Goal: Task Accomplishment & Management: Manage account settings

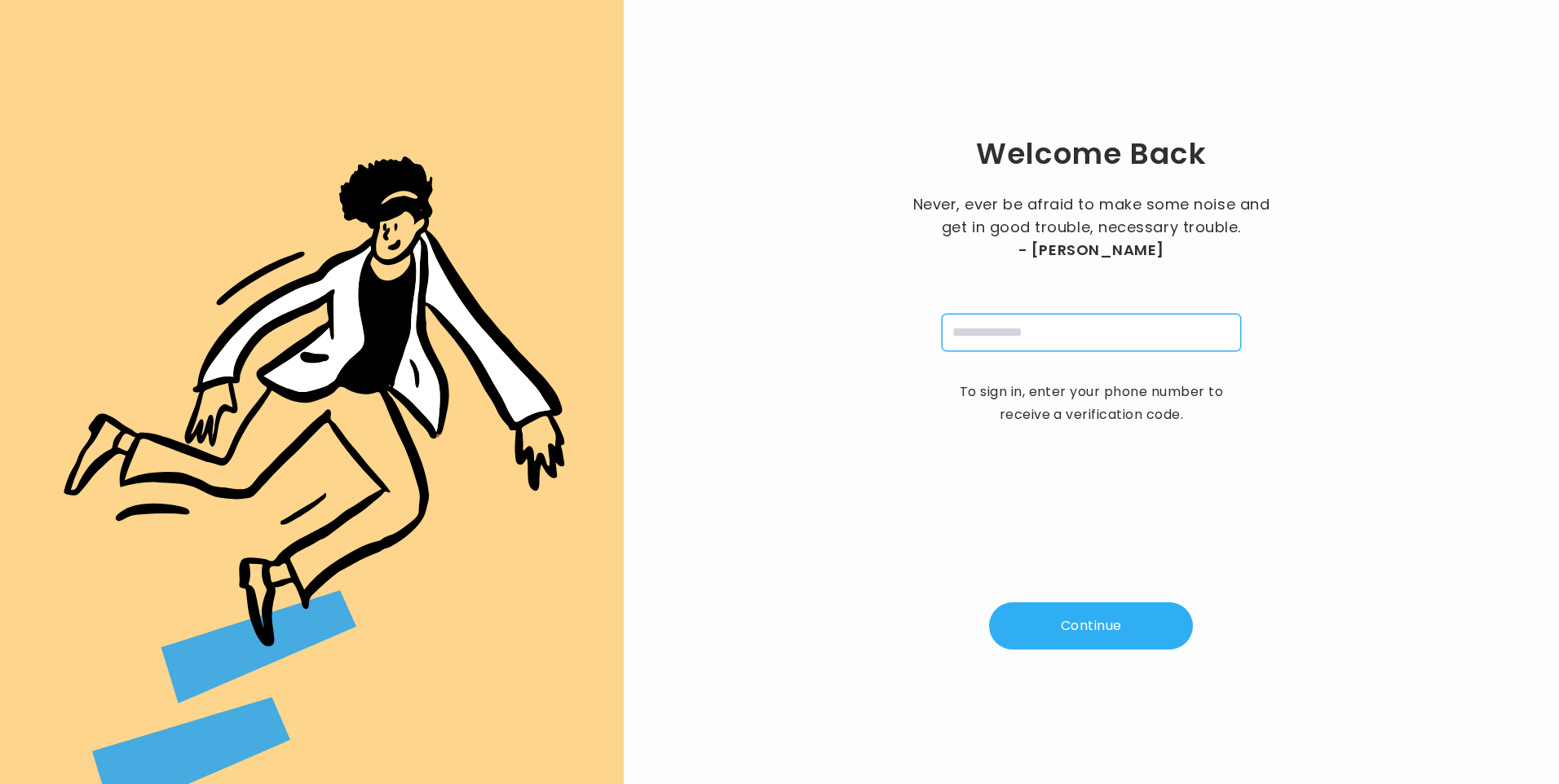
click at [1027, 328] on input "tel" at bounding box center [1091, 333] width 299 height 37
type input "**********"
click at [1110, 635] on button "Continue" at bounding box center [1091, 626] width 204 height 48
type input "*"
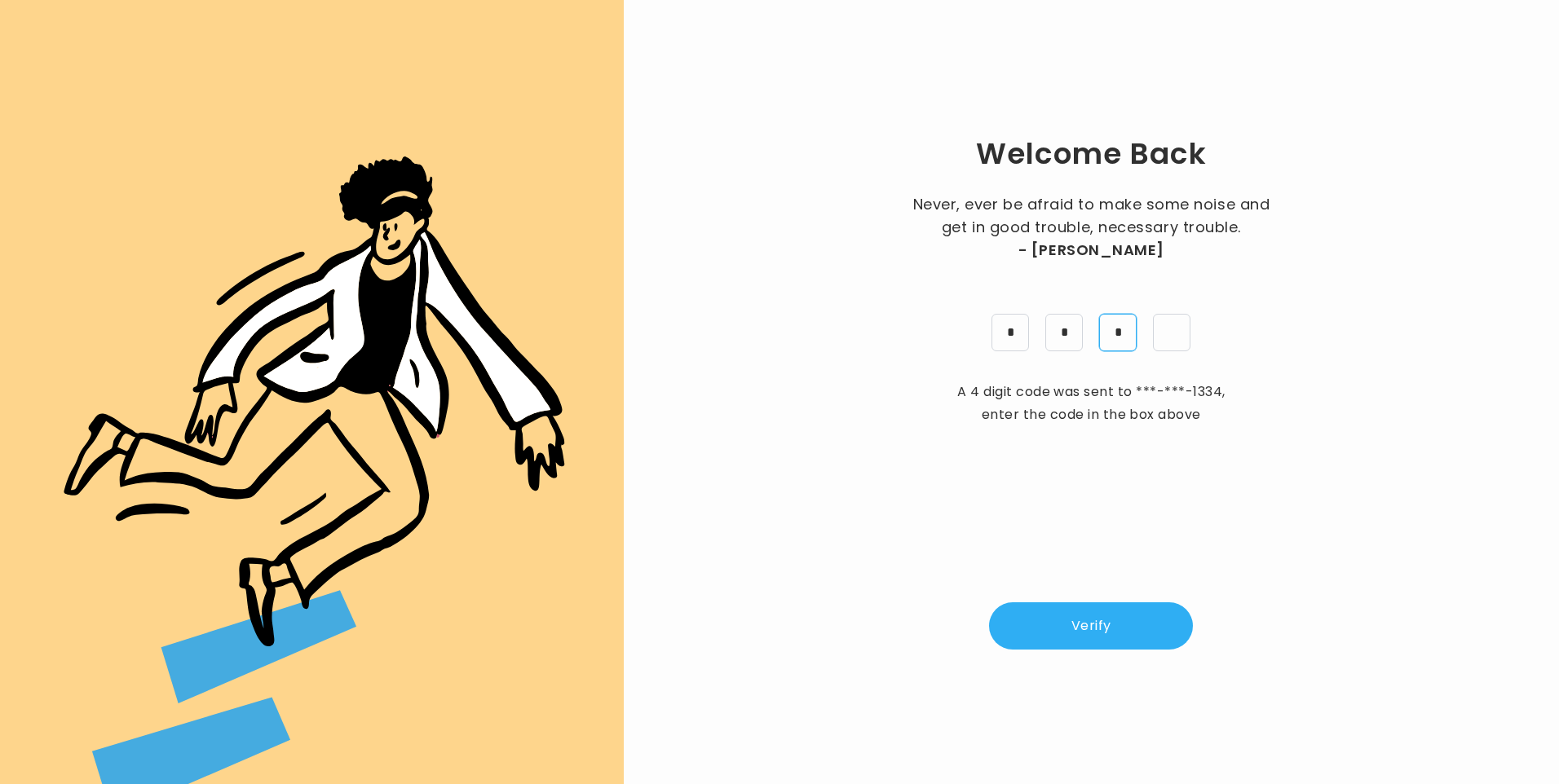
type input "*"
click at [1143, 632] on button "Verify" at bounding box center [1091, 626] width 204 height 48
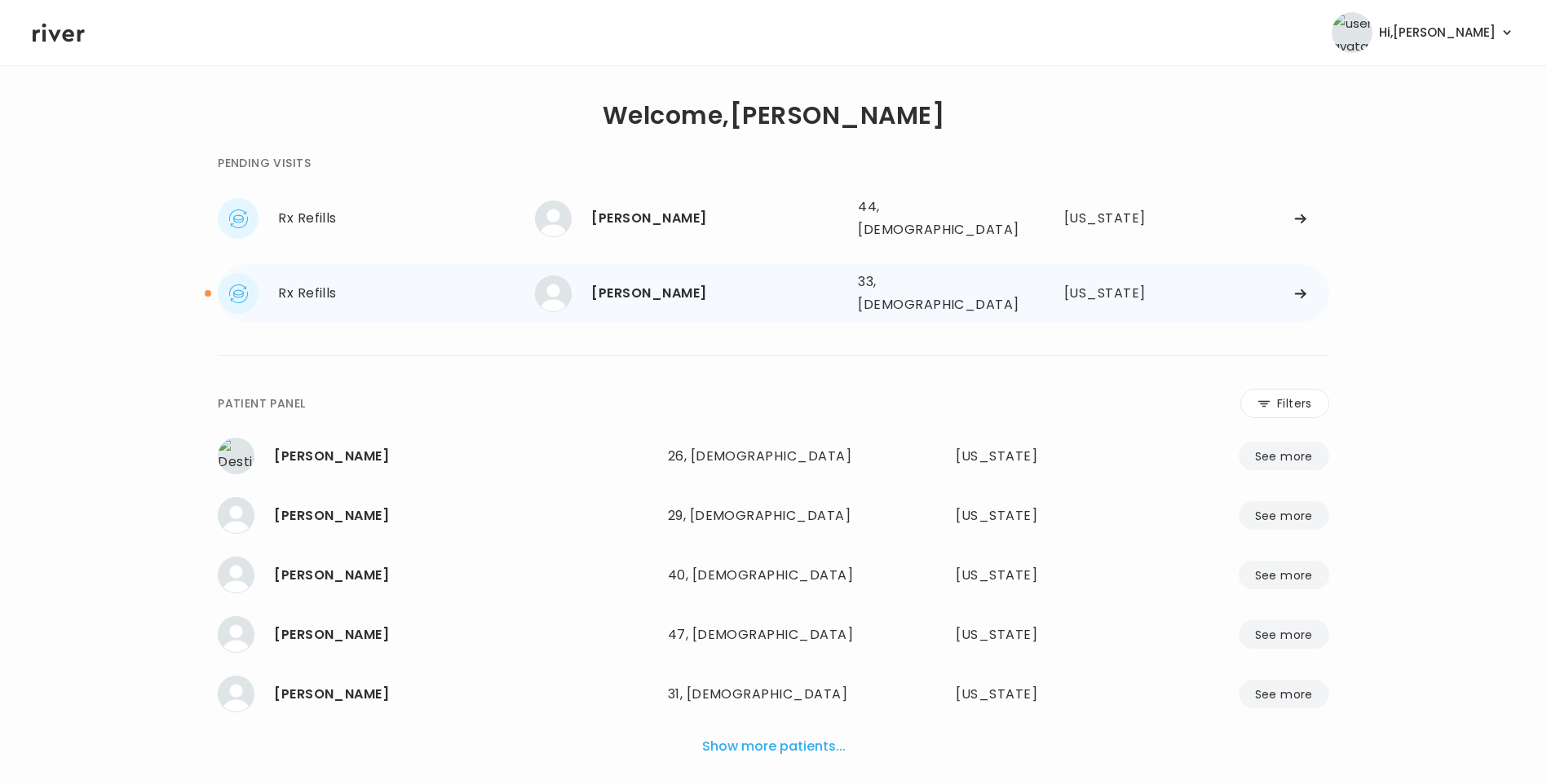
click at [651, 290] on div "[PERSON_NAME]" at bounding box center [718, 294] width 254 height 22
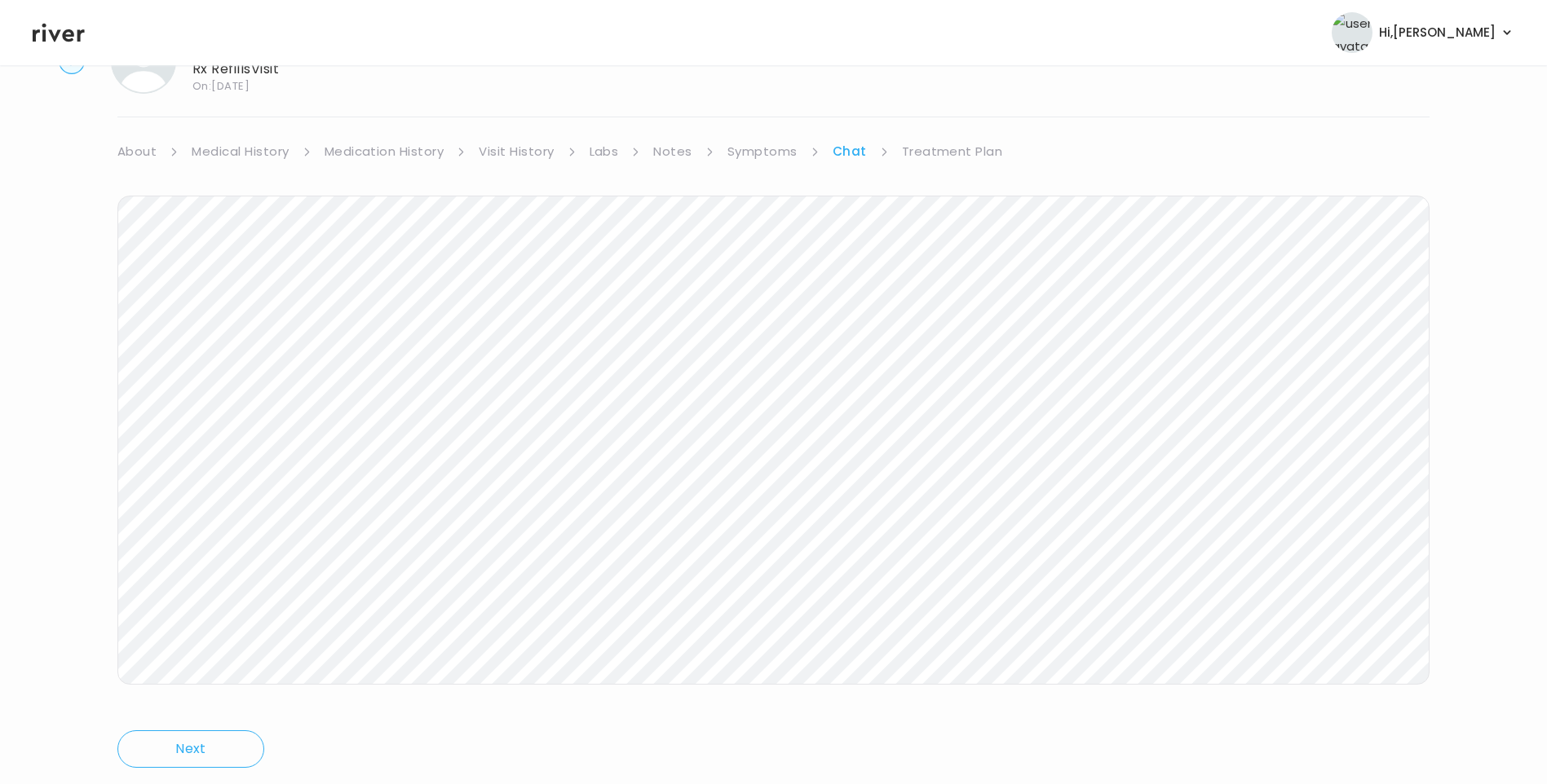
scroll to position [121, 0]
click at [943, 110] on link "Treatment Plan" at bounding box center [952, 105] width 101 height 22
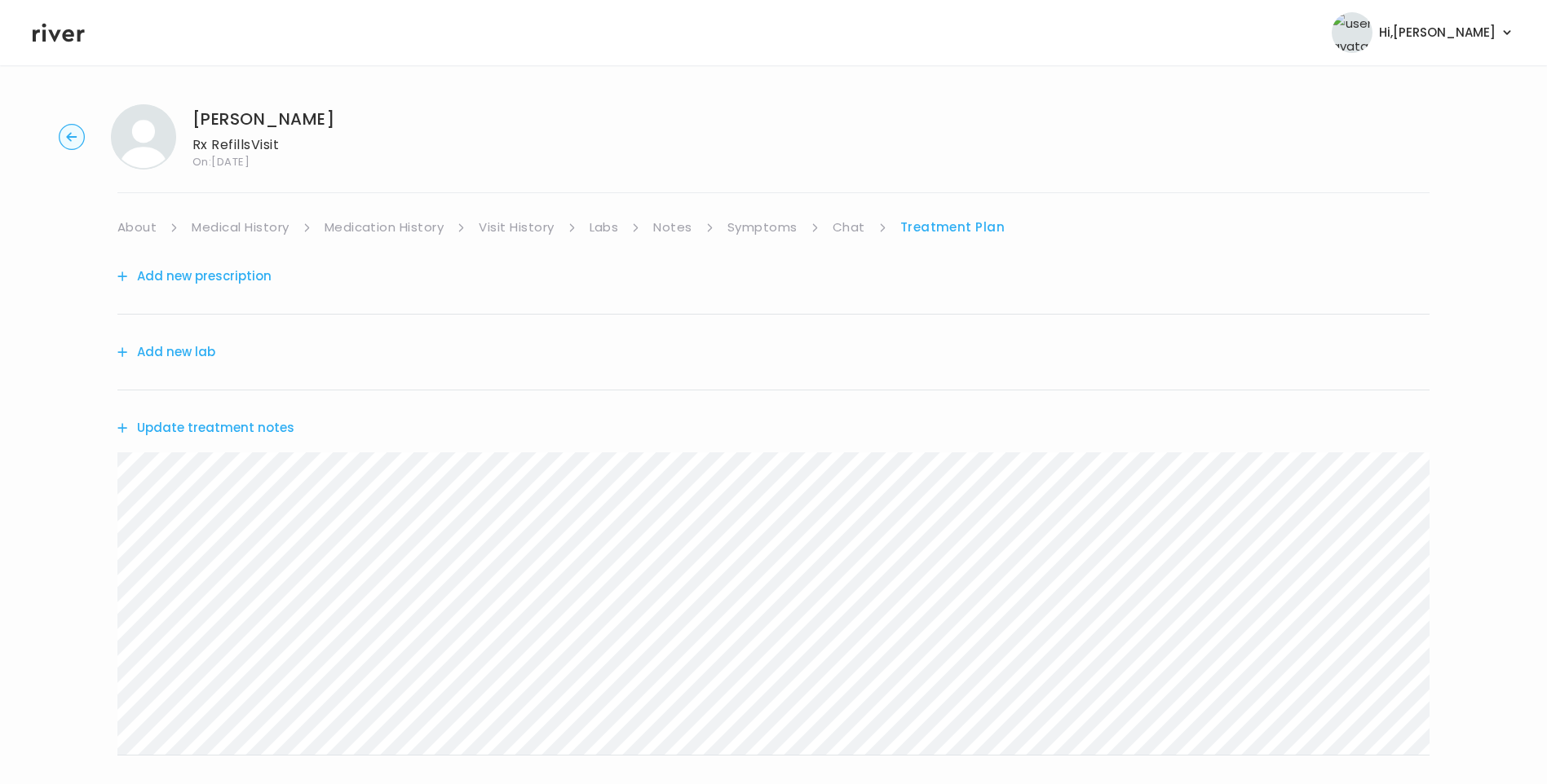
click at [260, 431] on button "Update treatment notes" at bounding box center [206, 428] width 177 height 22
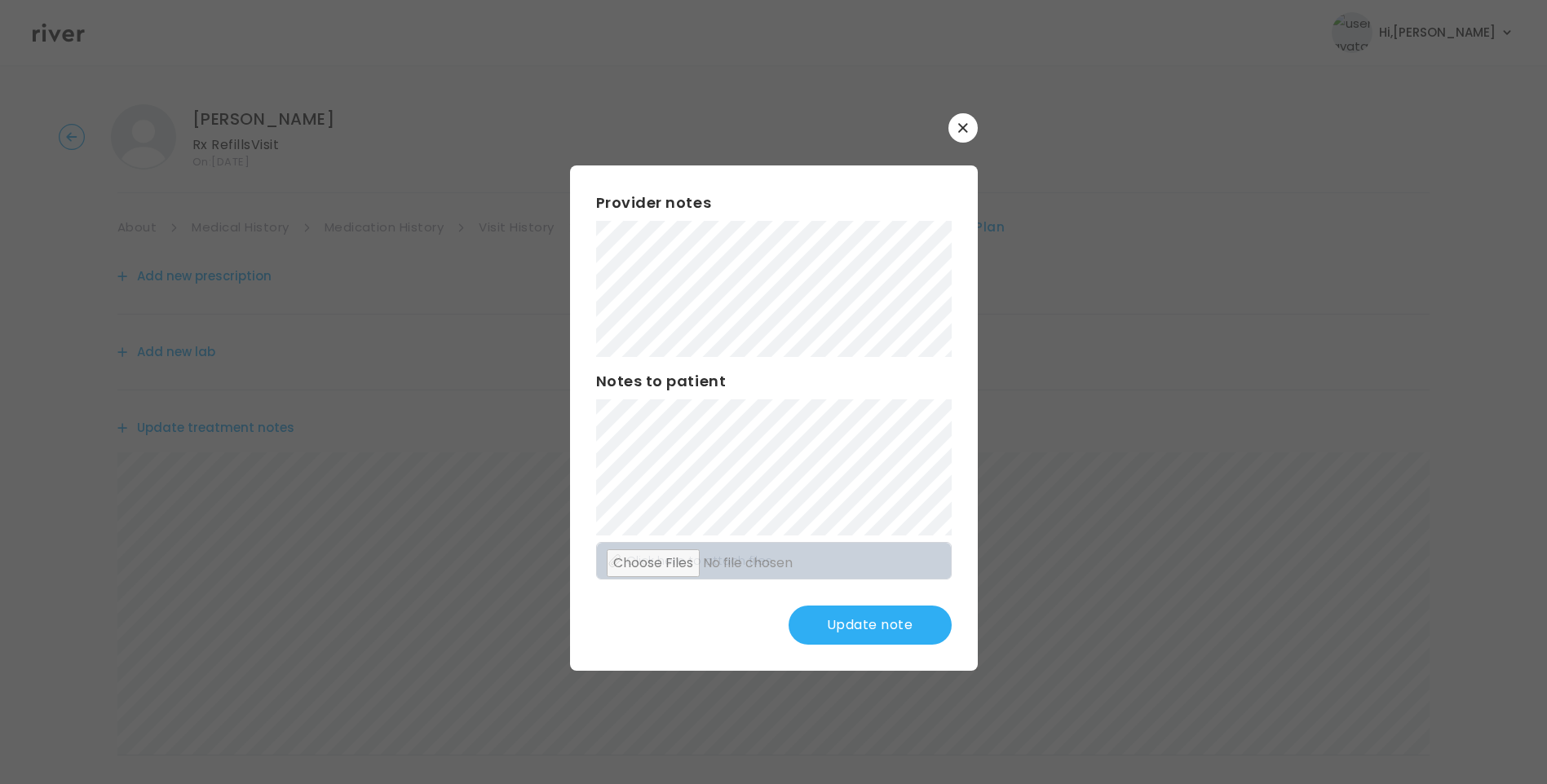
scroll to position [81, 0]
click at [905, 628] on button "Update note" at bounding box center [870, 626] width 163 height 39
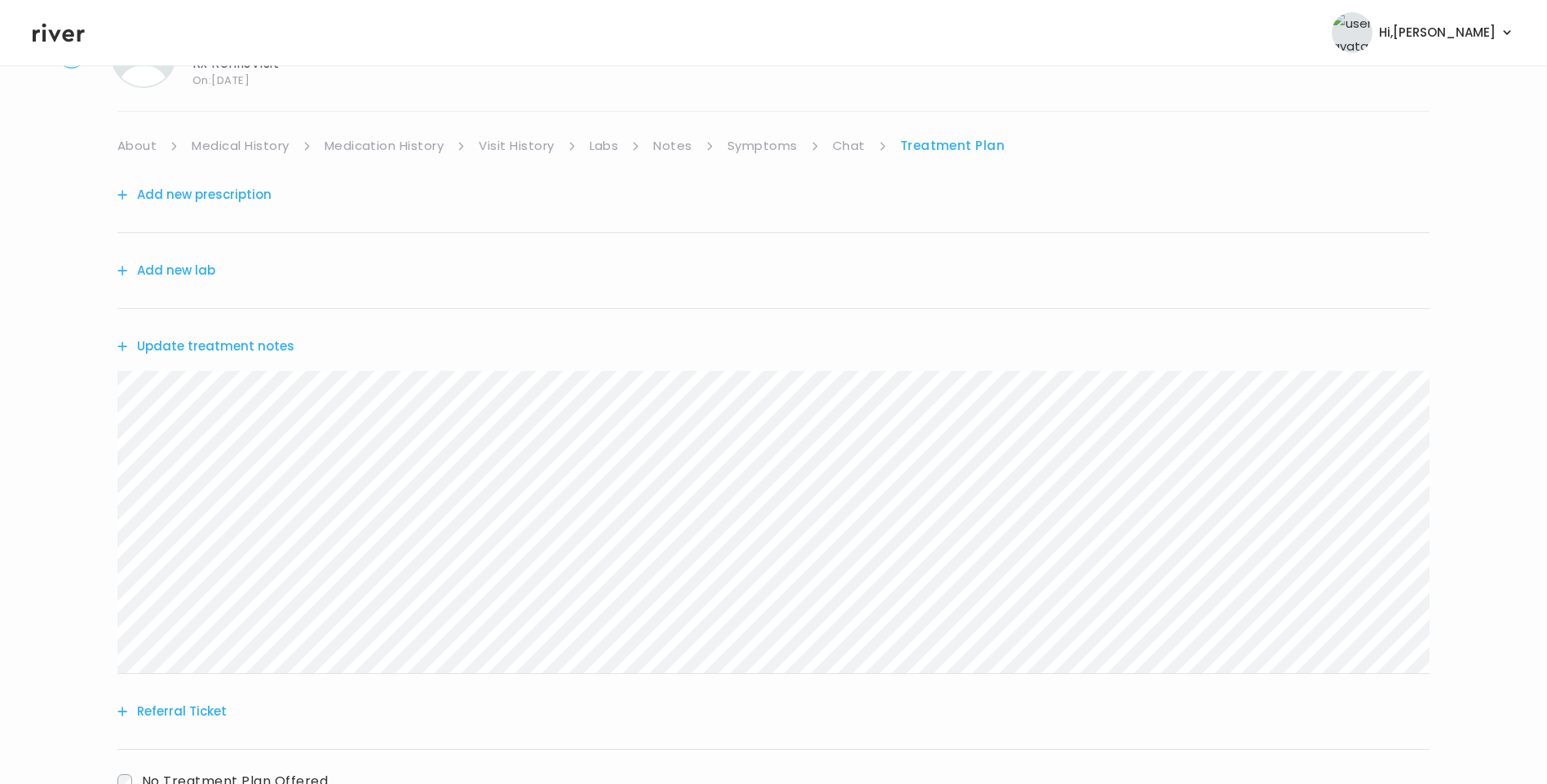
click at [228, 191] on button "Add new prescription" at bounding box center [194, 195] width 154 height 22
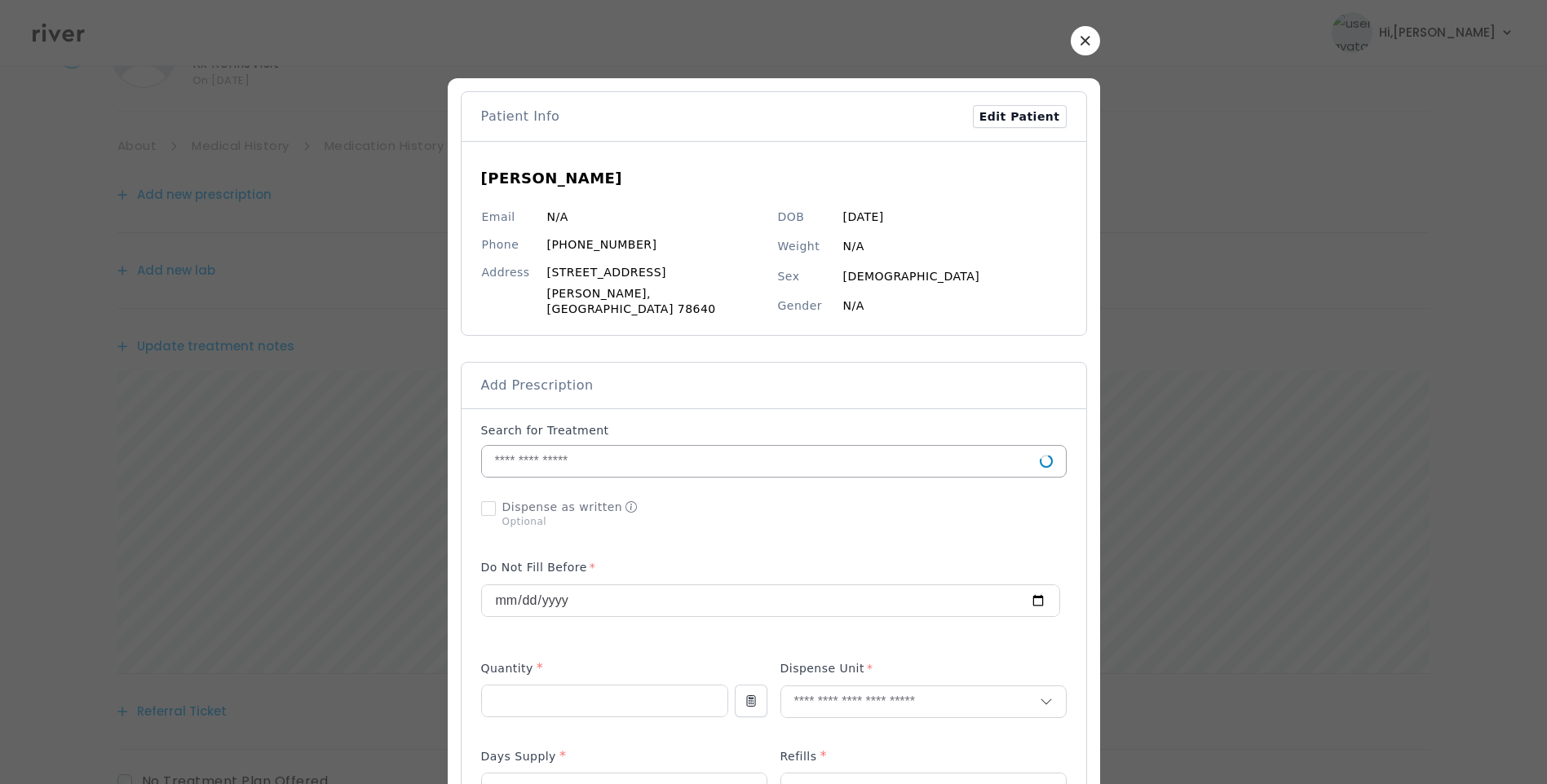
click at [568, 453] on input "text" at bounding box center [761, 461] width 558 height 31
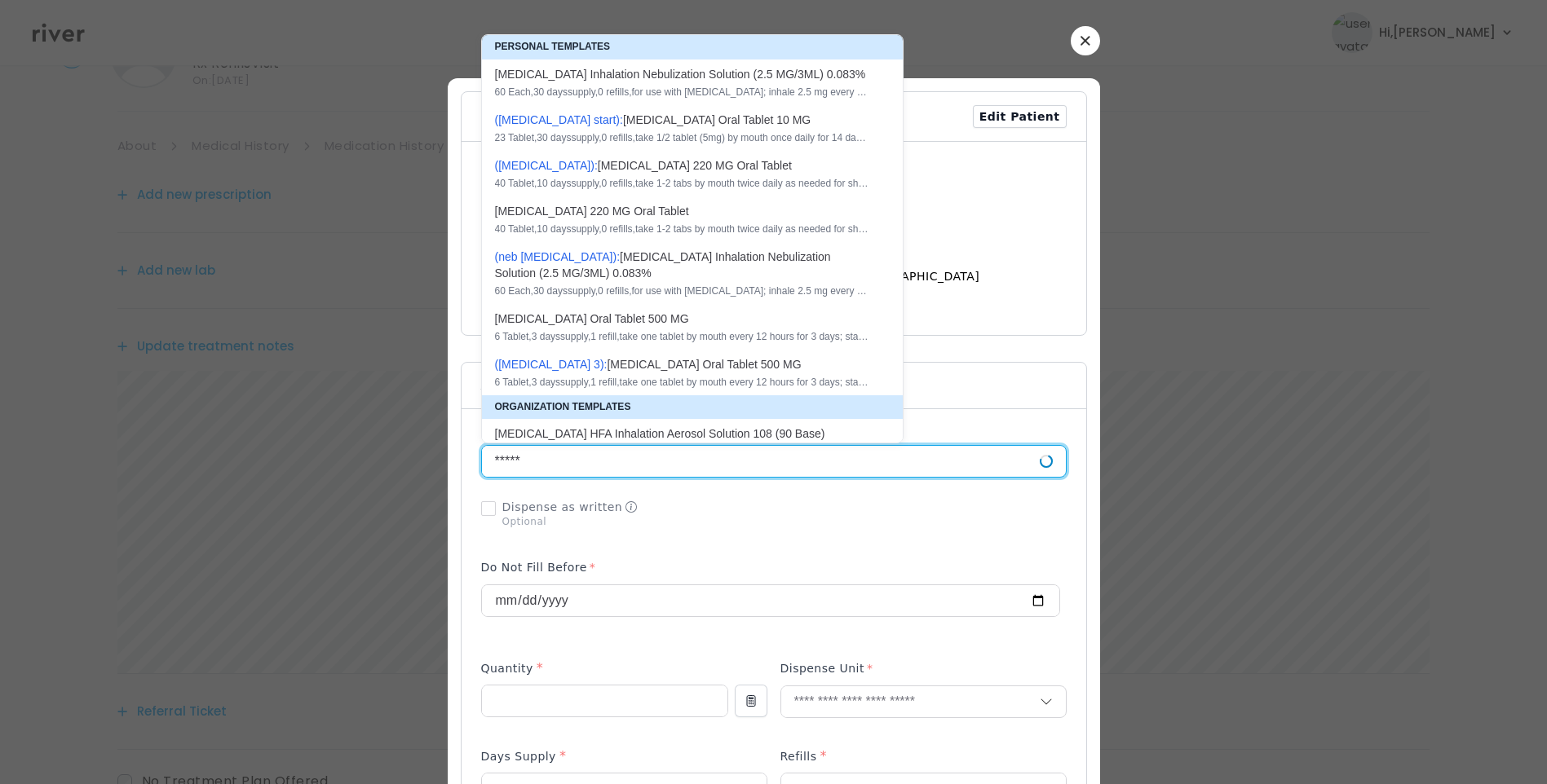
type input "******"
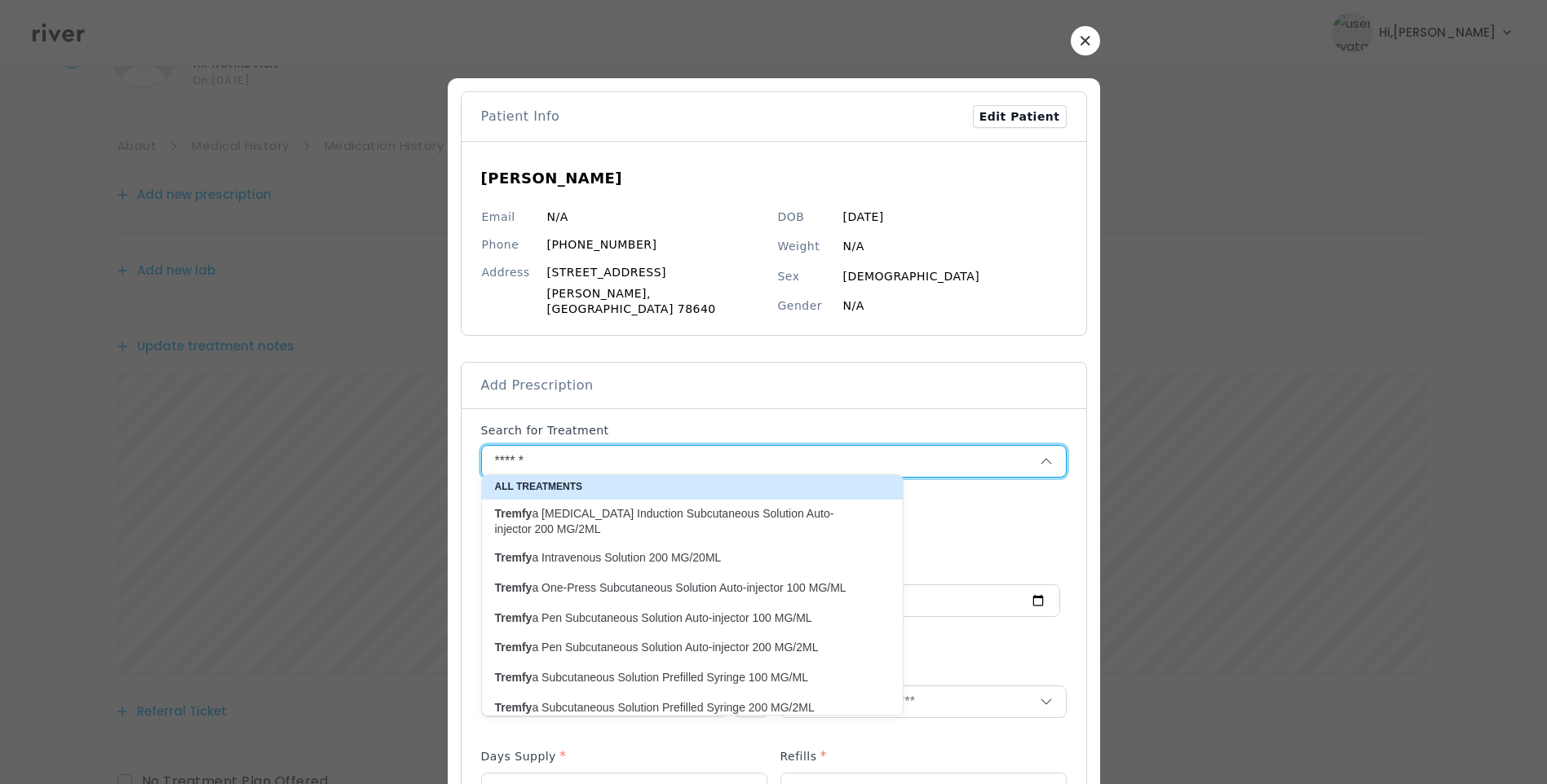
click at [1081, 36] on icon "button" at bounding box center [1085, 40] width 9 height 9
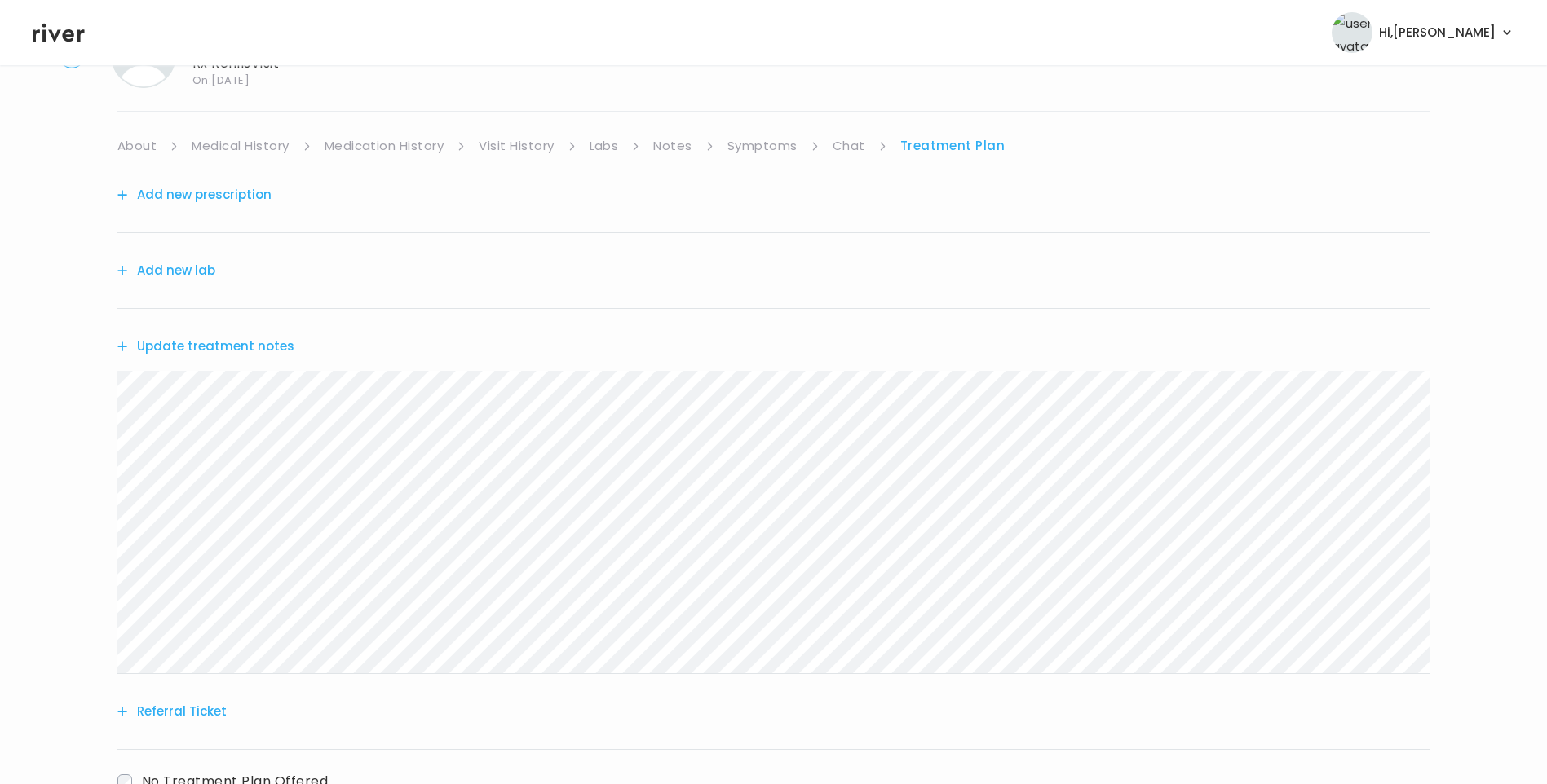
click at [253, 343] on button "Update treatment notes" at bounding box center [206, 347] width 177 height 22
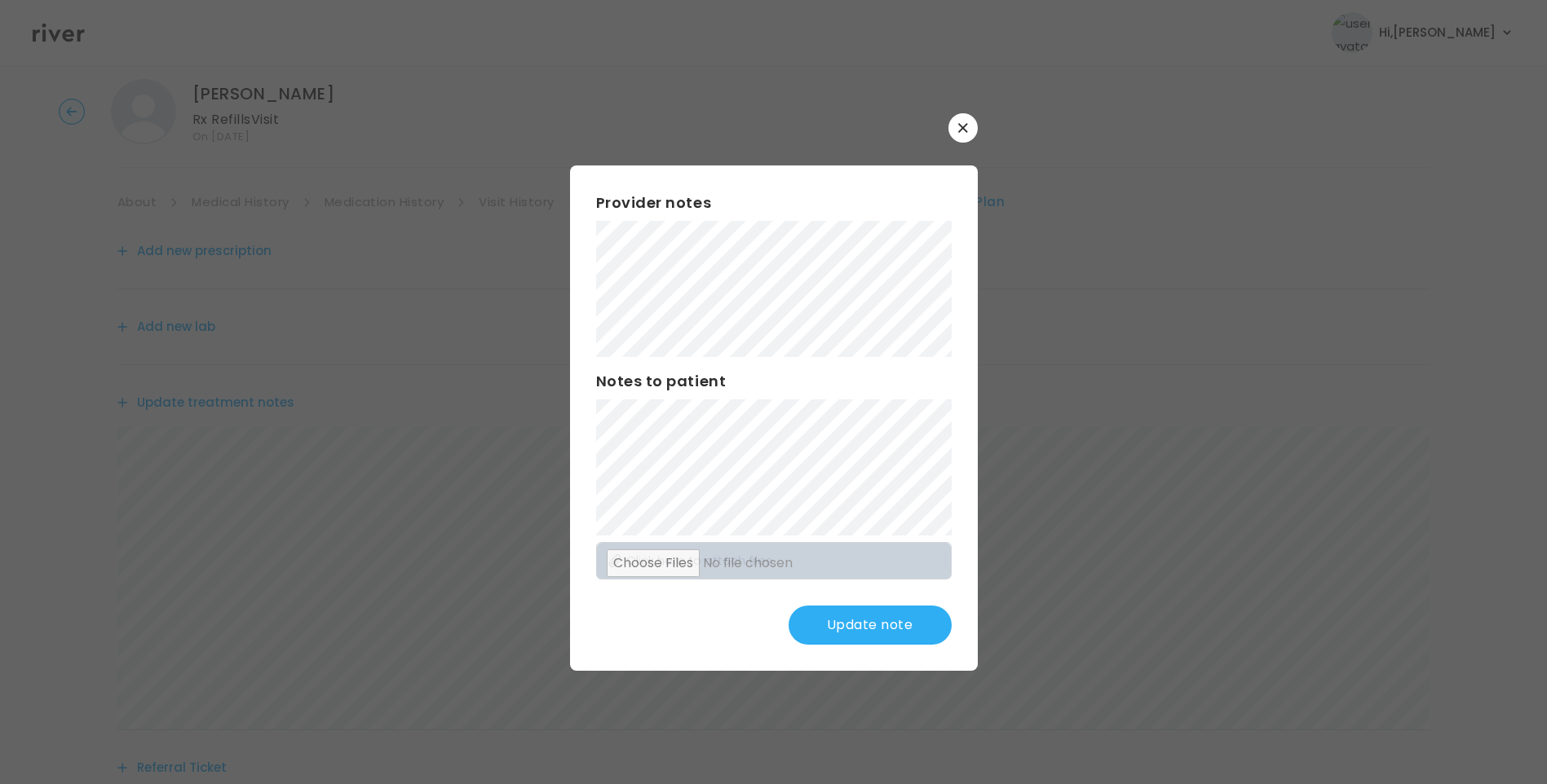
scroll to position [0, 0]
click at [851, 634] on button "Update note" at bounding box center [870, 626] width 163 height 39
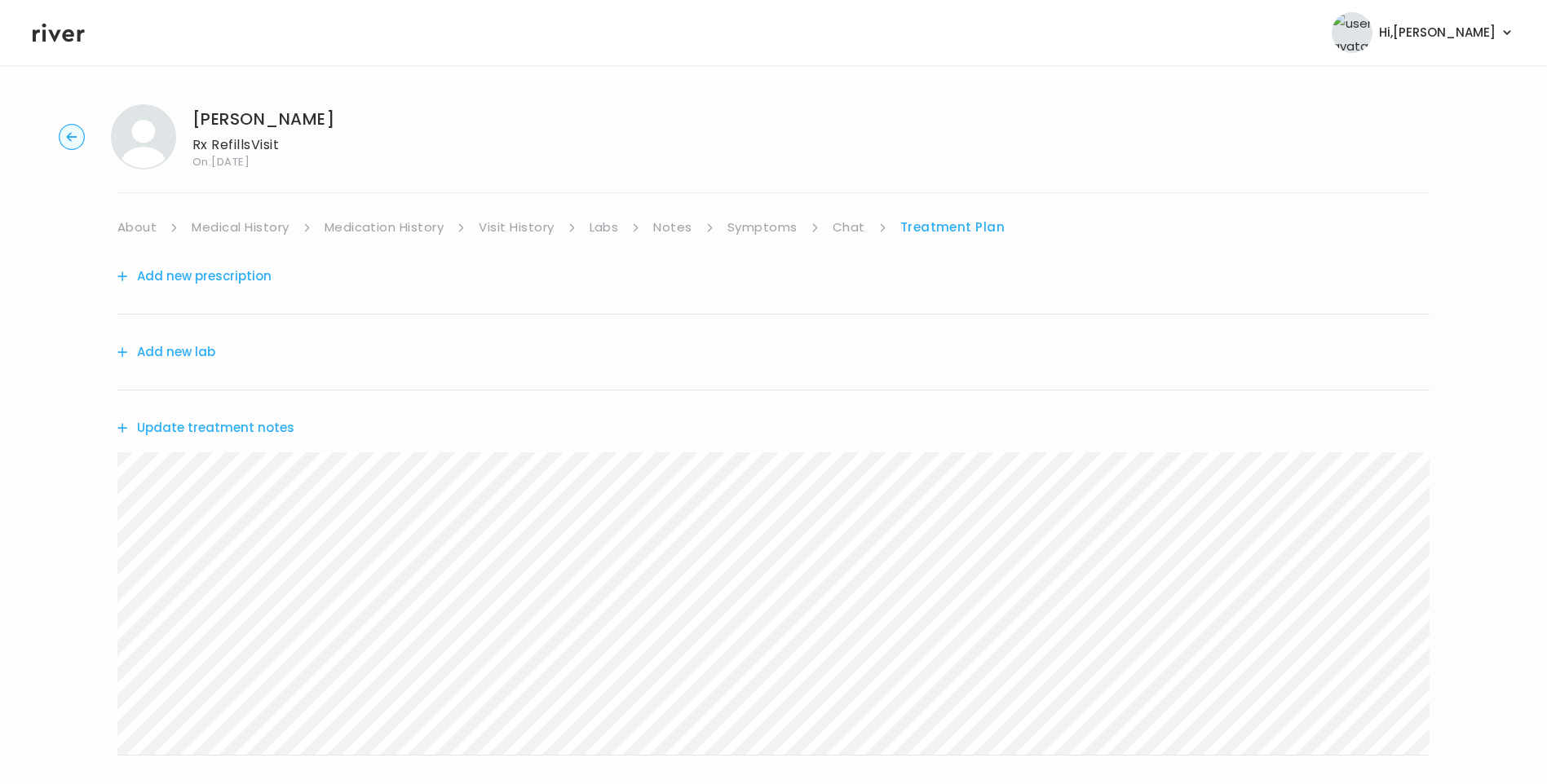
click at [849, 227] on link "Chat" at bounding box center [849, 227] width 33 height 22
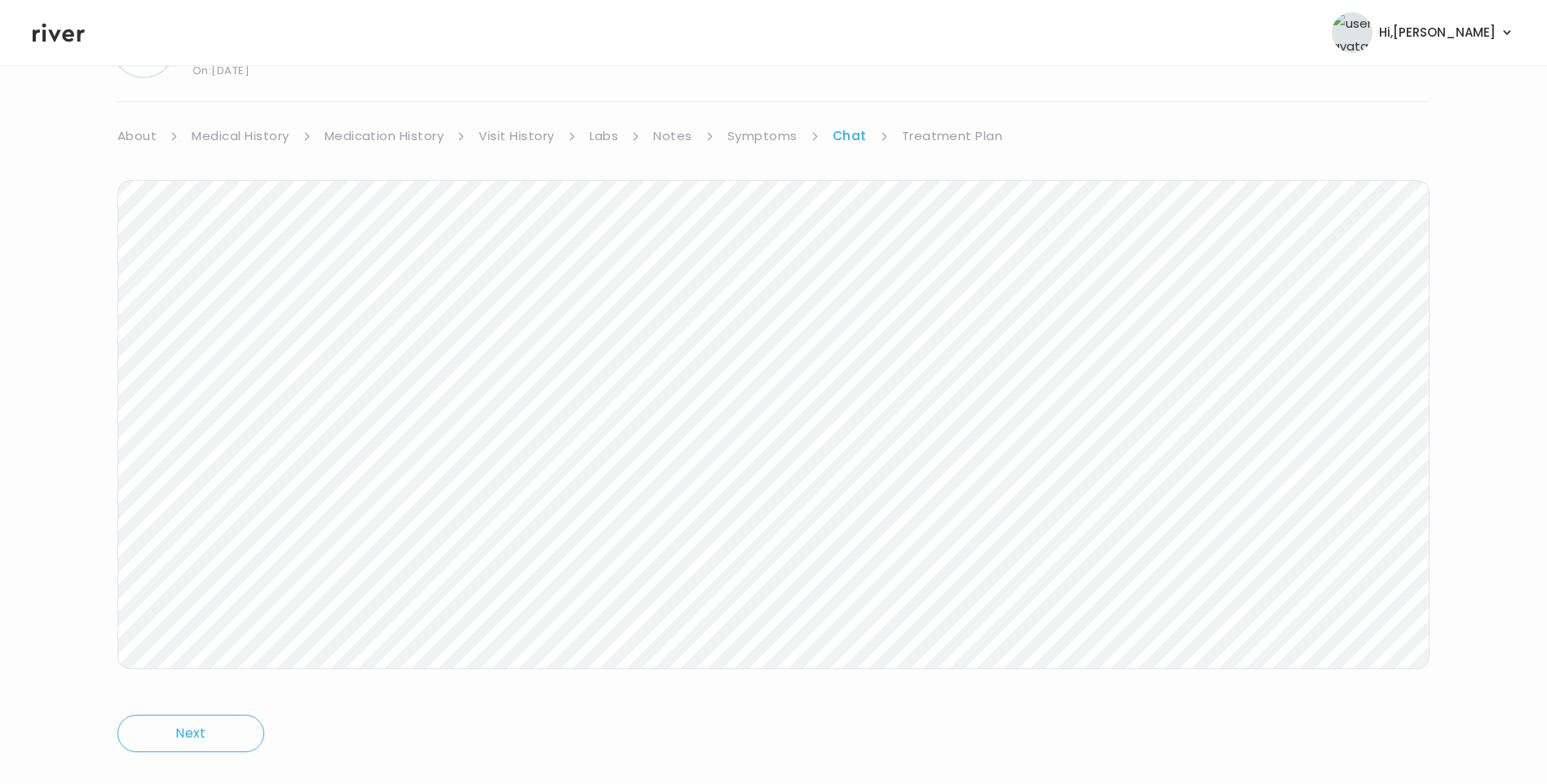
scroll to position [121, 0]
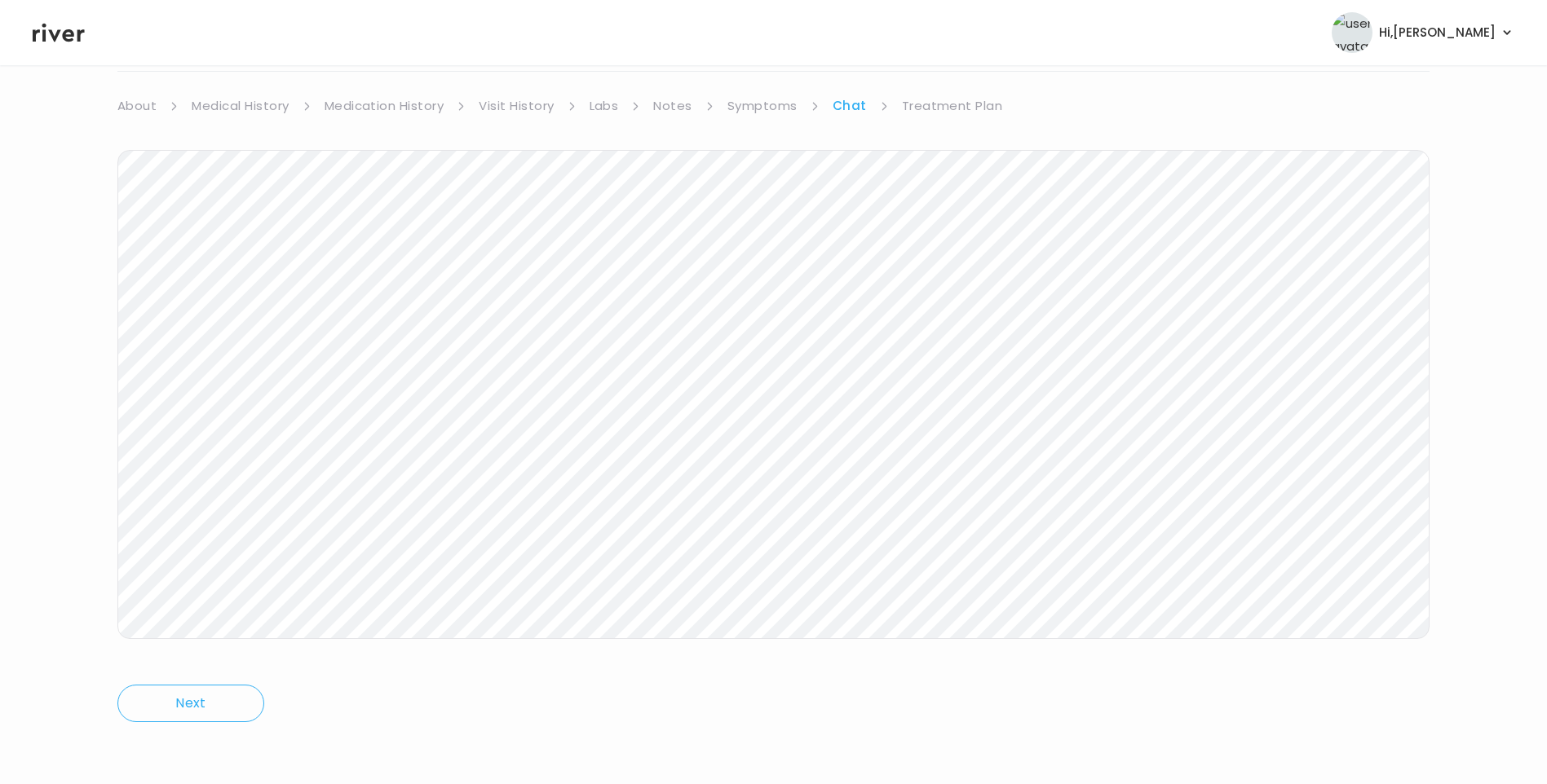
click at [939, 107] on link "Treatment Plan" at bounding box center [952, 105] width 101 height 22
click at [247, 309] on button "Update treatment notes" at bounding box center [206, 307] width 177 height 22
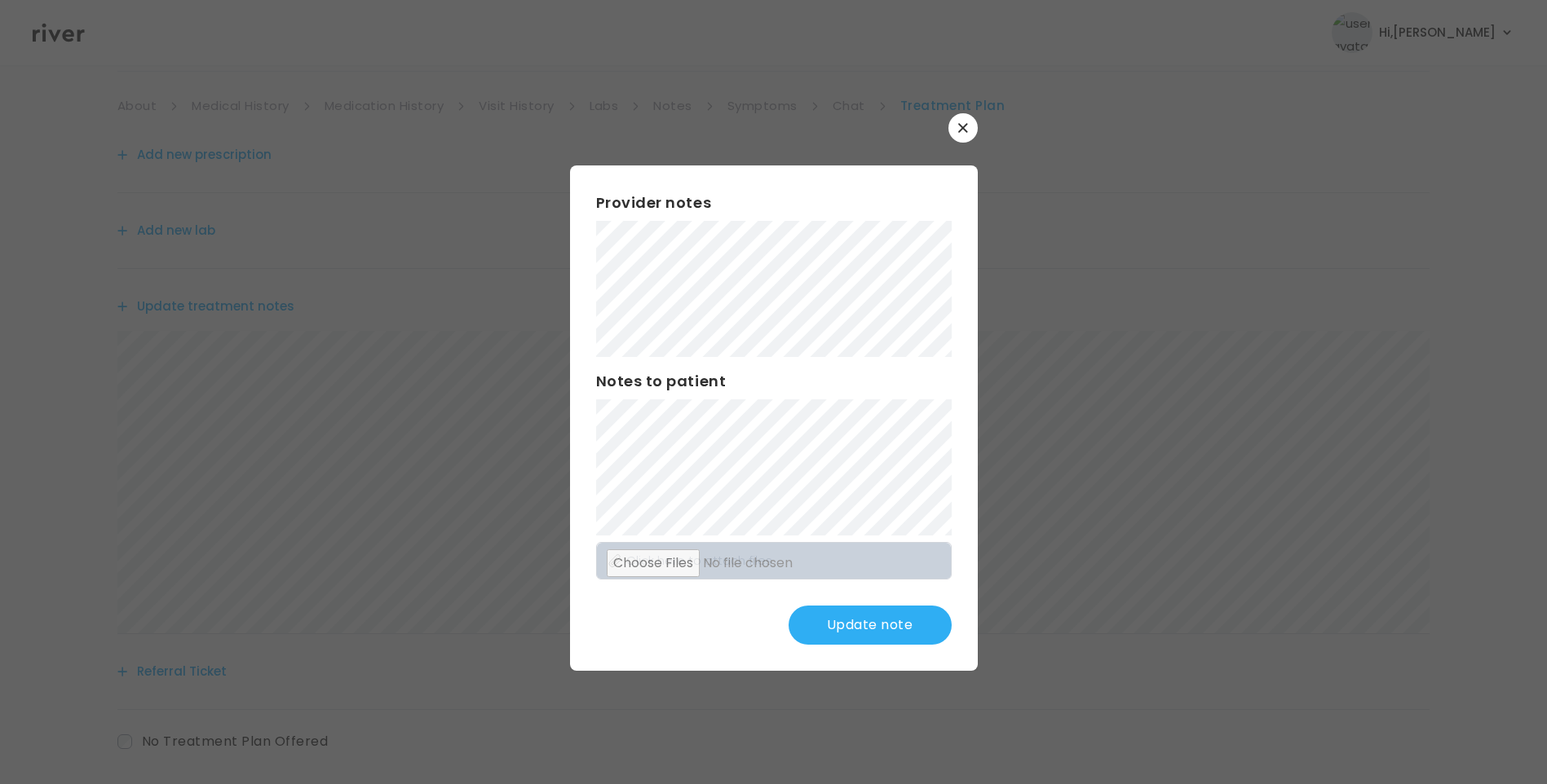
click at [857, 608] on button "Update note" at bounding box center [870, 626] width 163 height 39
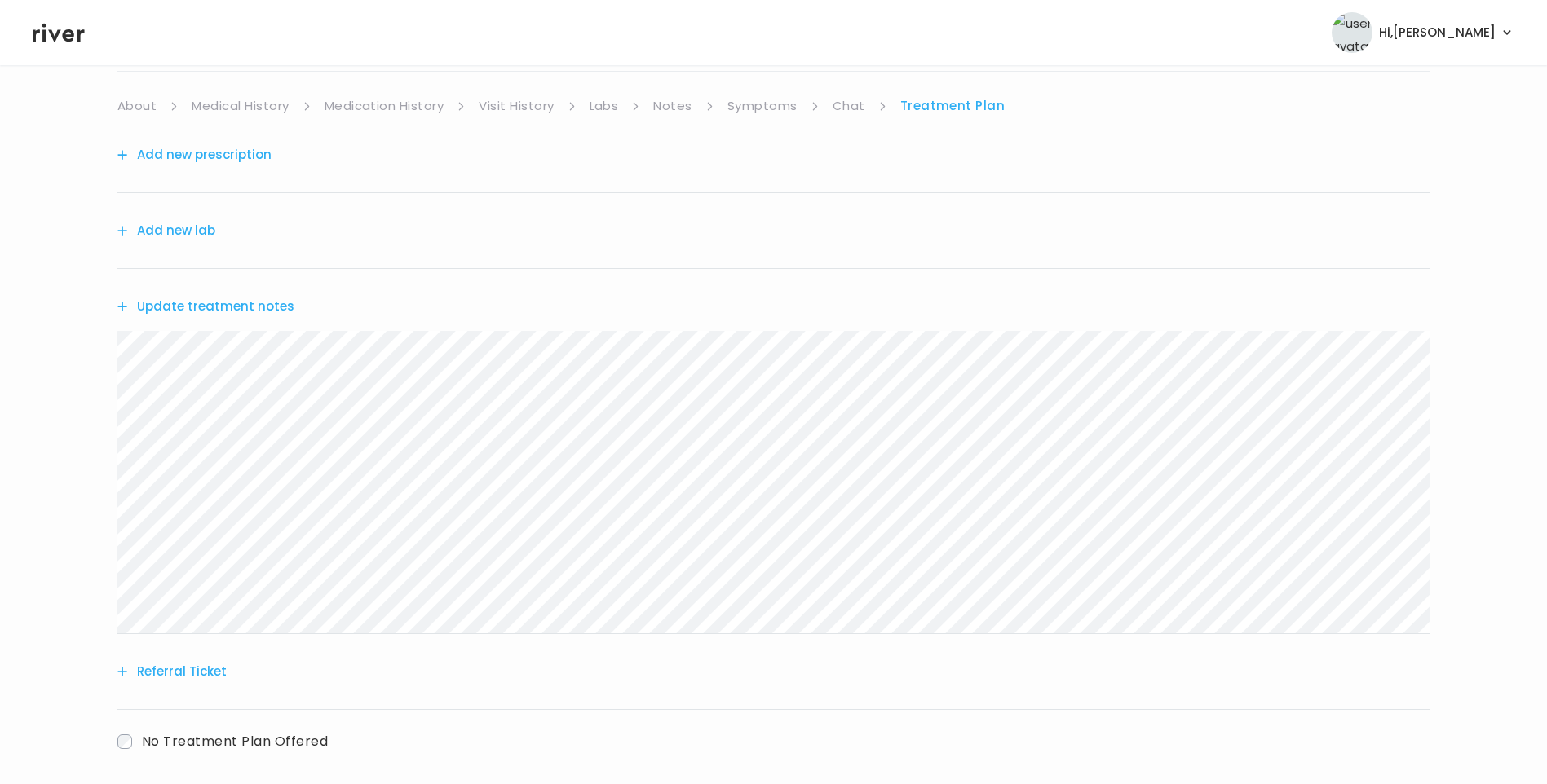
click at [854, 105] on link "Chat" at bounding box center [849, 105] width 33 height 22
click at [915, 101] on link "Treatment Plan" at bounding box center [952, 105] width 101 height 22
click at [246, 152] on button "Add new prescription" at bounding box center [194, 155] width 154 height 22
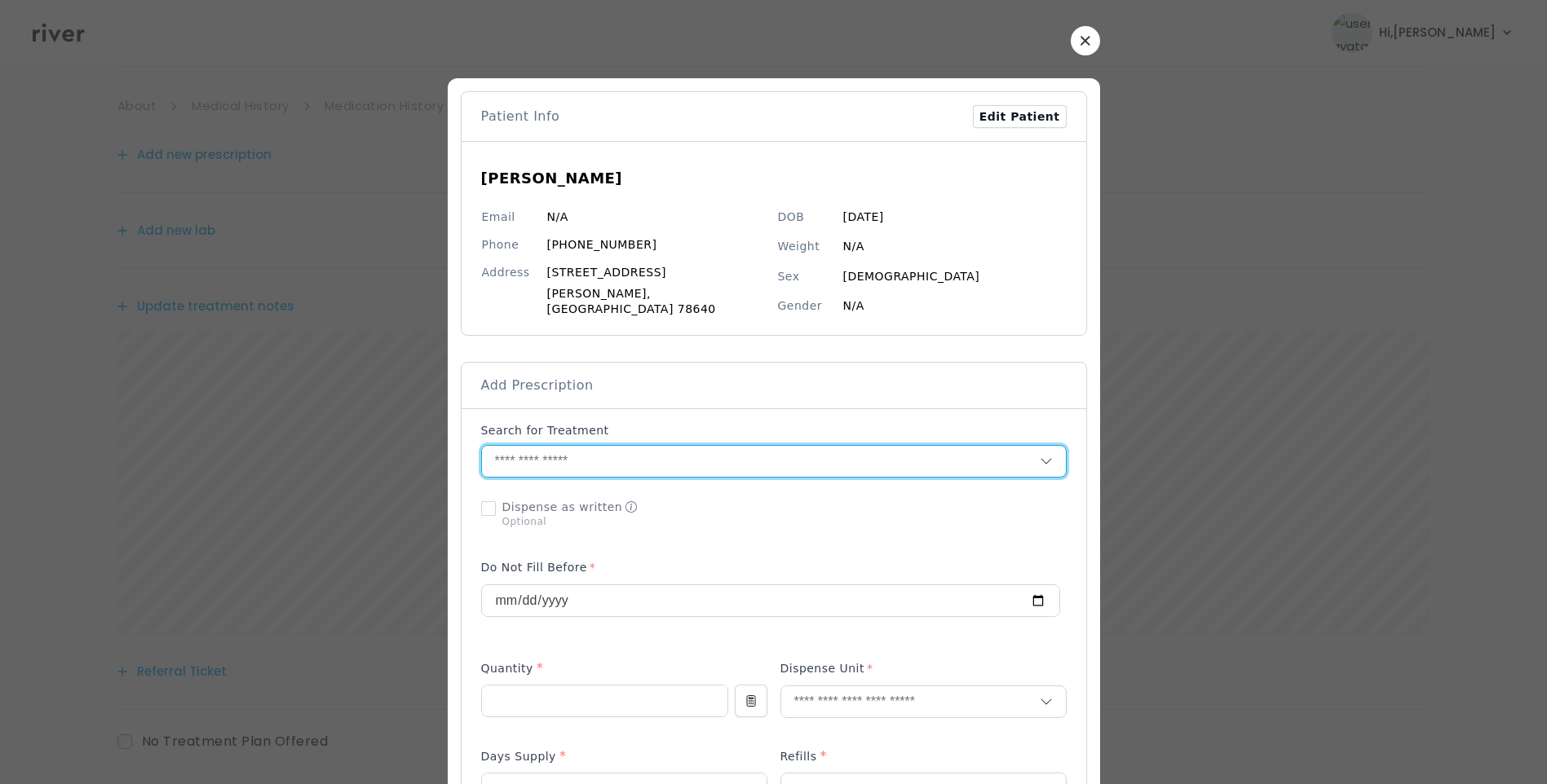
click at [622, 447] on input "text" at bounding box center [761, 461] width 558 height 31
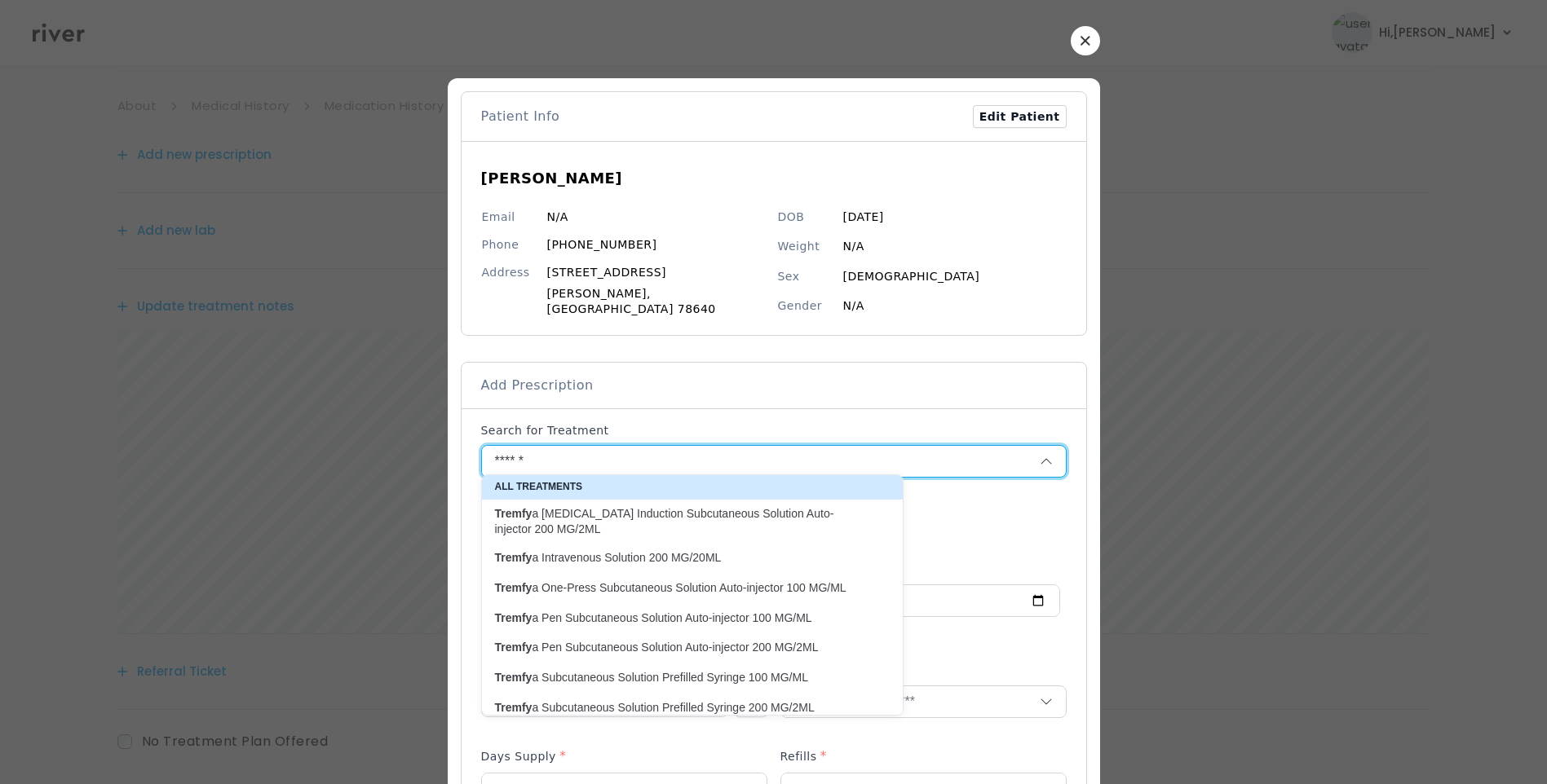
click at [737, 588] on p "Tremfy a One-Press Subcutaneous Solution Auto-injector 100 MG/ML" at bounding box center [683, 588] width 375 height 16
type input "**********"
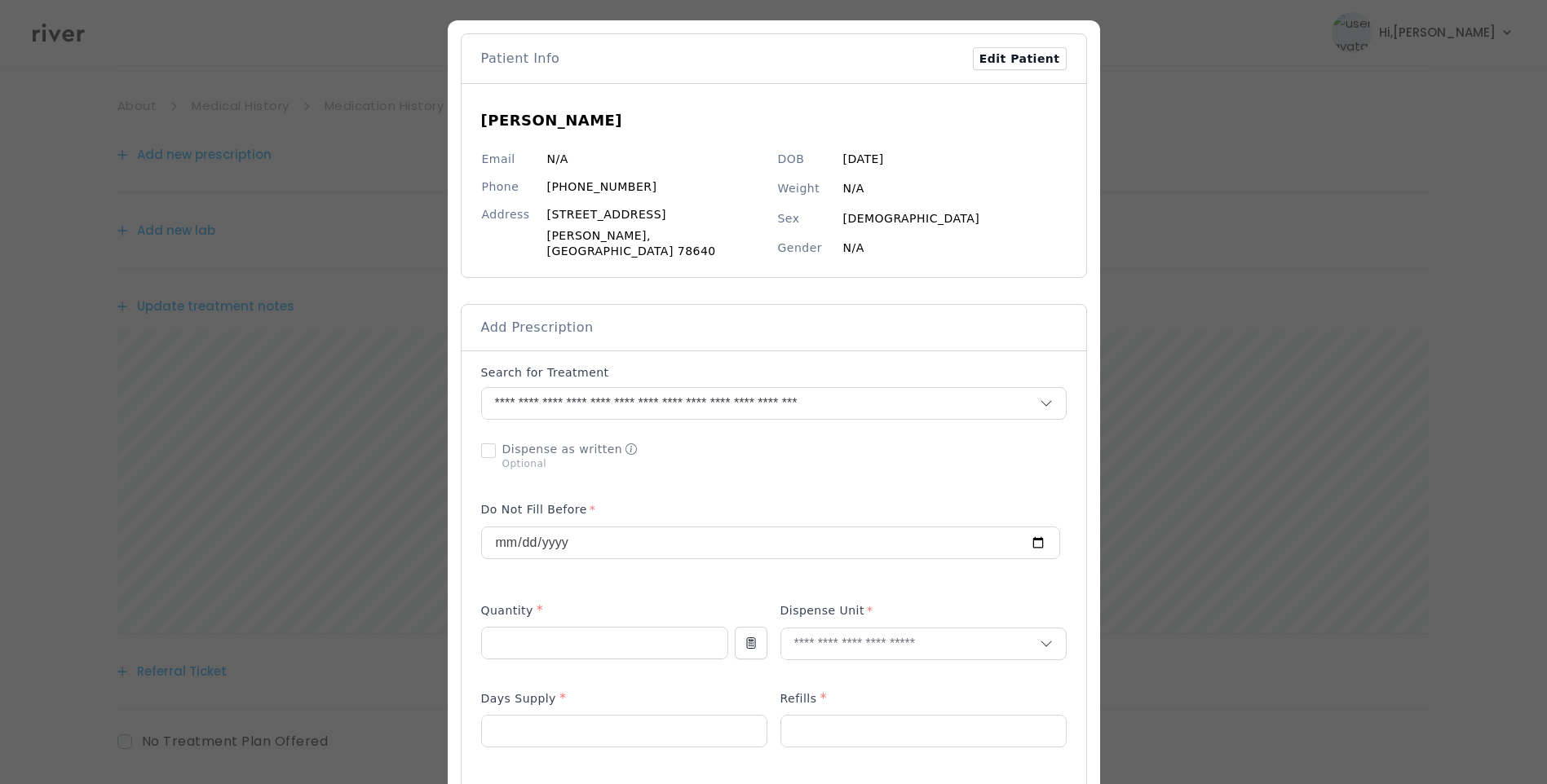
scroll to position [163, 0]
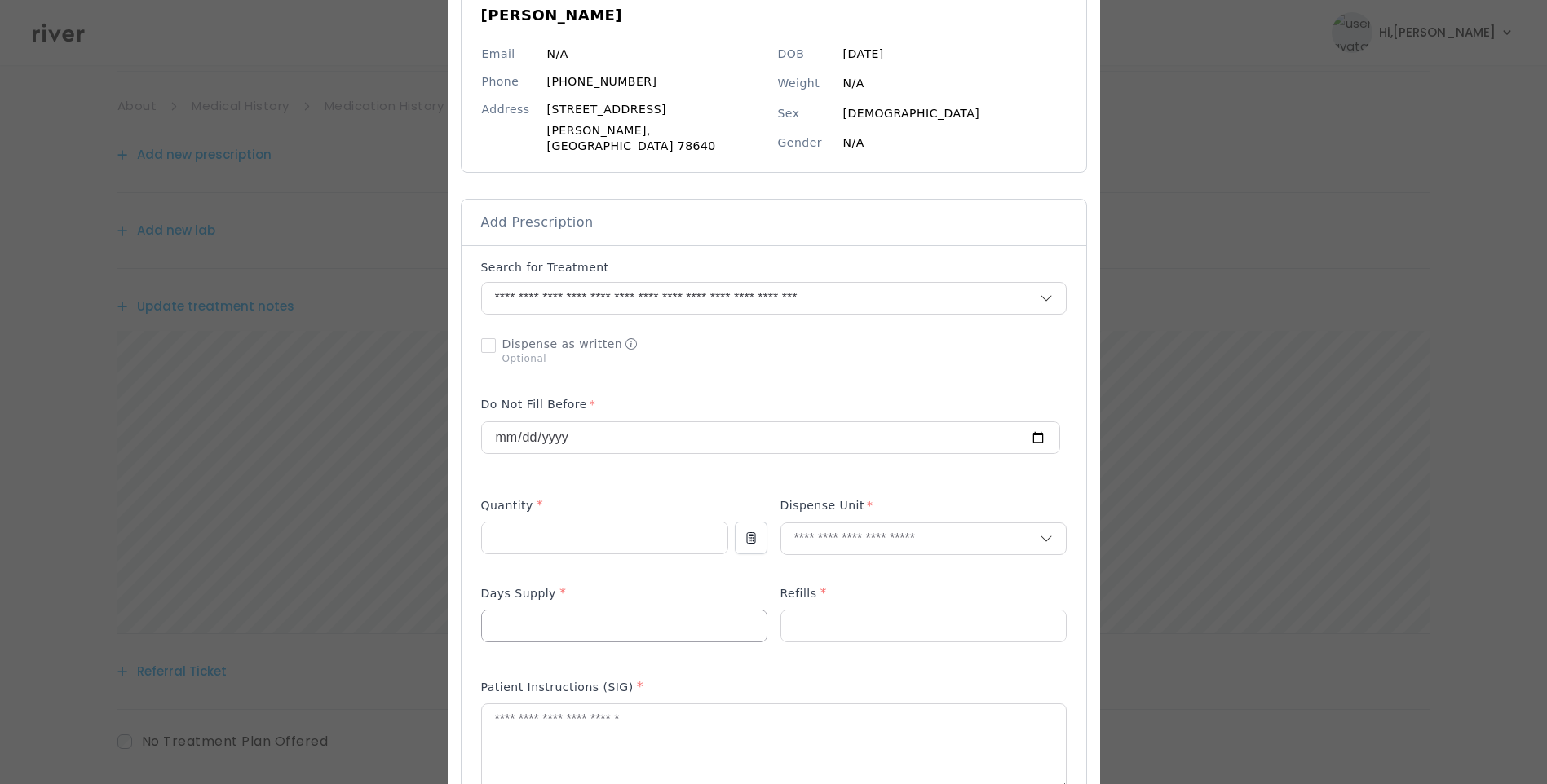
click at [553, 611] on input "number" at bounding box center [624, 626] width 284 height 31
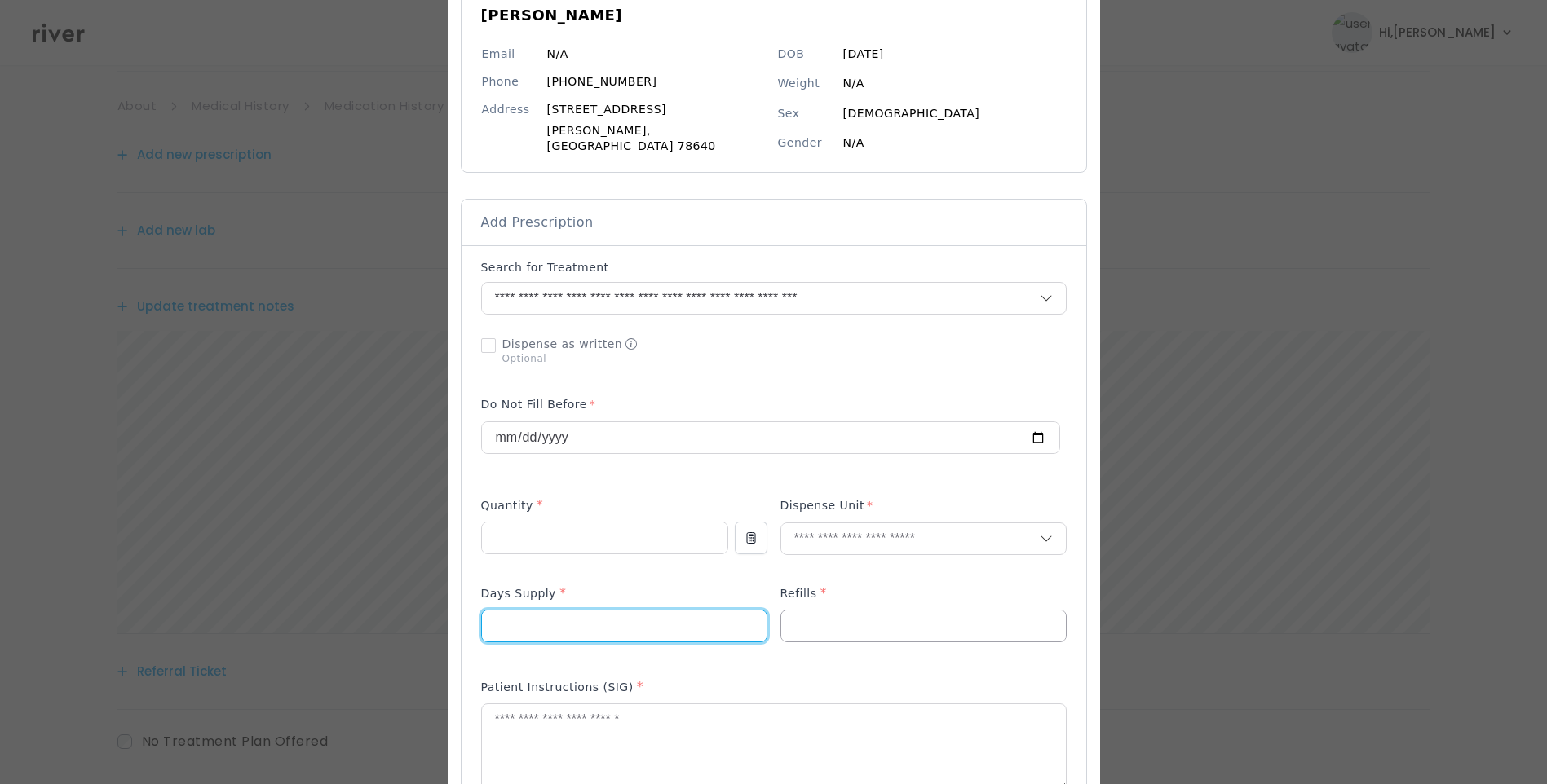
type input "**"
click at [862, 611] on input "number" at bounding box center [923, 626] width 284 height 31
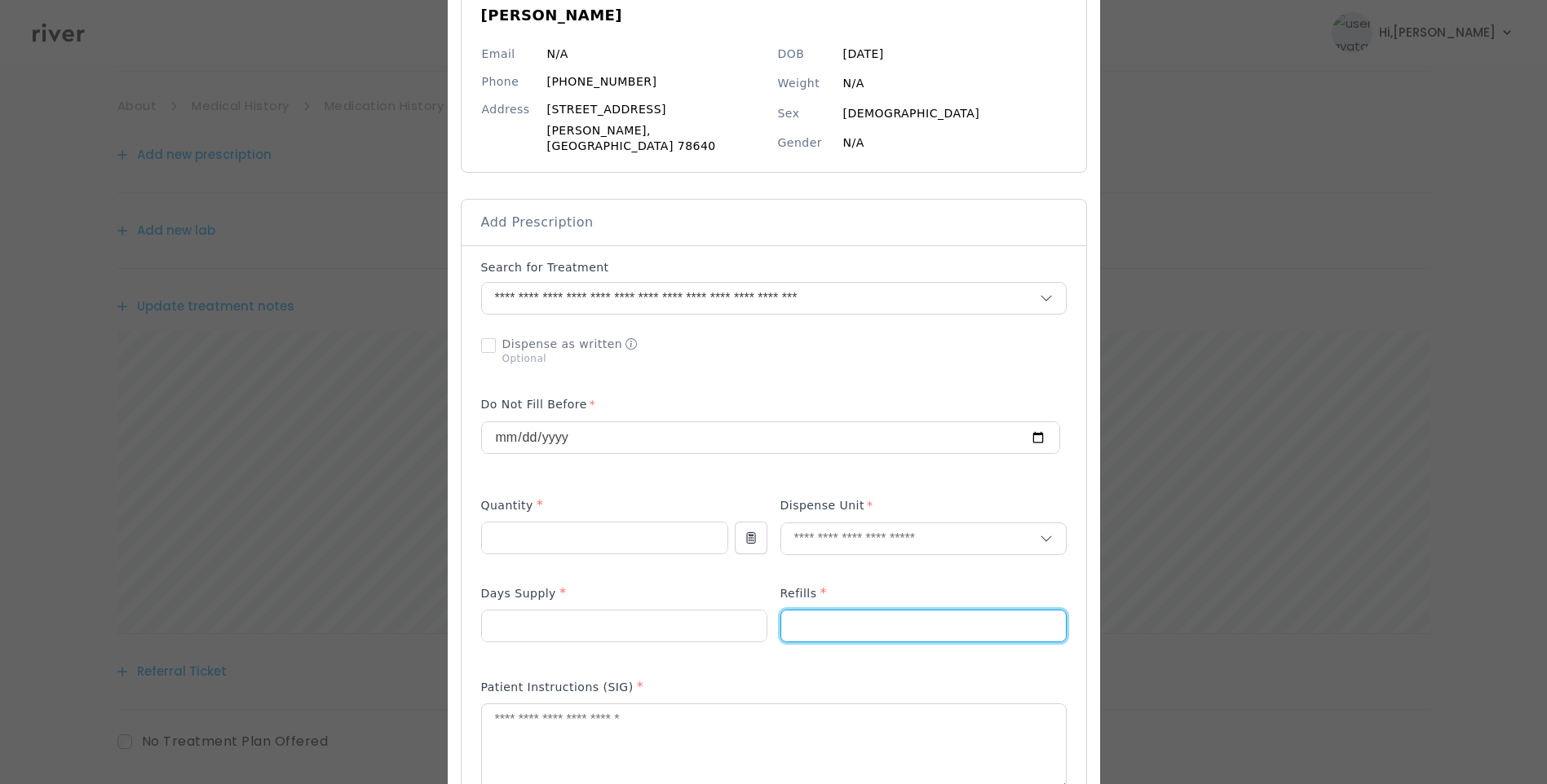
type input "*"
click at [839, 514] on div "Dispense Unit" at bounding box center [923, 535] width 286 height 78
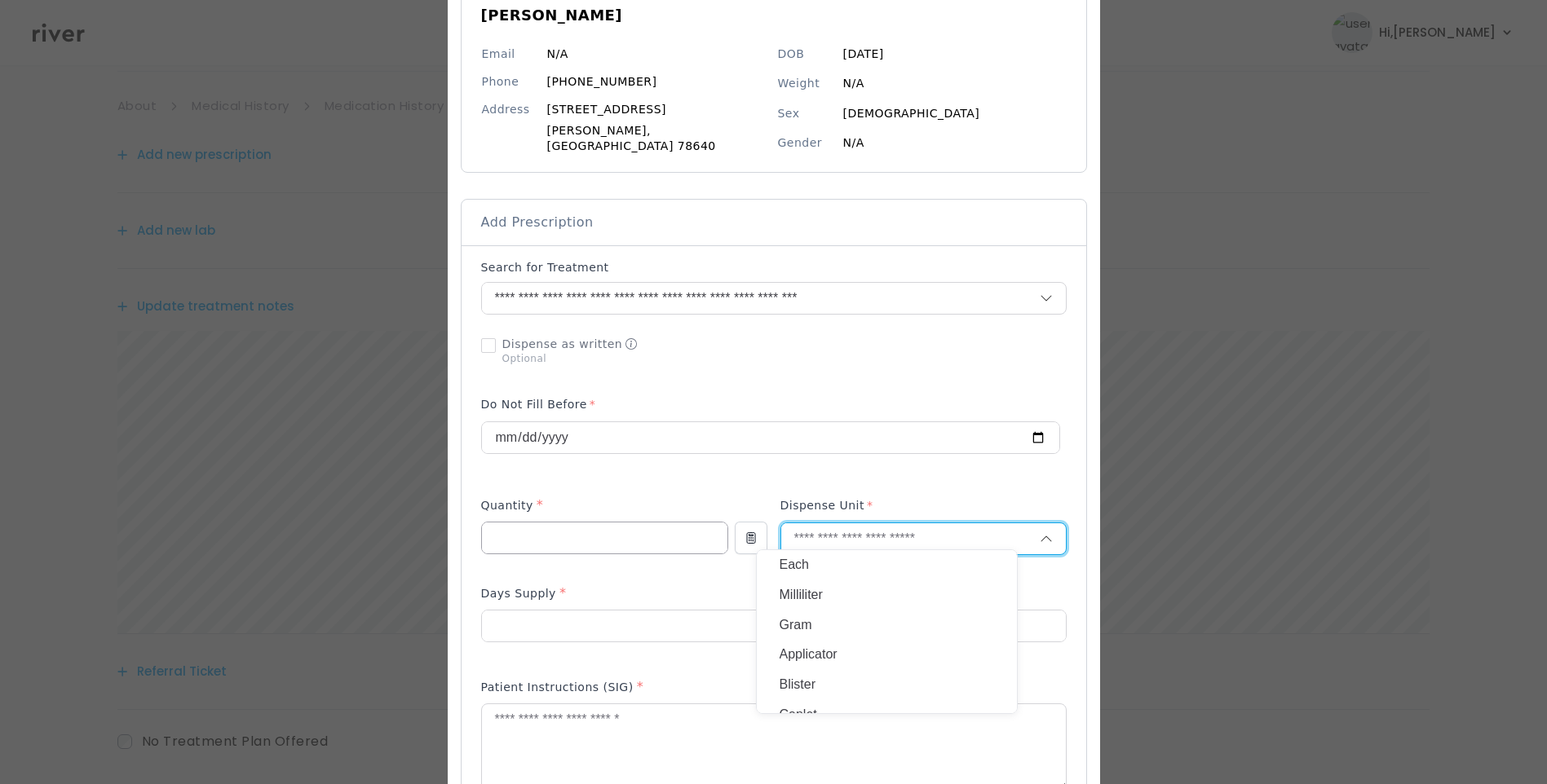
click at [557, 523] on input "number" at bounding box center [604, 538] width 245 height 31
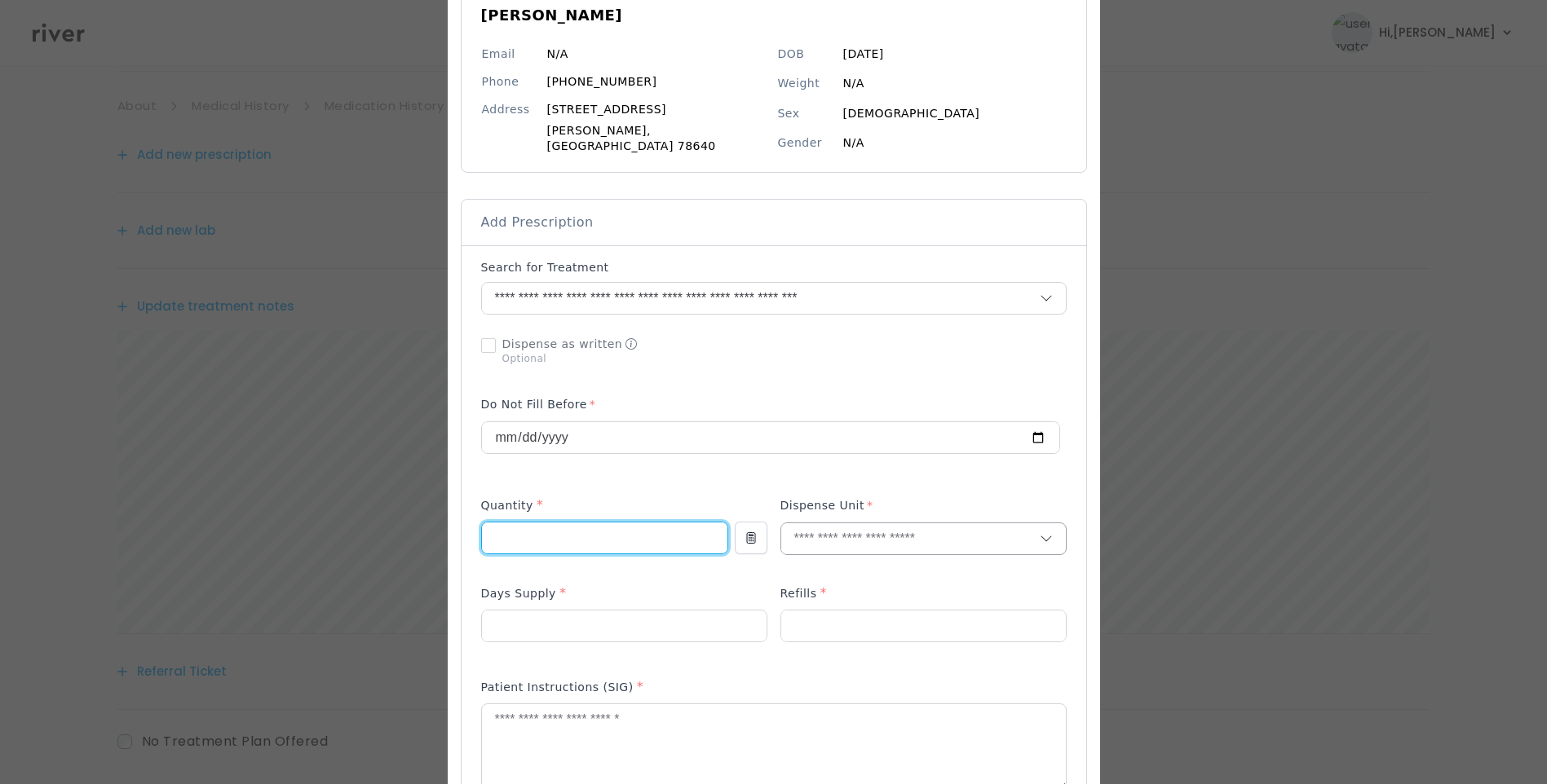
type input "*"
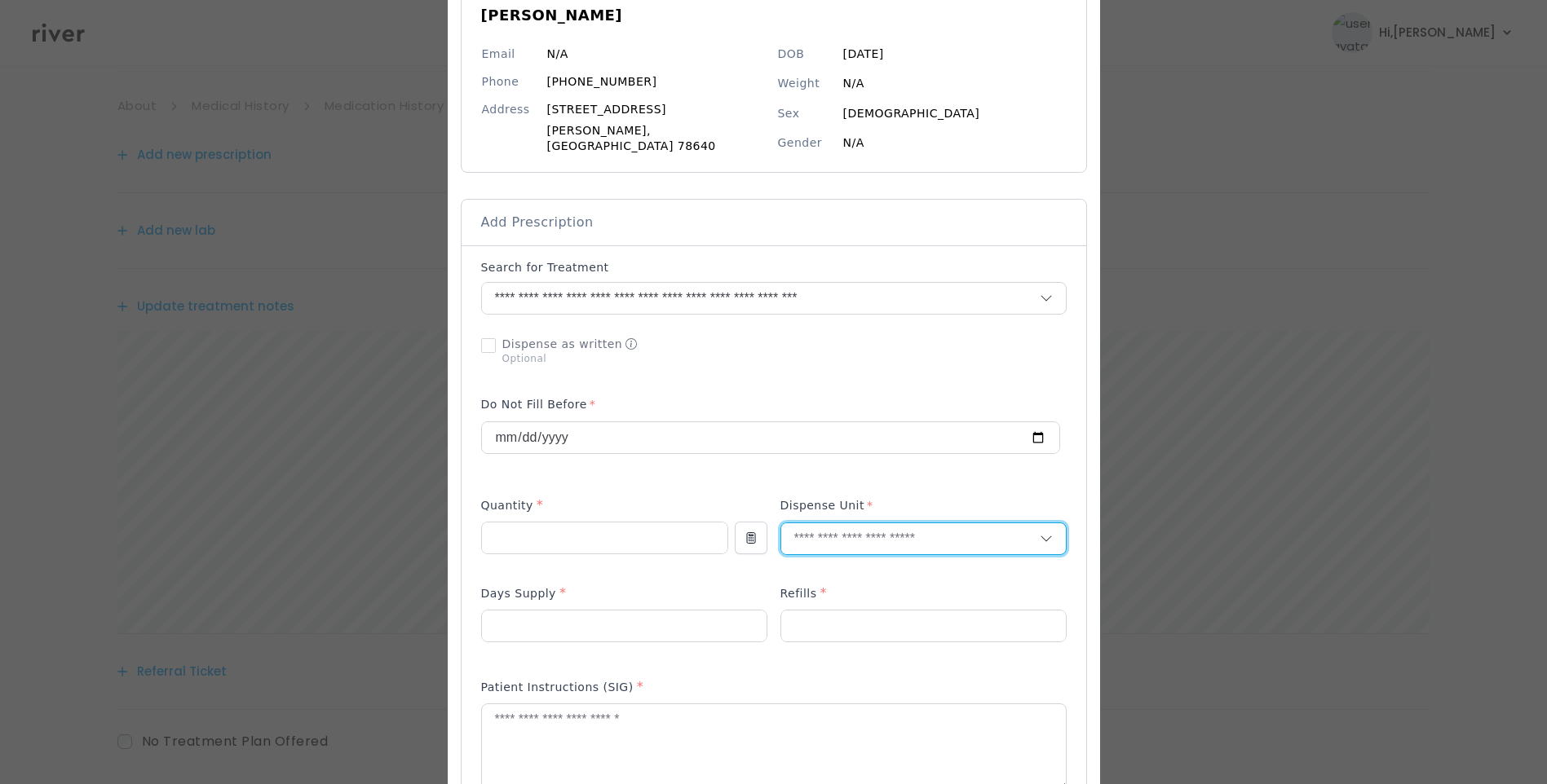
click at [817, 534] on input "text" at bounding box center [910, 539] width 258 height 31
type input "*"
click at [853, 561] on p "Milliliter" at bounding box center [887, 565] width 214 height 23
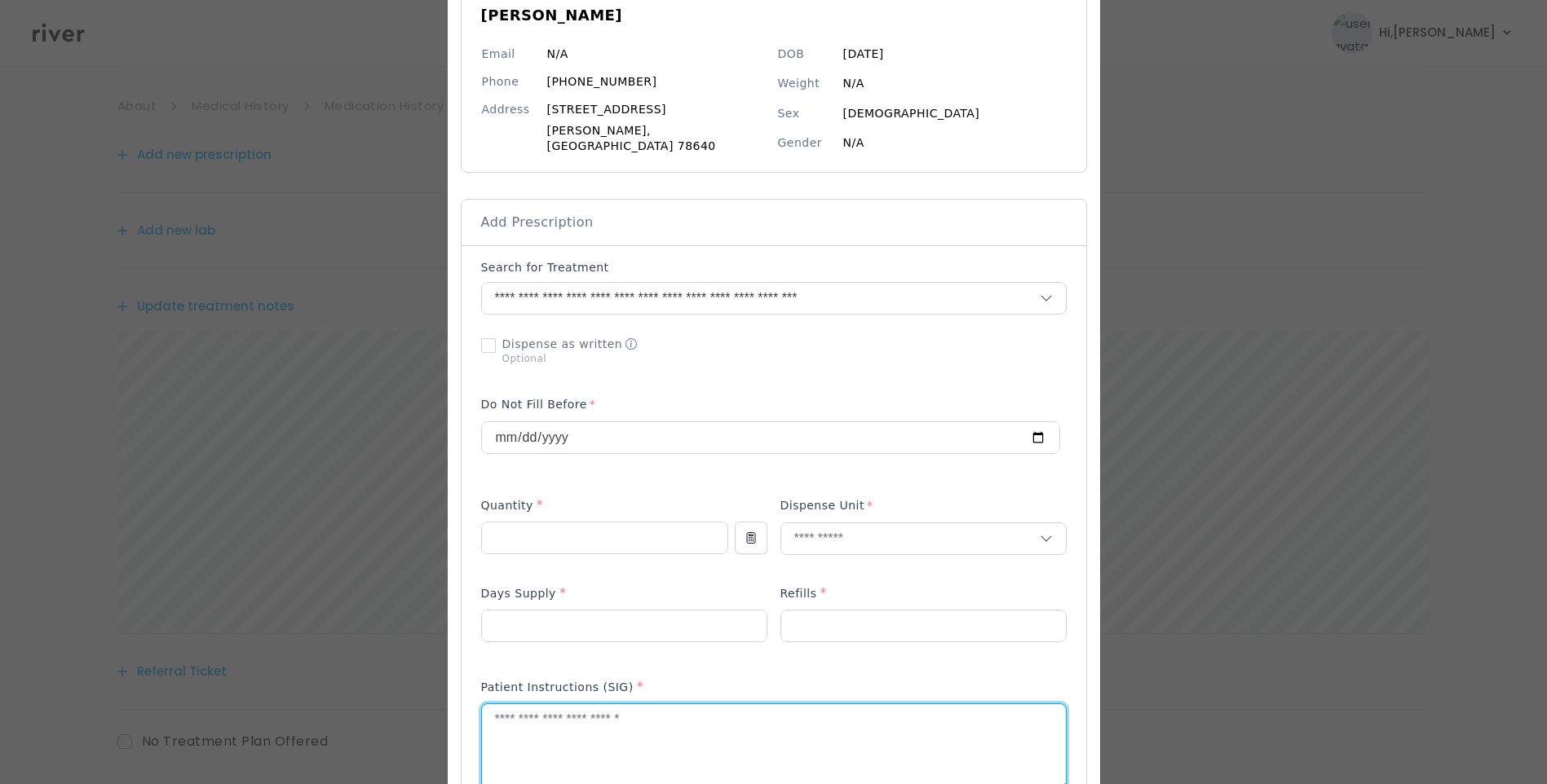
click at [674, 723] on textarea at bounding box center [774, 748] width 584 height 87
type textarea "**********"
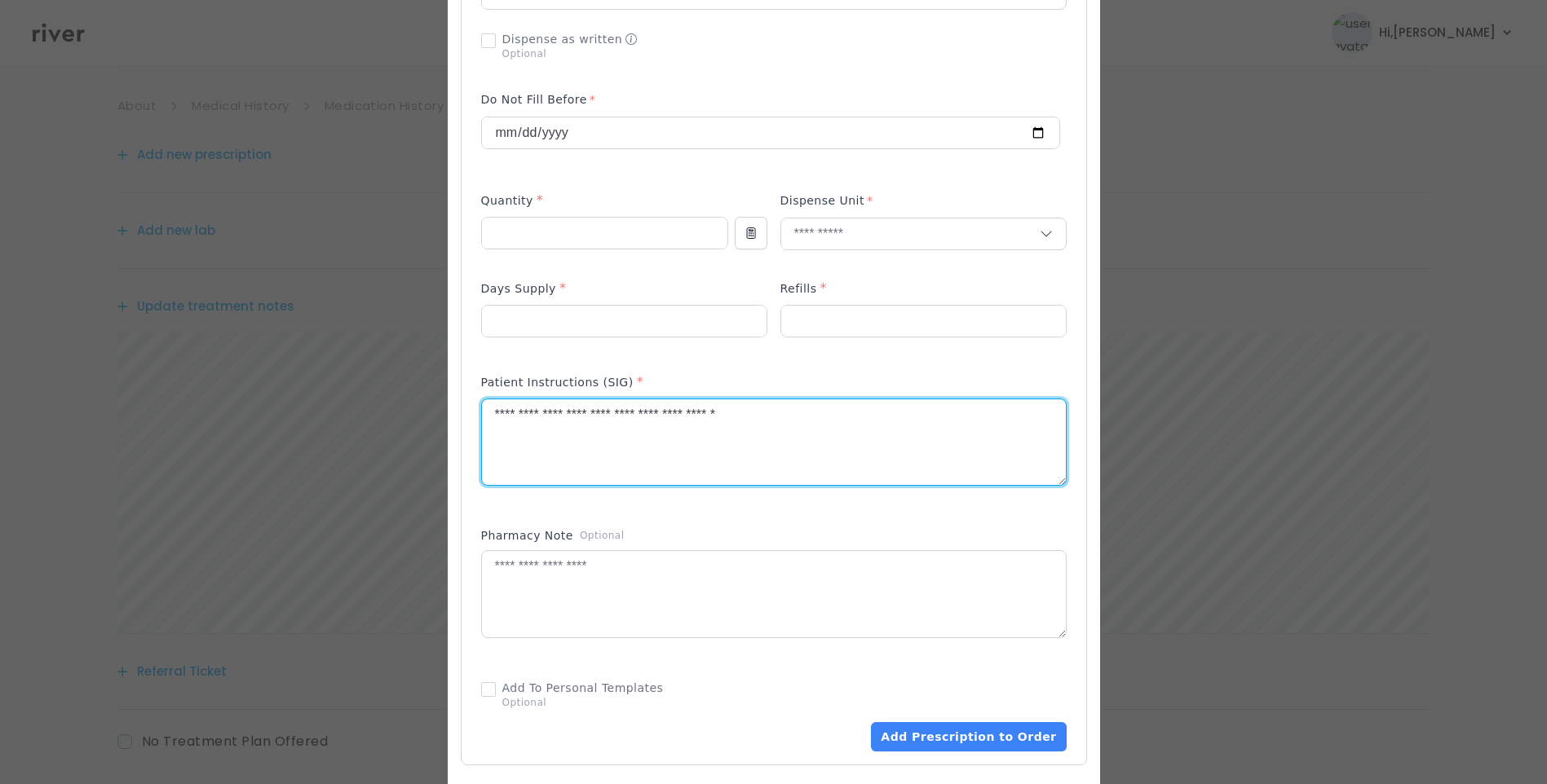
scroll to position [489, 0]
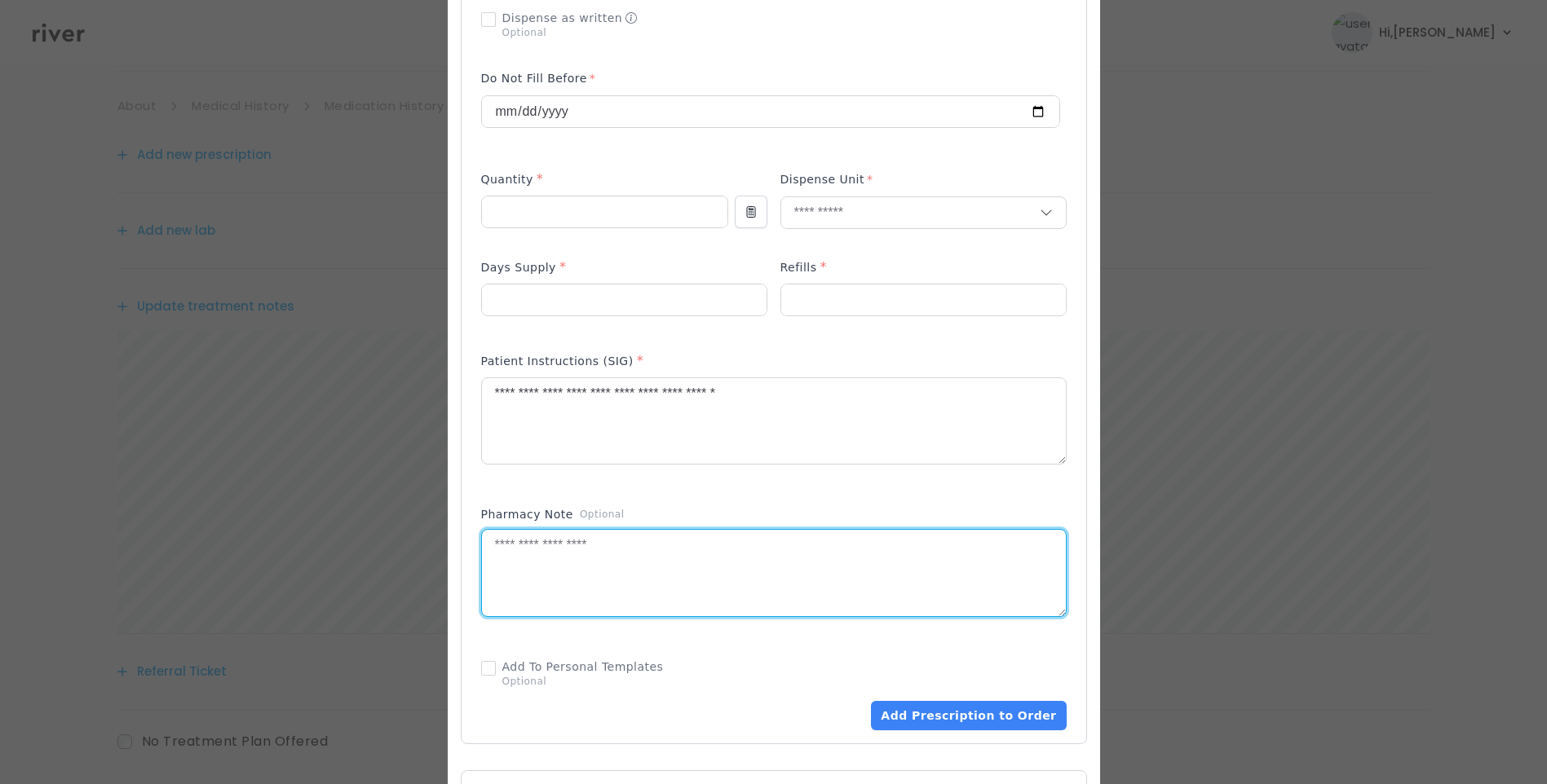
click at [596, 557] on textarea at bounding box center [774, 573] width 584 height 87
click at [735, 556] on textarea "**********" at bounding box center [774, 573] width 584 height 87
type textarea "**********"
click at [849, 384] on textarea "**********" at bounding box center [774, 421] width 584 height 87
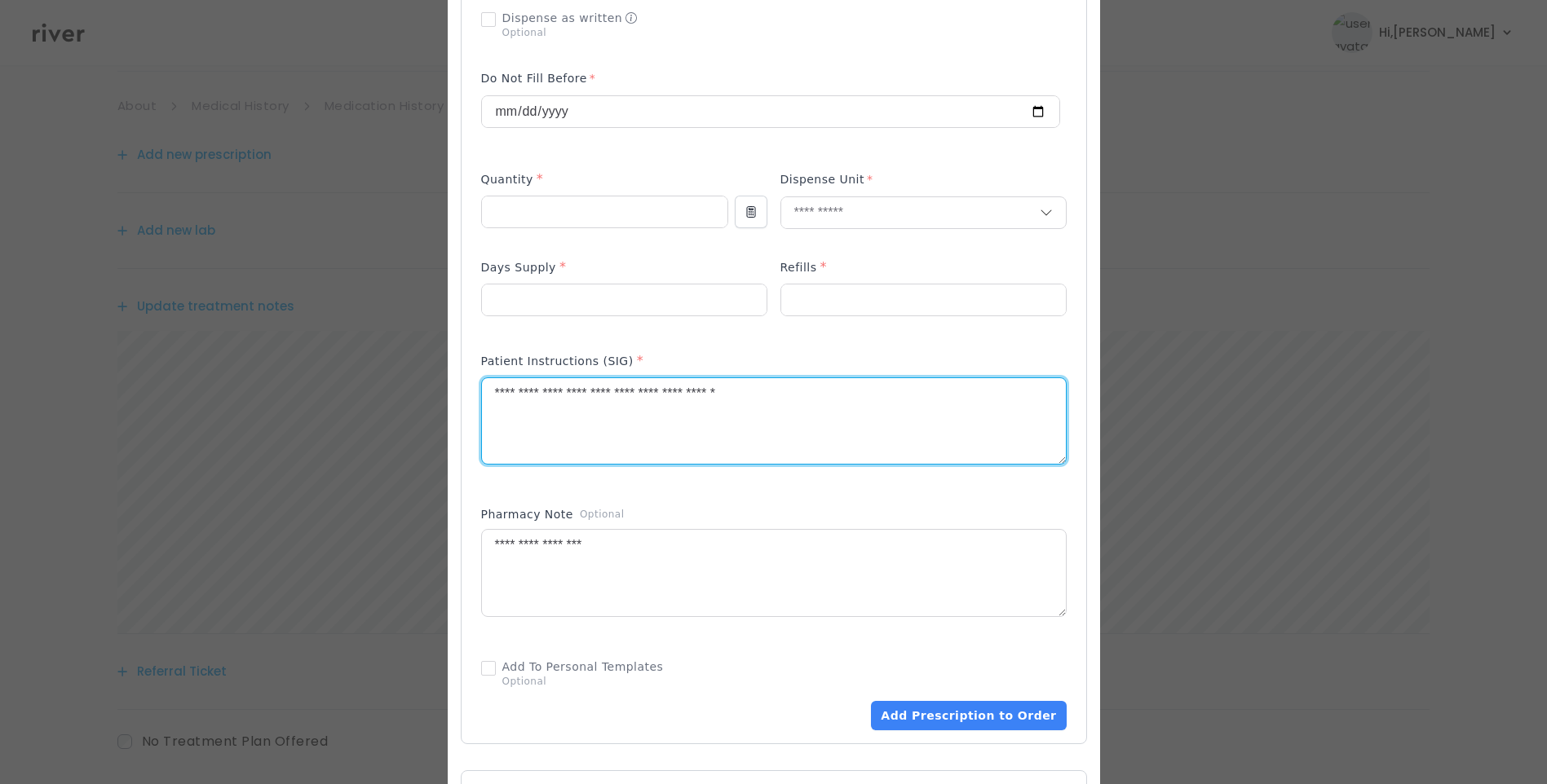
click at [684, 386] on textarea "**********" at bounding box center [774, 421] width 584 height 87
click at [684, 386] on textarea "**********" at bounding box center [774, 421] width 584 height 87
click at [836, 406] on textarea "**********" at bounding box center [774, 421] width 584 height 87
type textarea "**********"
click at [508, 543] on textarea "**********" at bounding box center [774, 573] width 584 height 87
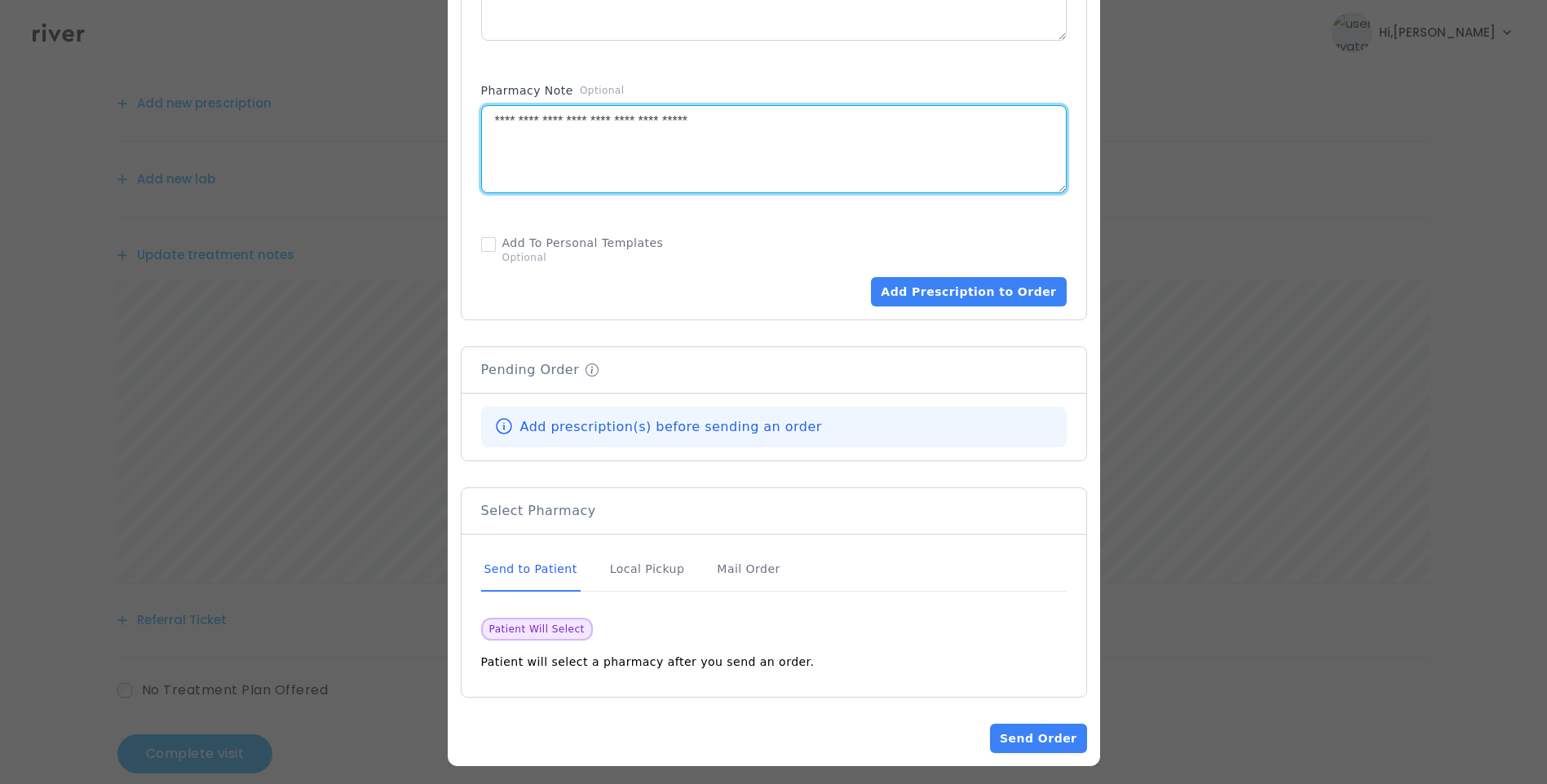
scroll to position [201, 0]
type textarea "**********"
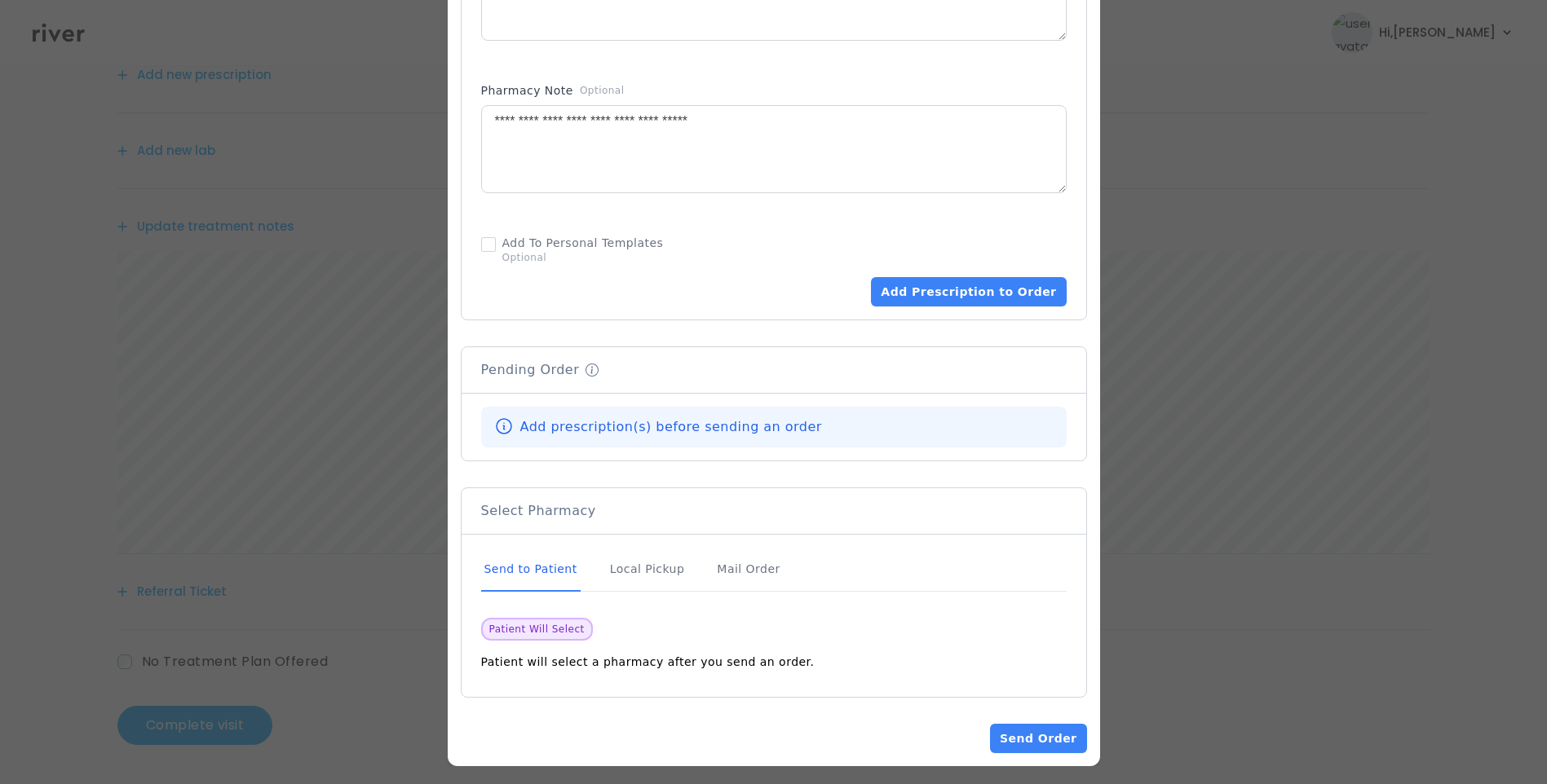
click at [563, 559] on div "Send to Patient" at bounding box center [531, 570] width 100 height 44
click at [980, 277] on button "Add Prescription to Order" at bounding box center [968, 291] width 195 height 29
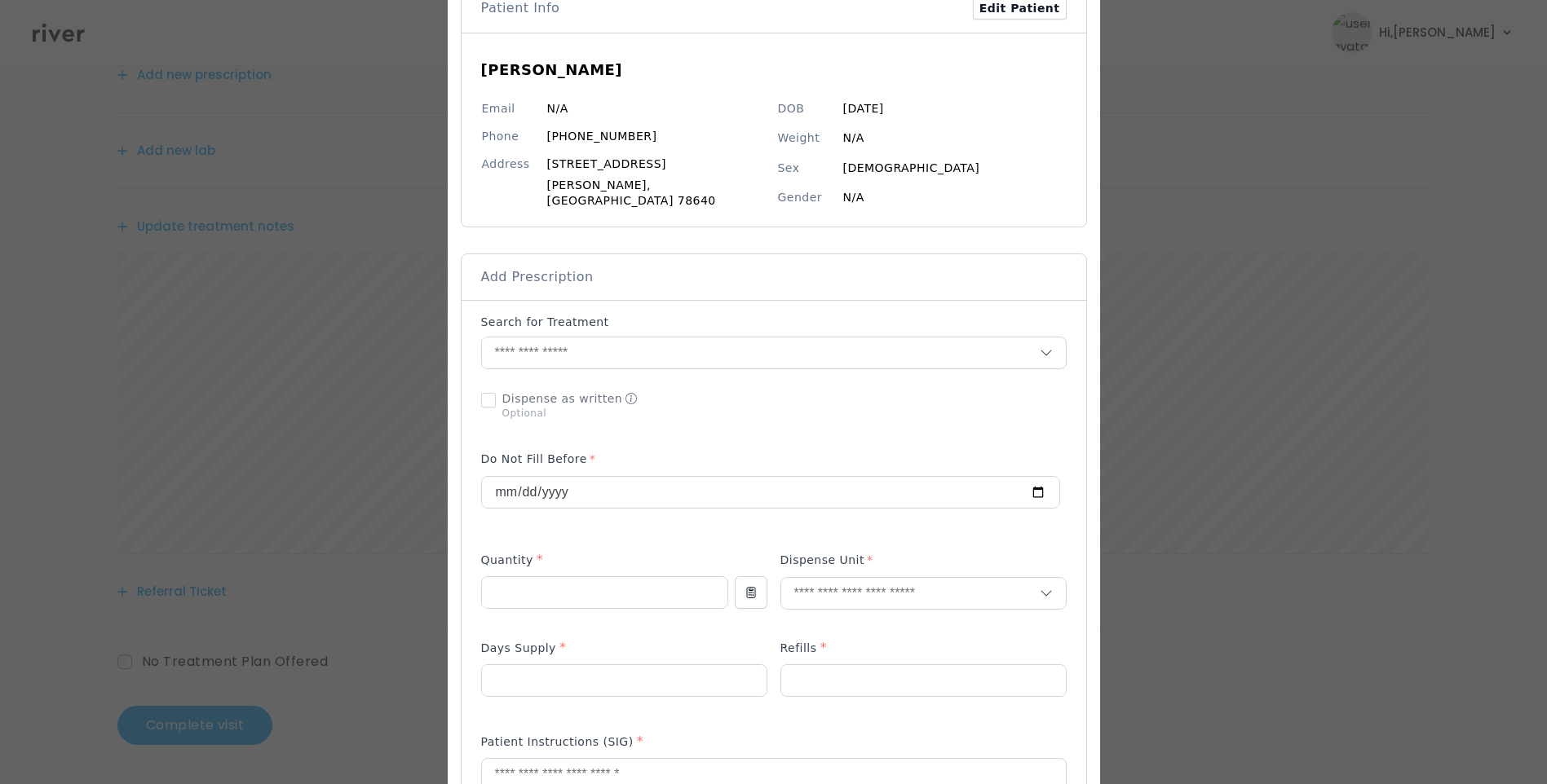
scroll to position [339, 0]
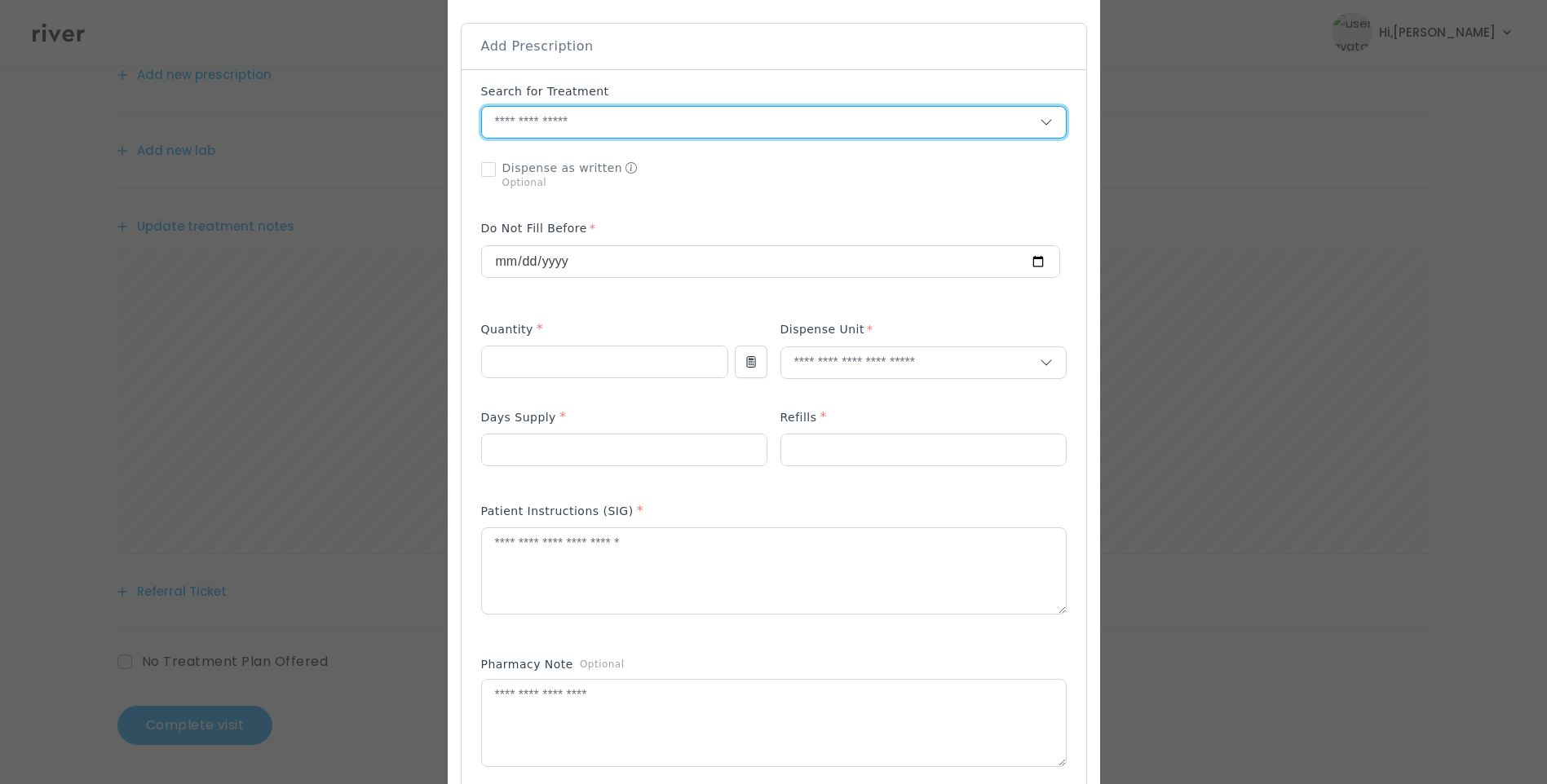
click at [593, 114] on input "text" at bounding box center [761, 122] width 558 height 31
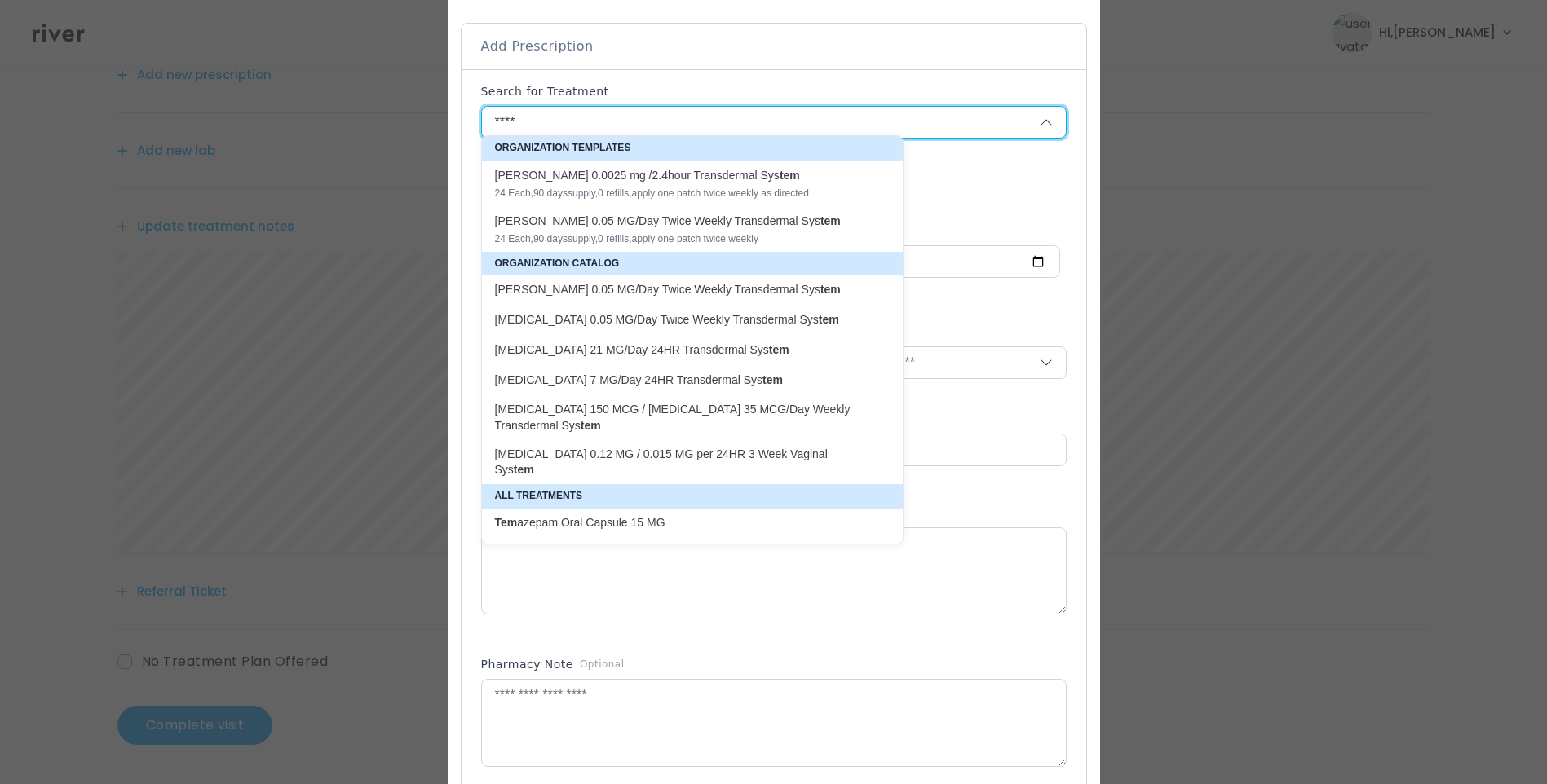
type input "*****"
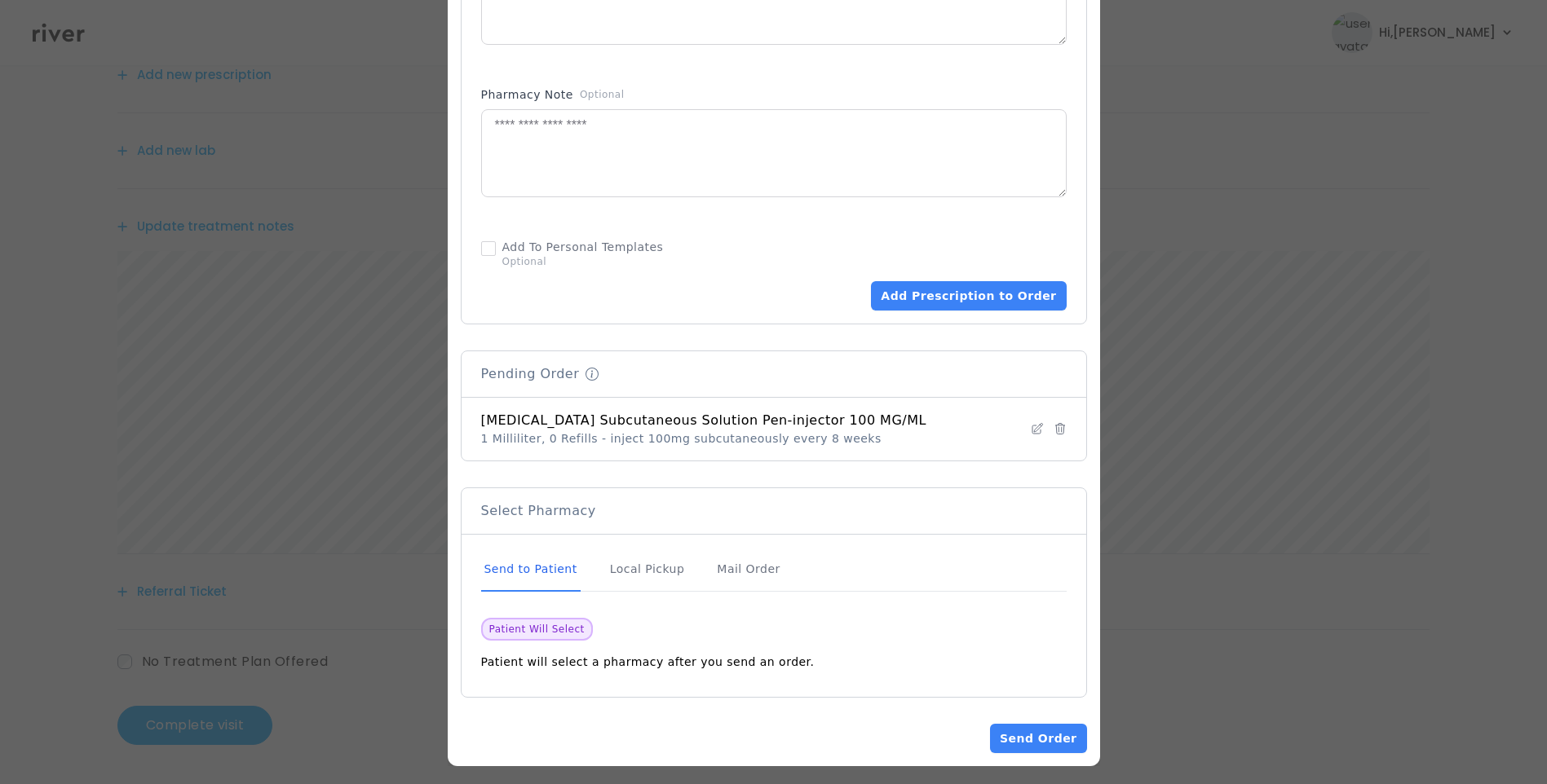
scroll to position [910, 0]
click at [568, 562] on div "Send to Patient" at bounding box center [531, 569] width 100 height 44
click at [1016, 732] on button "Send Order" at bounding box center [1038, 737] width 96 height 29
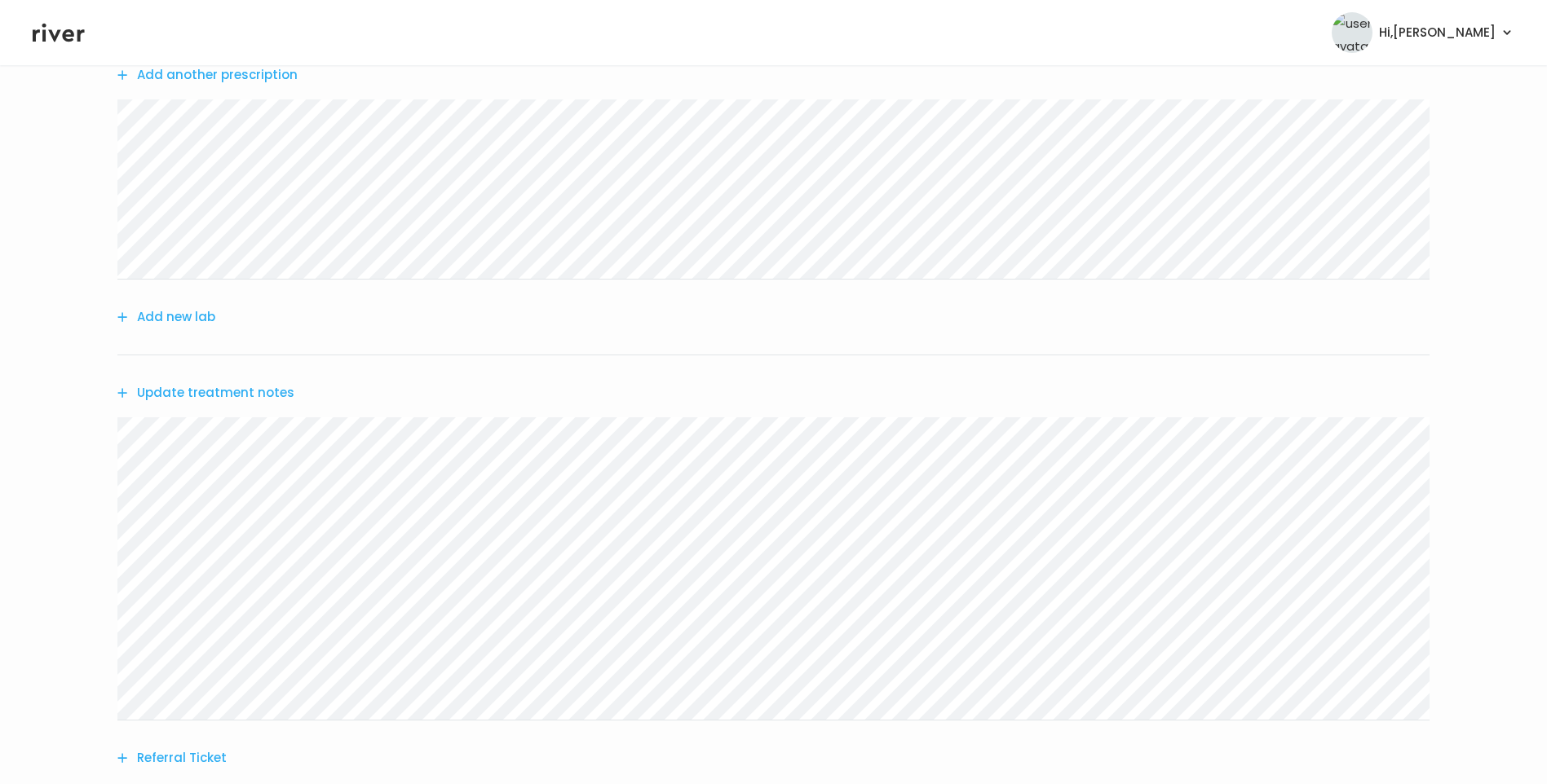
click at [242, 393] on button "Update treatment notes" at bounding box center [206, 392] width 177 height 22
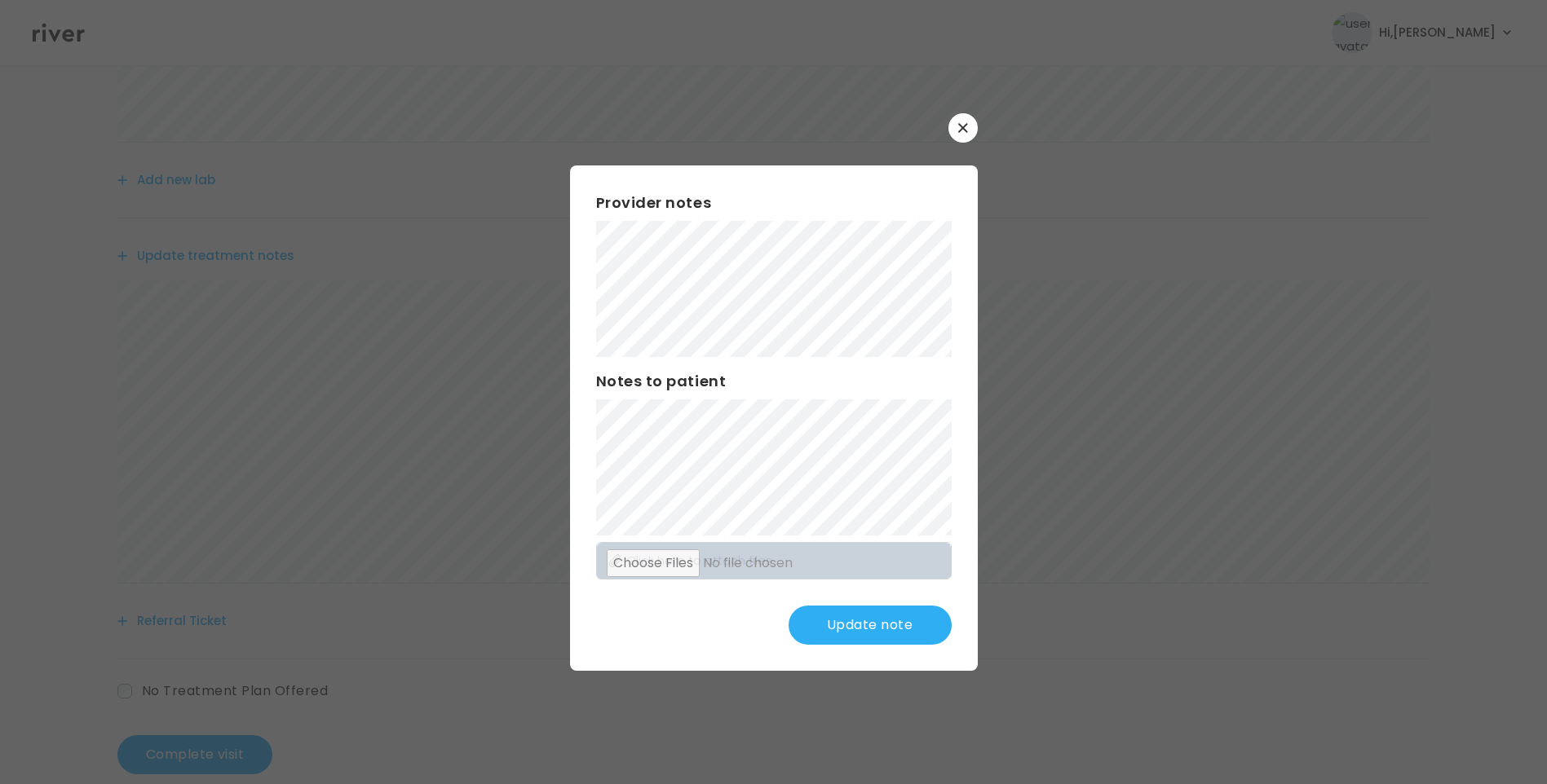
scroll to position [367, 0]
click at [868, 633] on button "Update note" at bounding box center [870, 626] width 163 height 39
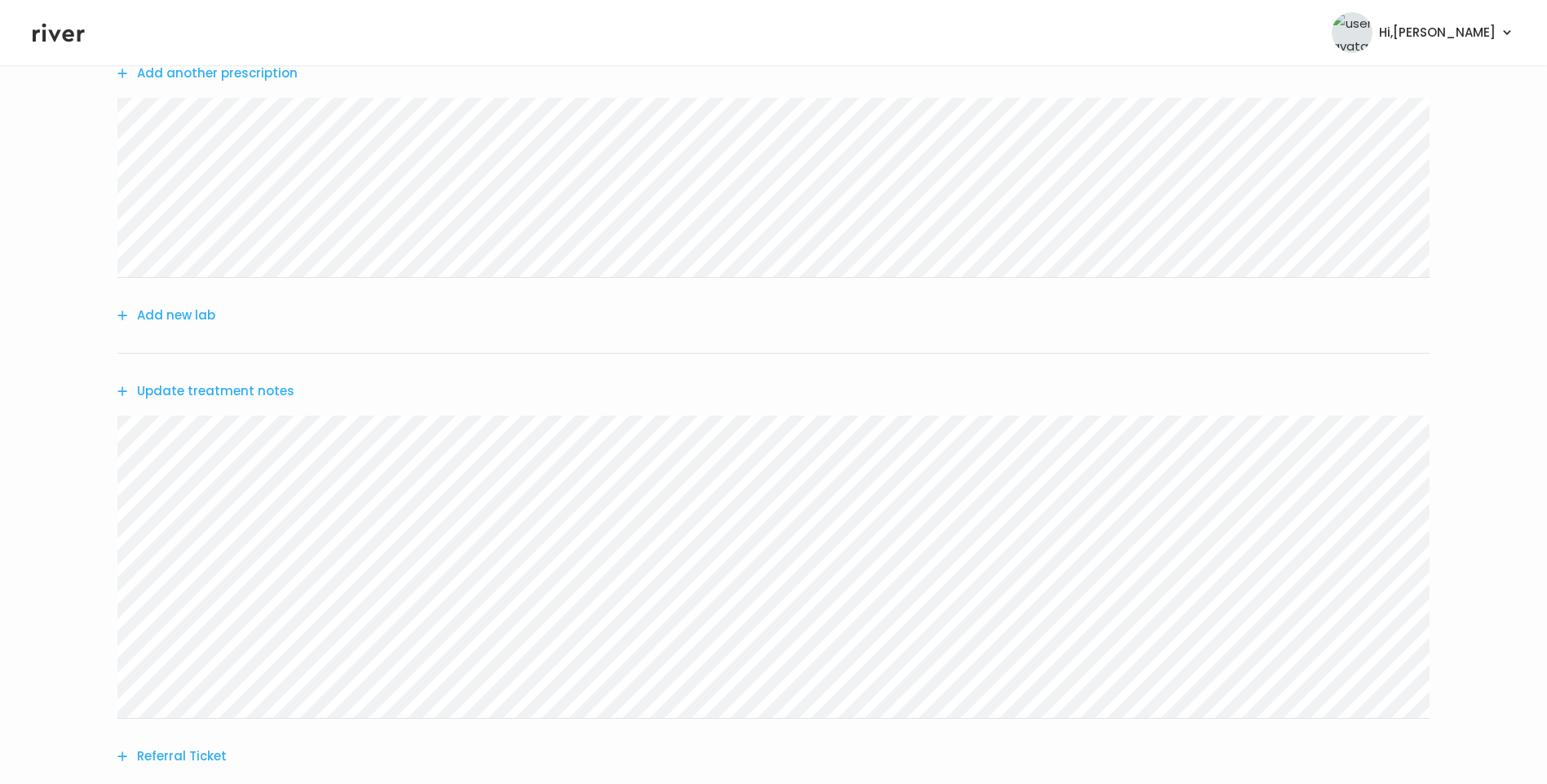
scroll to position [42, 0]
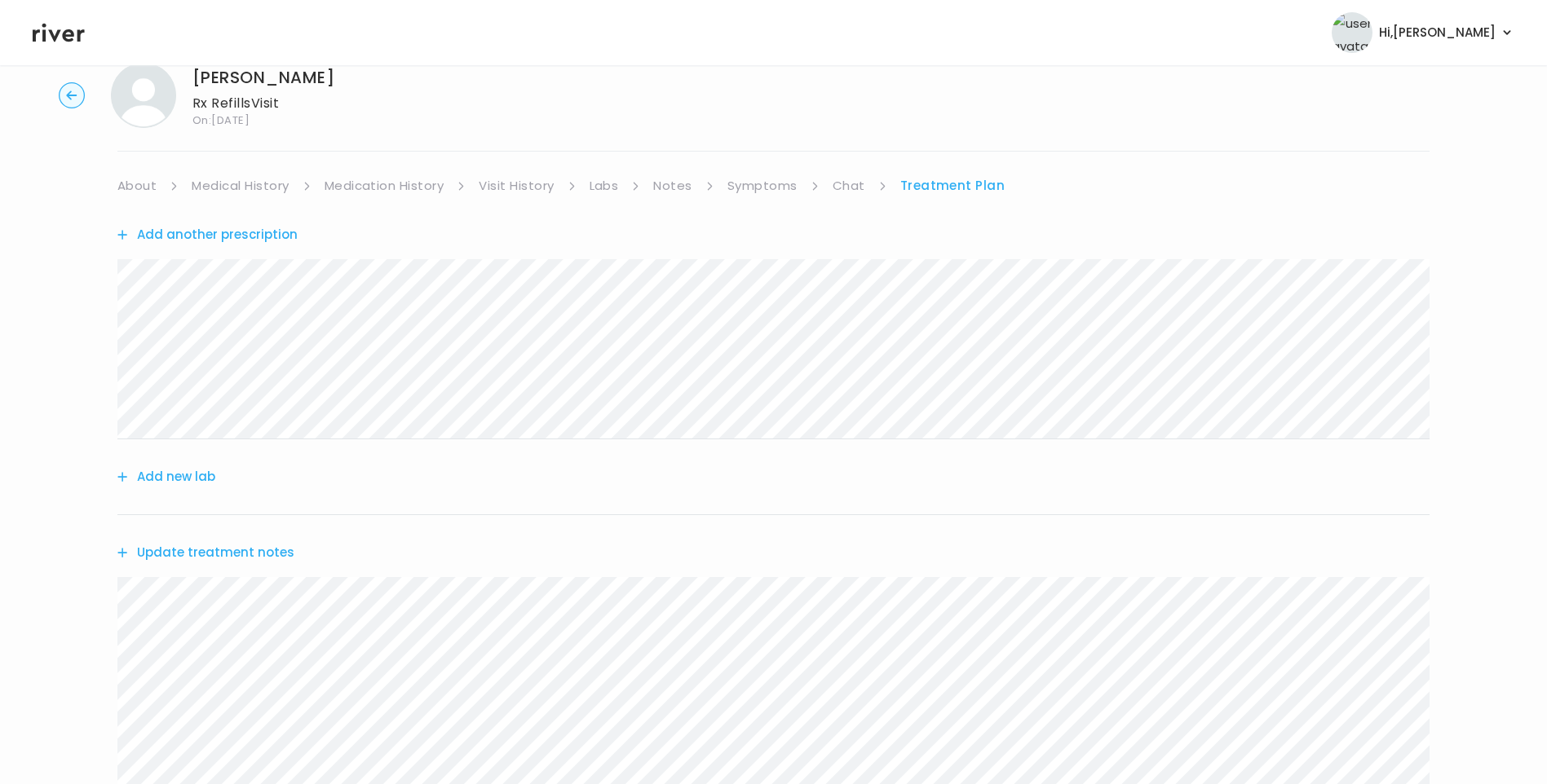
click at [348, 186] on link "Medication History" at bounding box center [384, 186] width 120 height 22
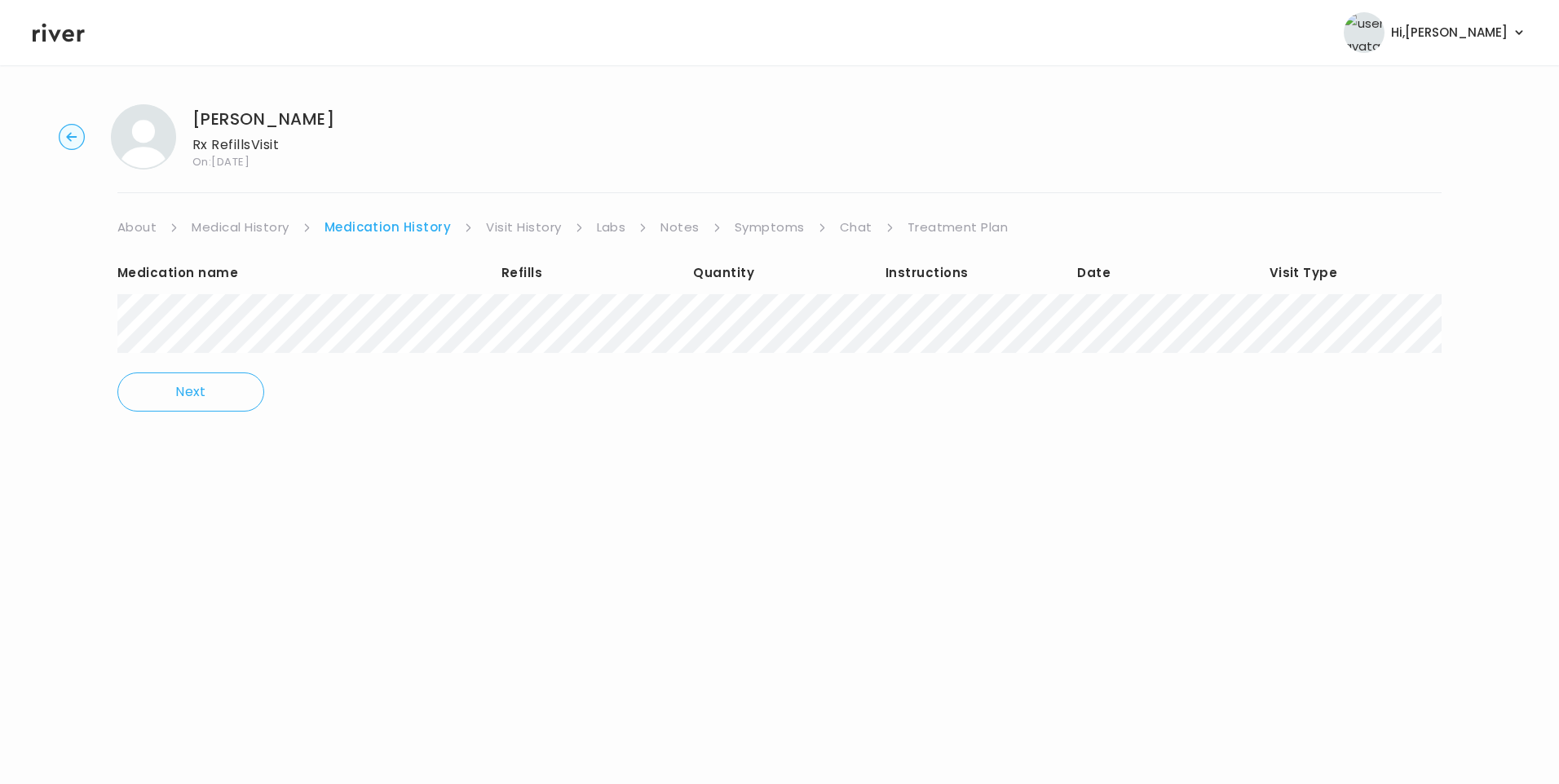
click at [846, 227] on link "Chat" at bounding box center [856, 227] width 33 height 22
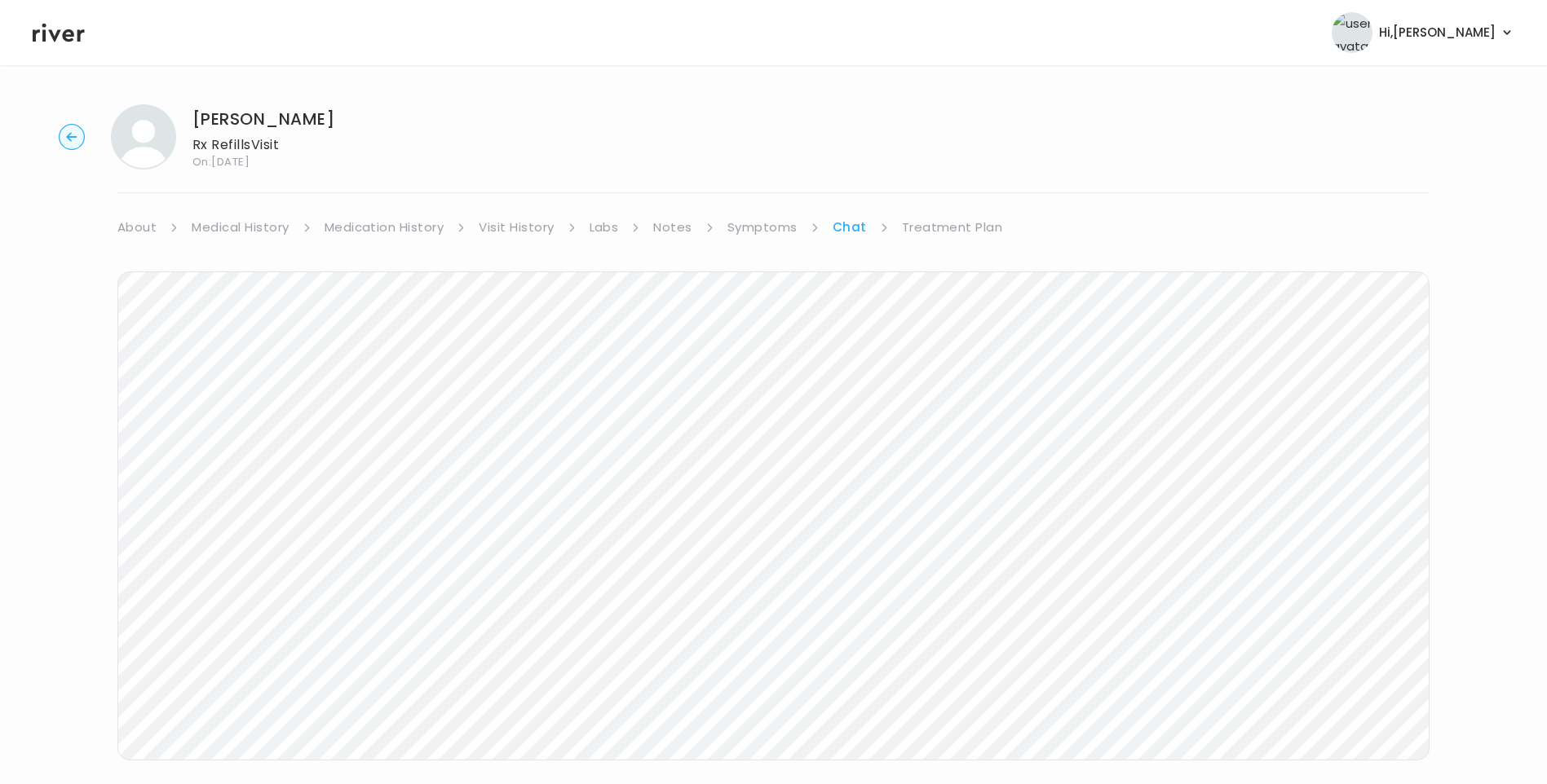
click at [929, 222] on link "Treatment Plan" at bounding box center [952, 227] width 101 height 22
click at [851, 227] on link "Chat" at bounding box center [849, 227] width 33 height 22
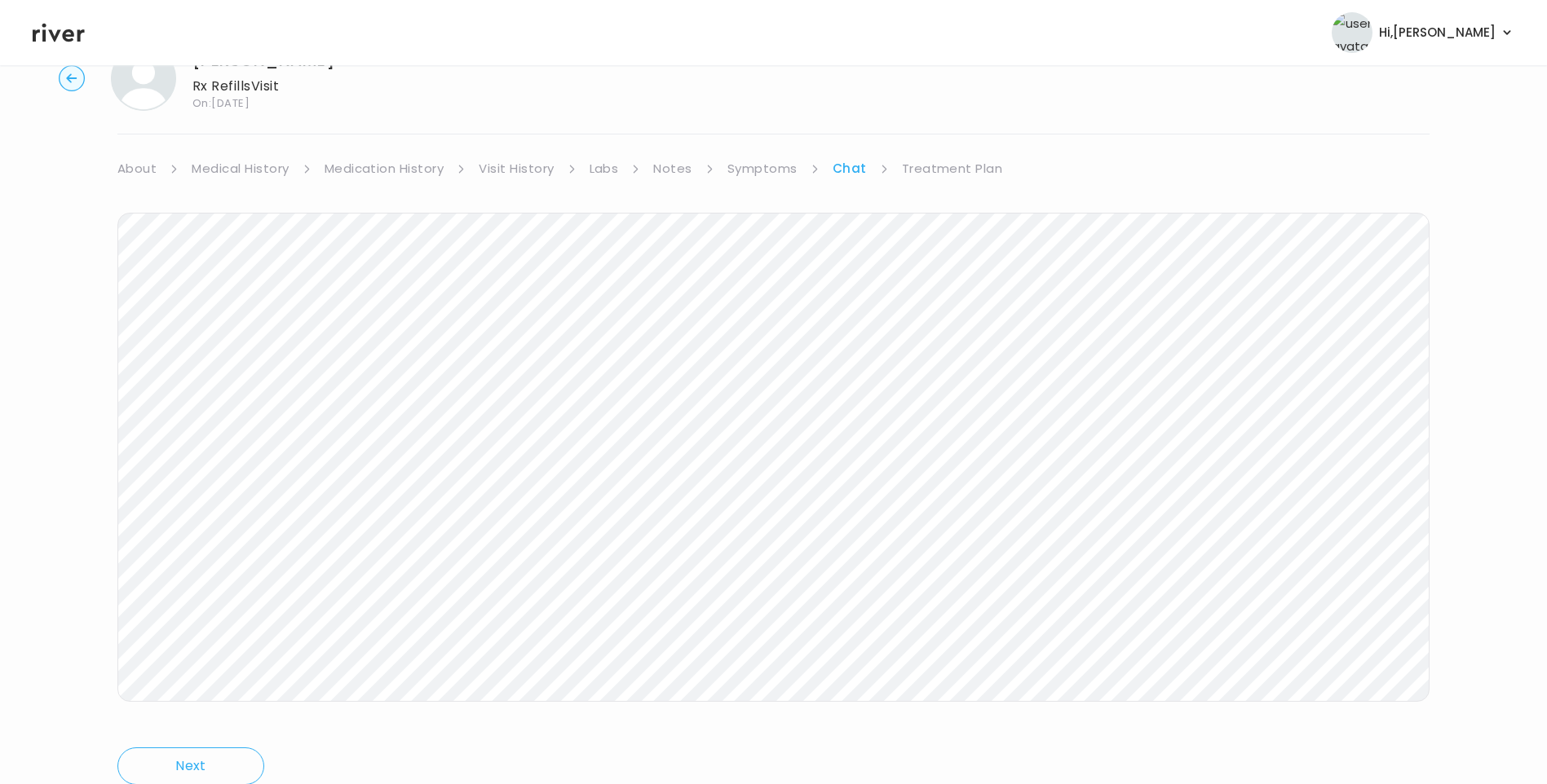
scroll to position [121, 0]
click at [954, 109] on link "Treatment Plan" at bounding box center [952, 105] width 101 height 22
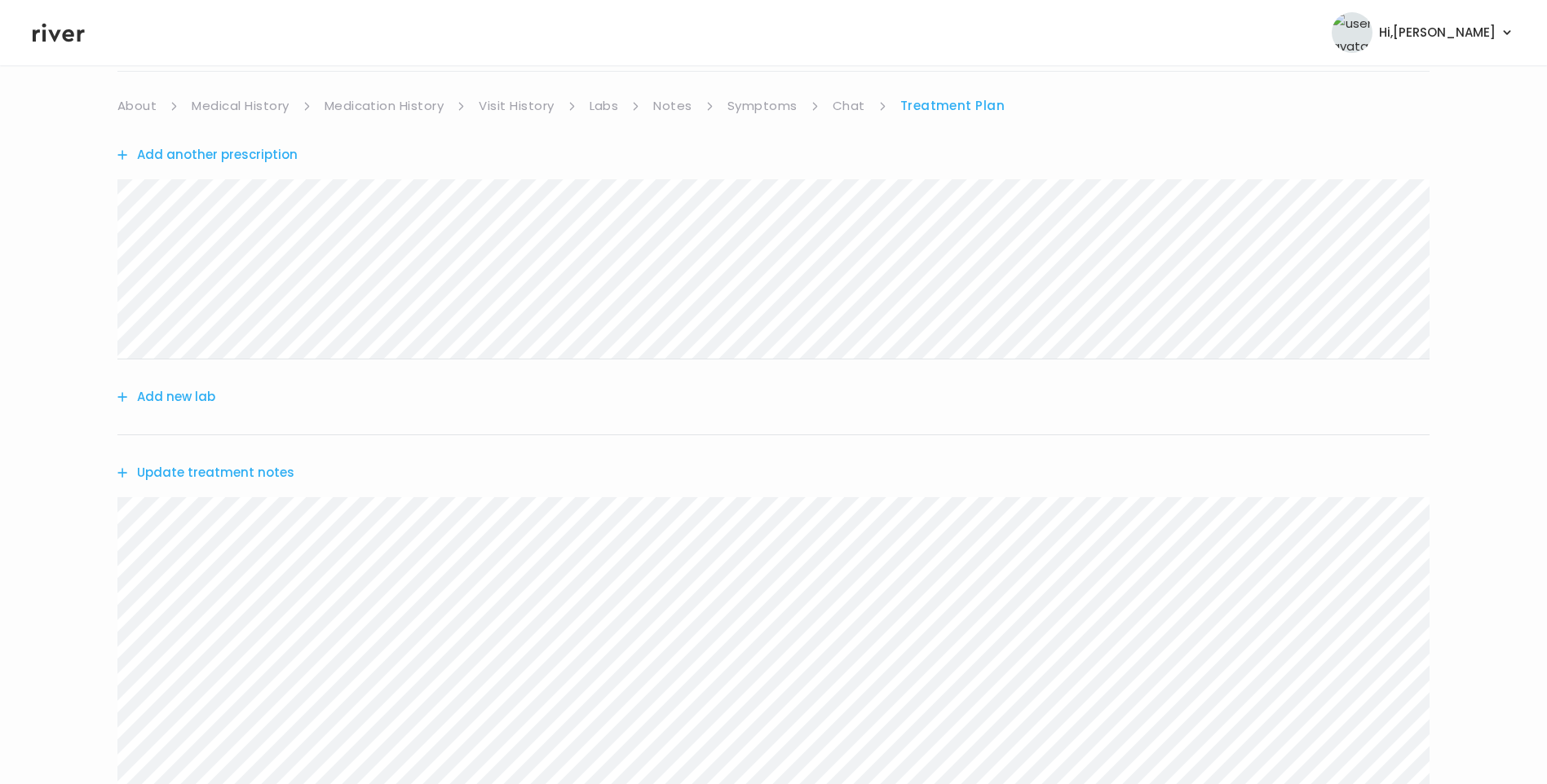
click at [242, 472] on button "Update treatment notes" at bounding box center [206, 473] width 177 height 22
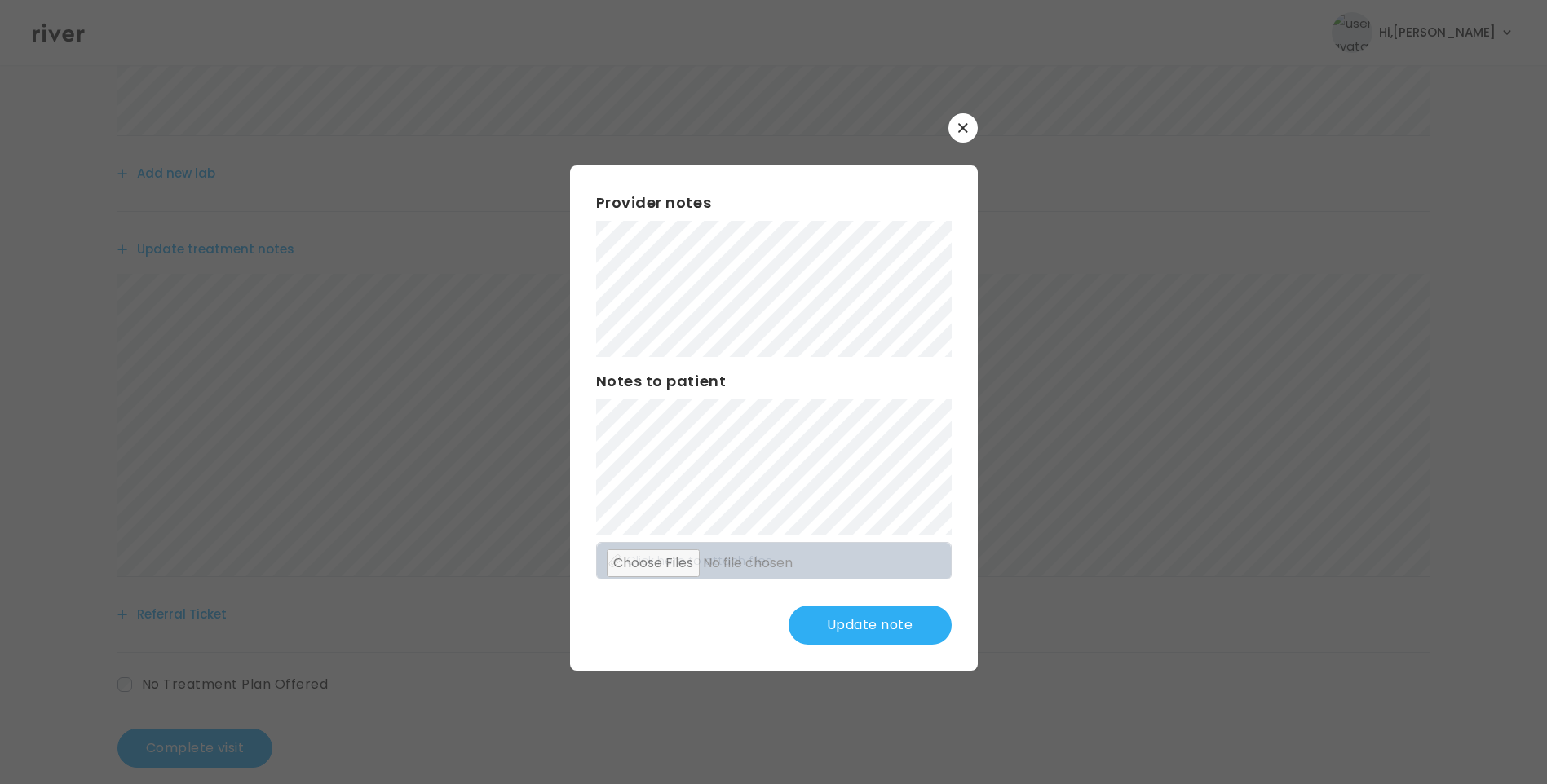
scroll to position [366, 0]
click at [881, 618] on button "Update note" at bounding box center [870, 626] width 163 height 39
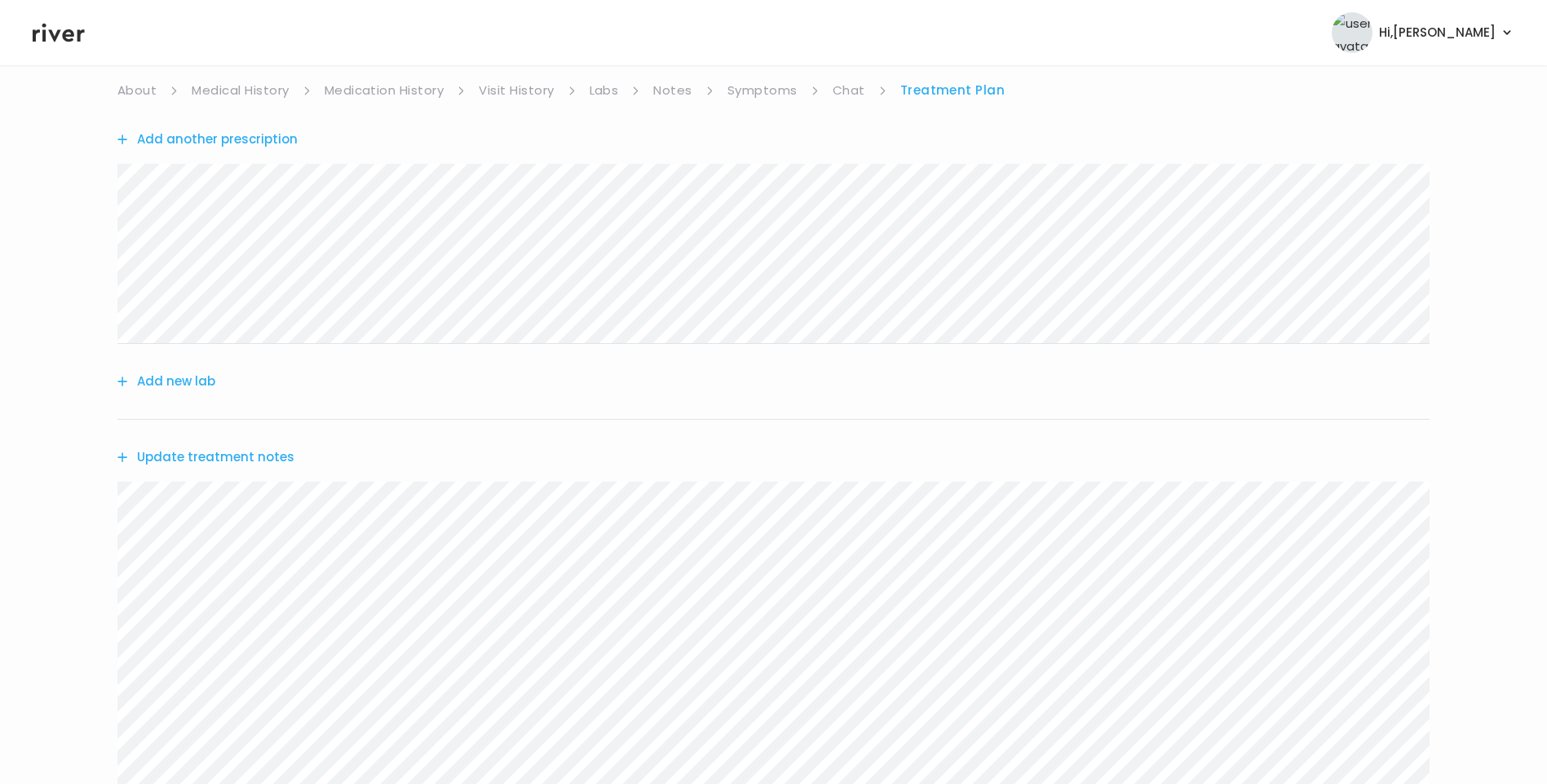
scroll to position [0, 0]
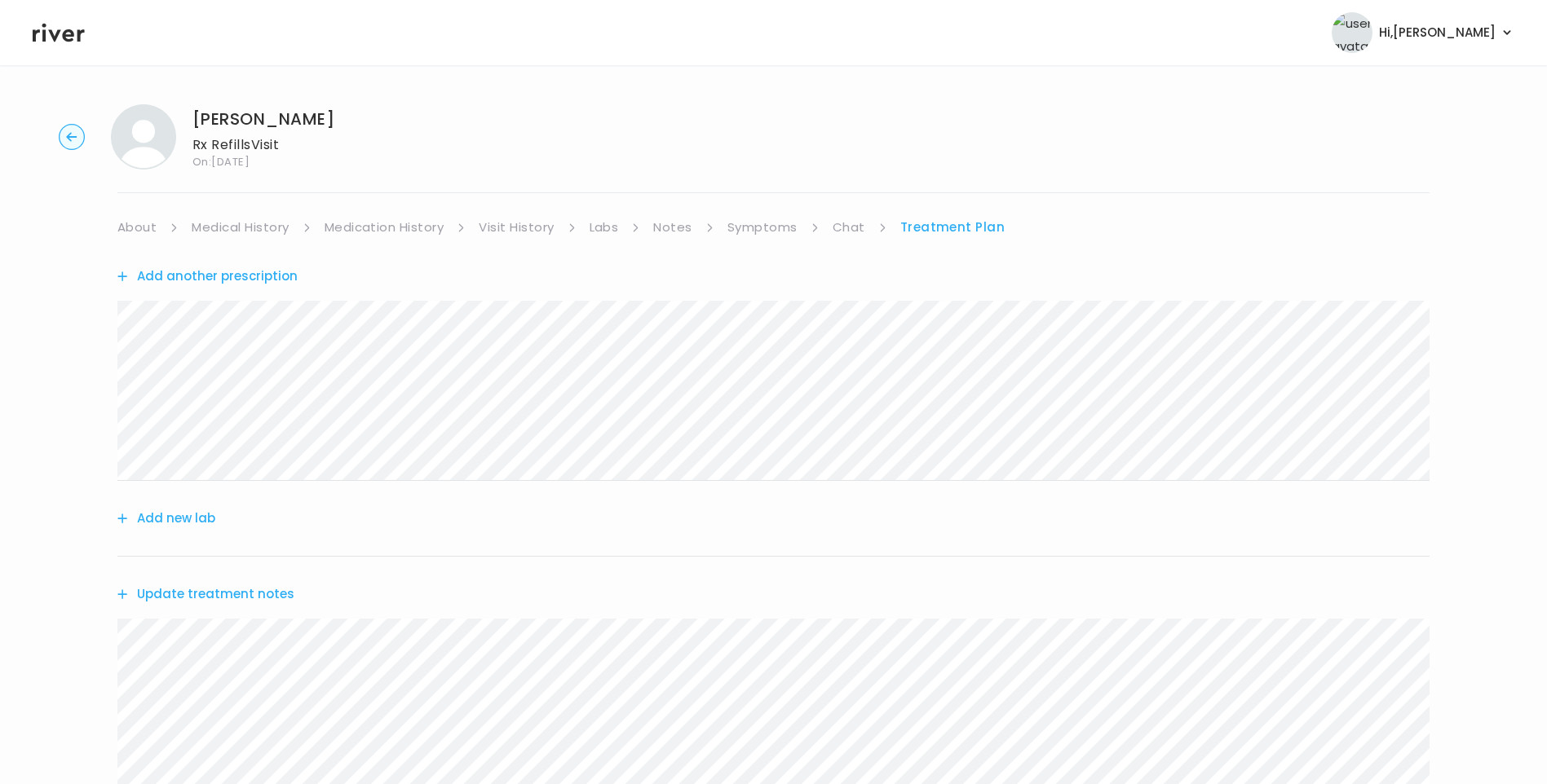
click at [855, 218] on link "Chat" at bounding box center [849, 227] width 33 height 22
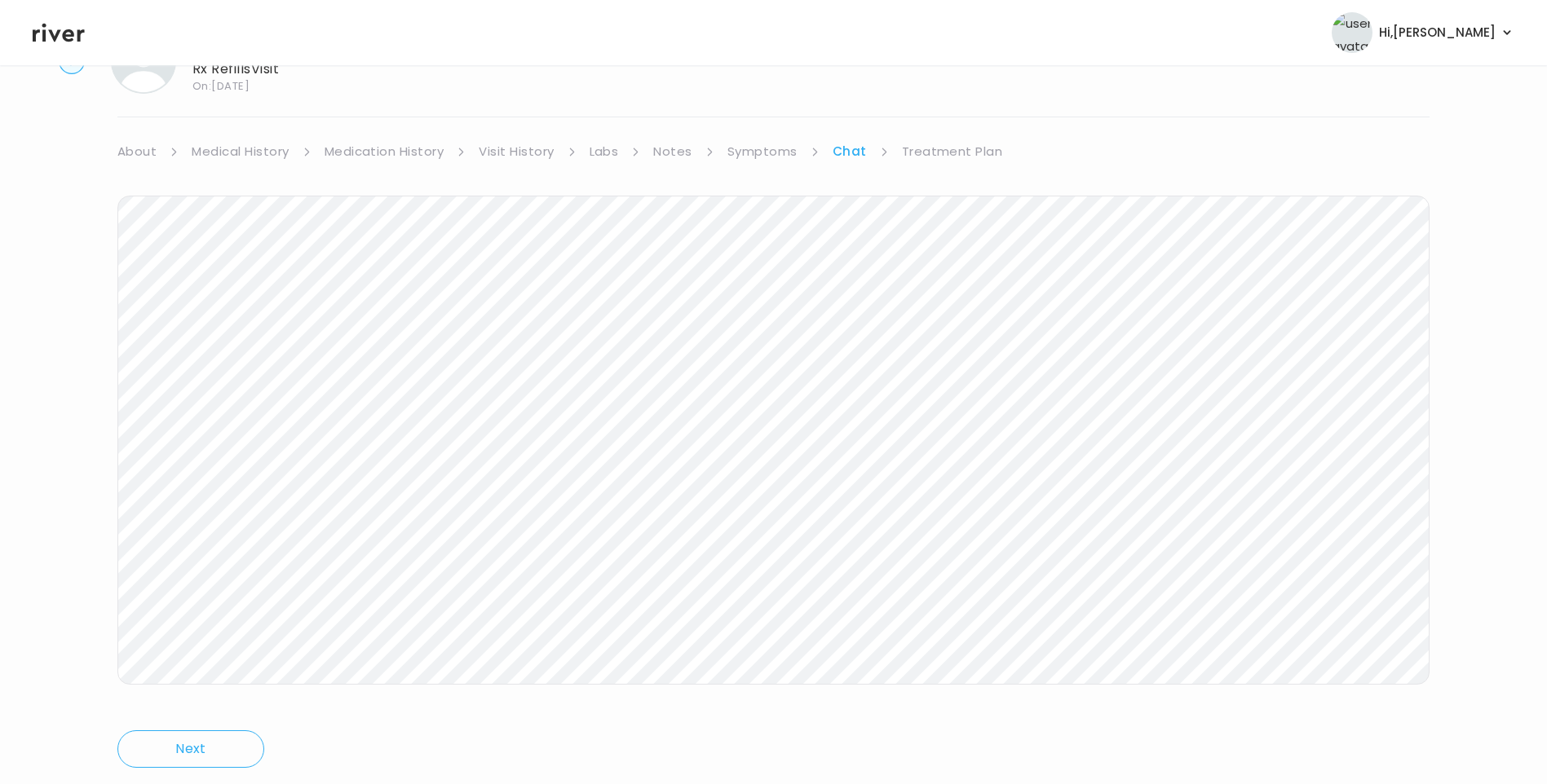
scroll to position [121, 0]
click at [966, 107] on link "Treatment Plan" at bounding box center [952, 105] width 101 height 22
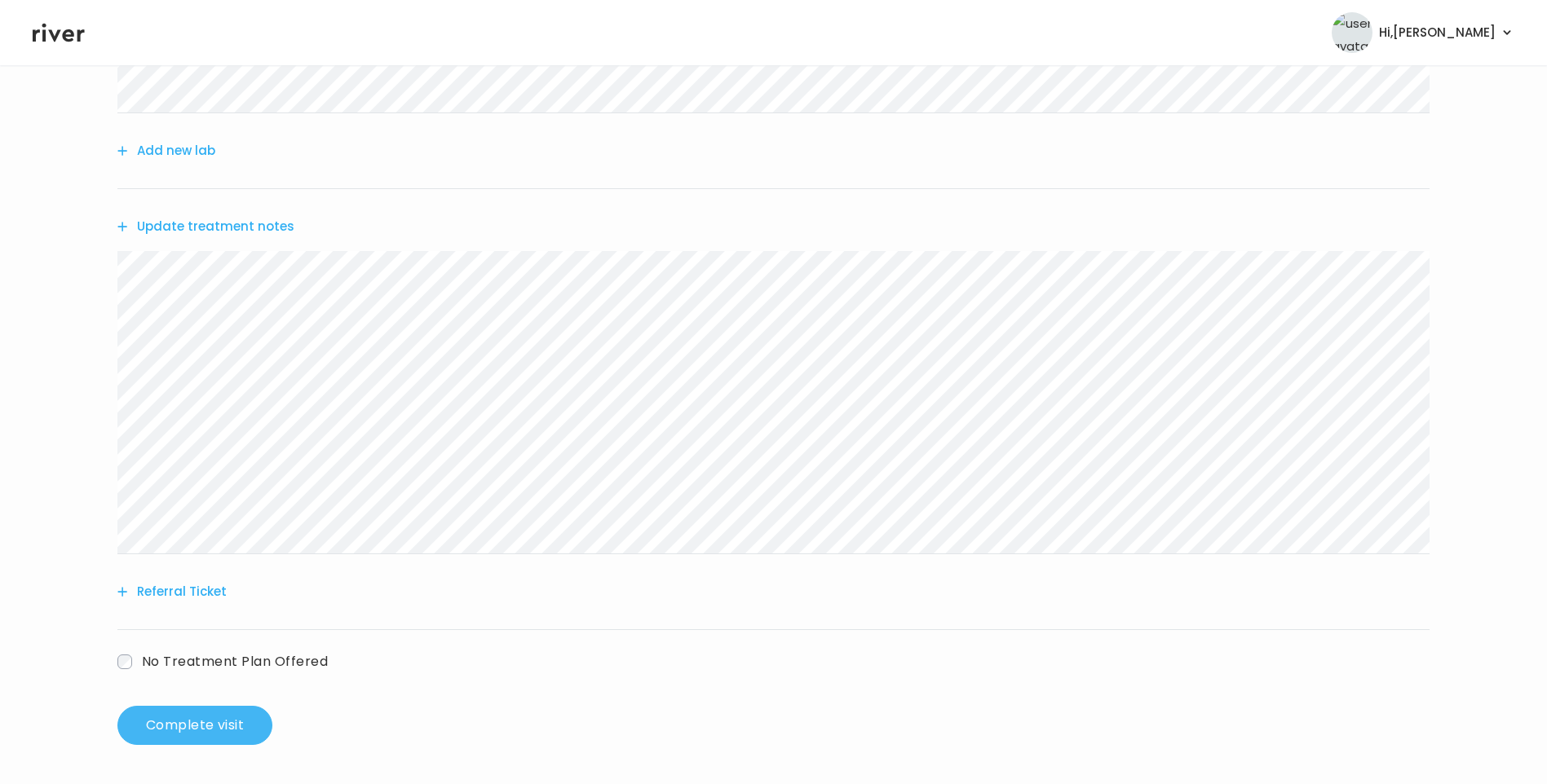
click at [220, 717] on button "Complete visit" at bounding box center [195, 726] width 155 height 39
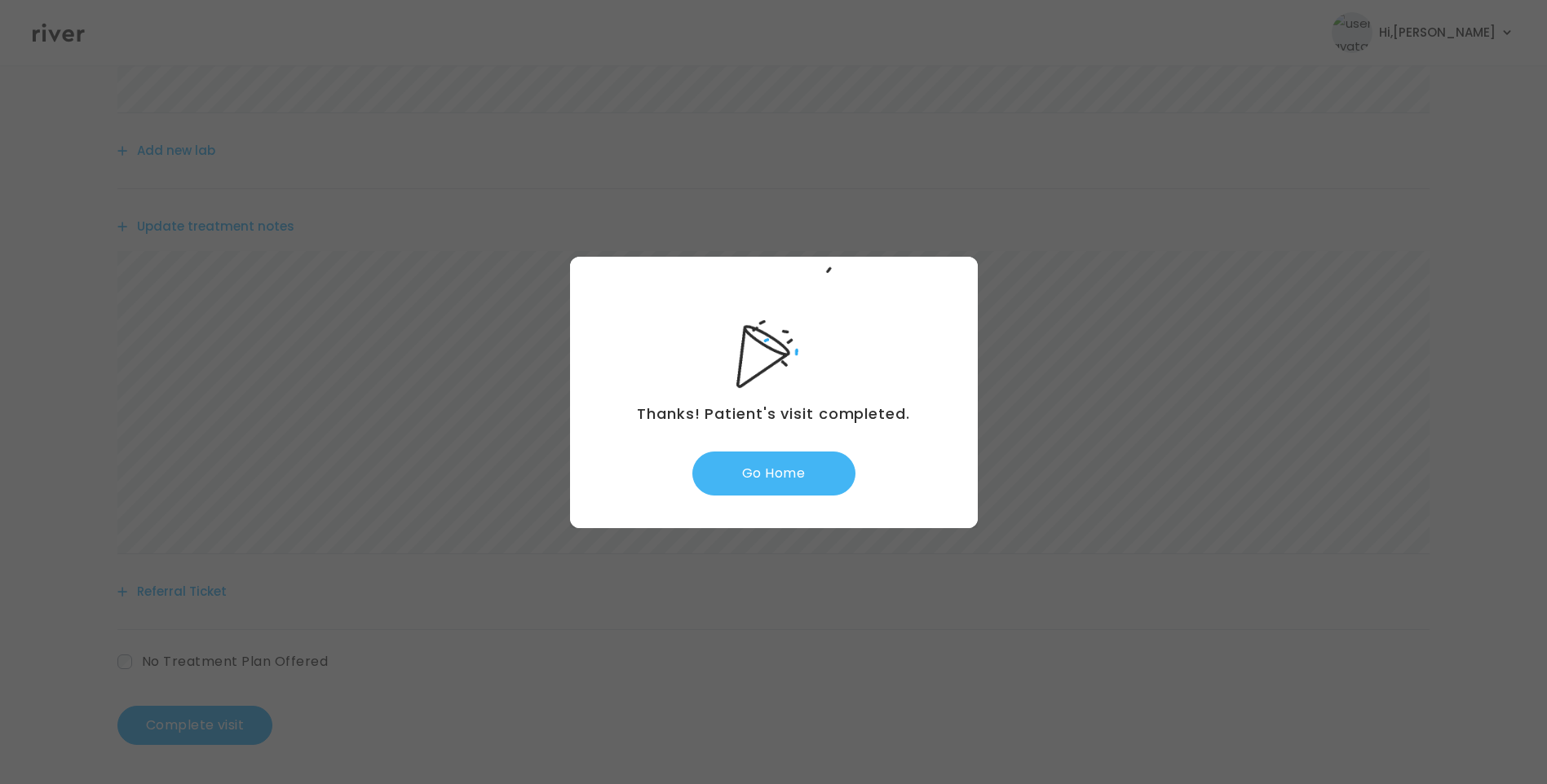
click at [781, 464] on button "Go Home" at bounding box center [774, 474] width 163 height 44
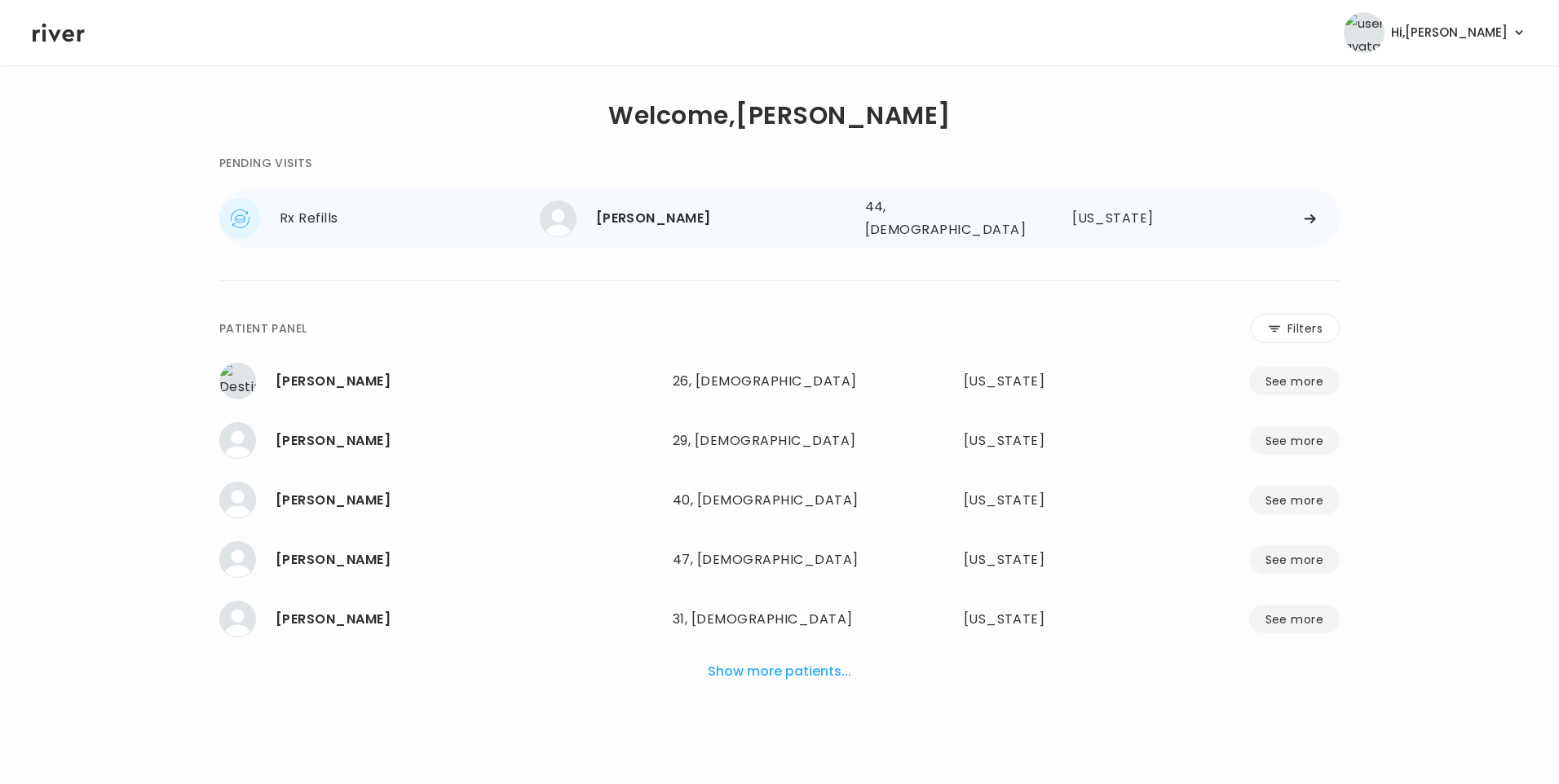
click at [642, 225] on div "[PERSON_NAME]" at bounding box center [724, 218] width 256 height 22
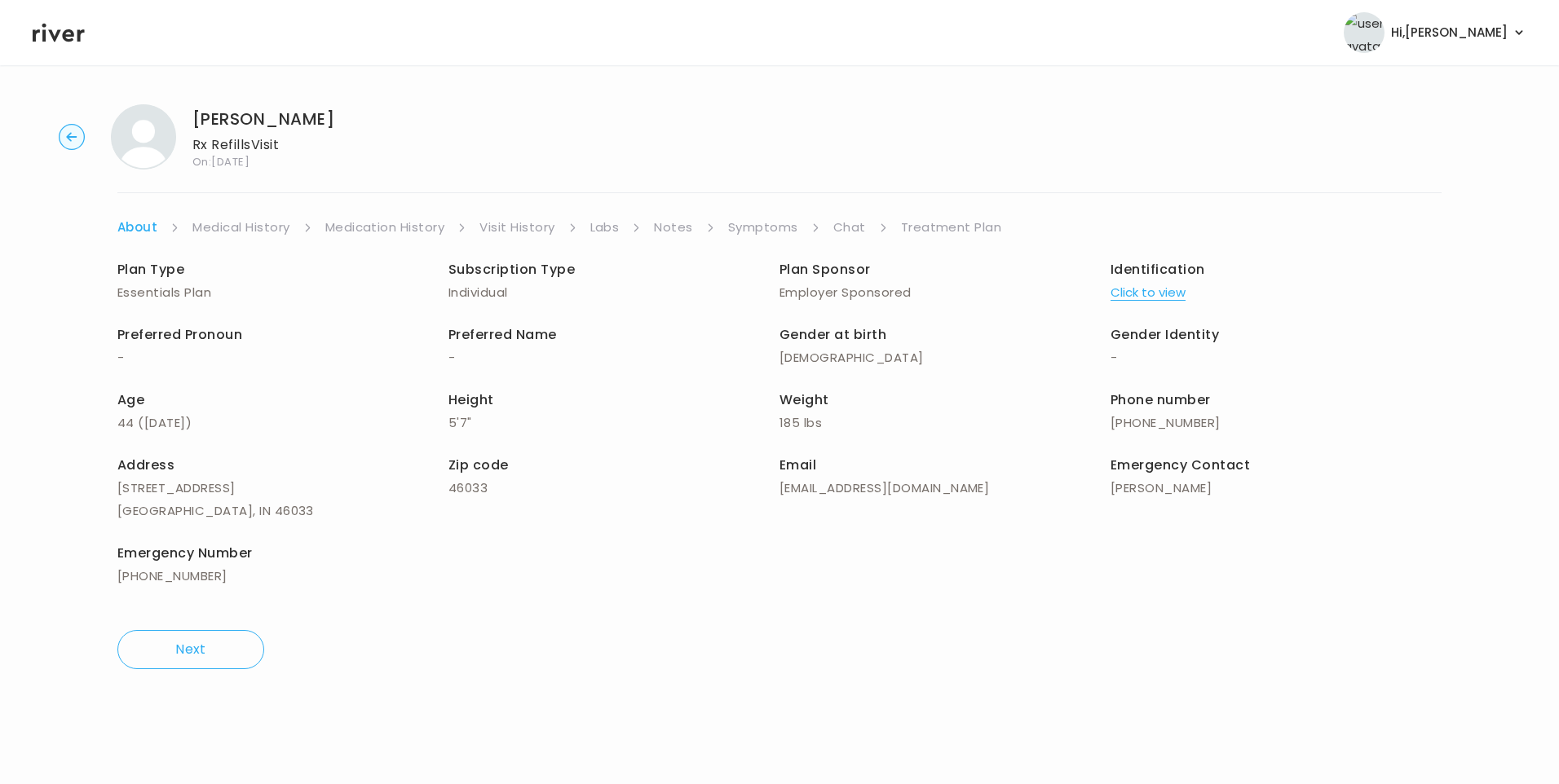
click at [504, 227] on link "Visit History" at bounding box center [517, 227] width 75 height 22
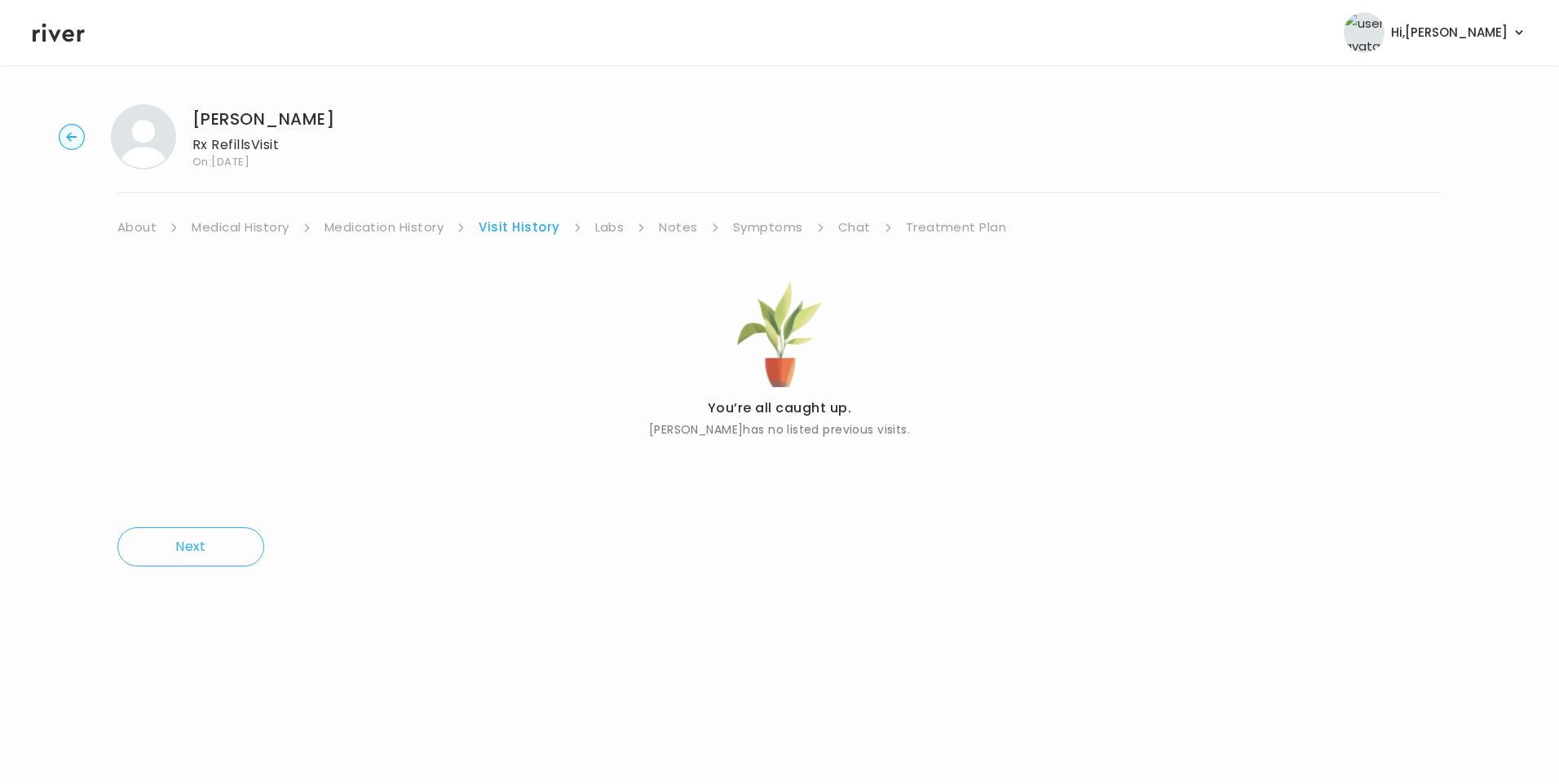
click at [129, 229] on link "About" at bounding box center [137, 227] width 39 height 22
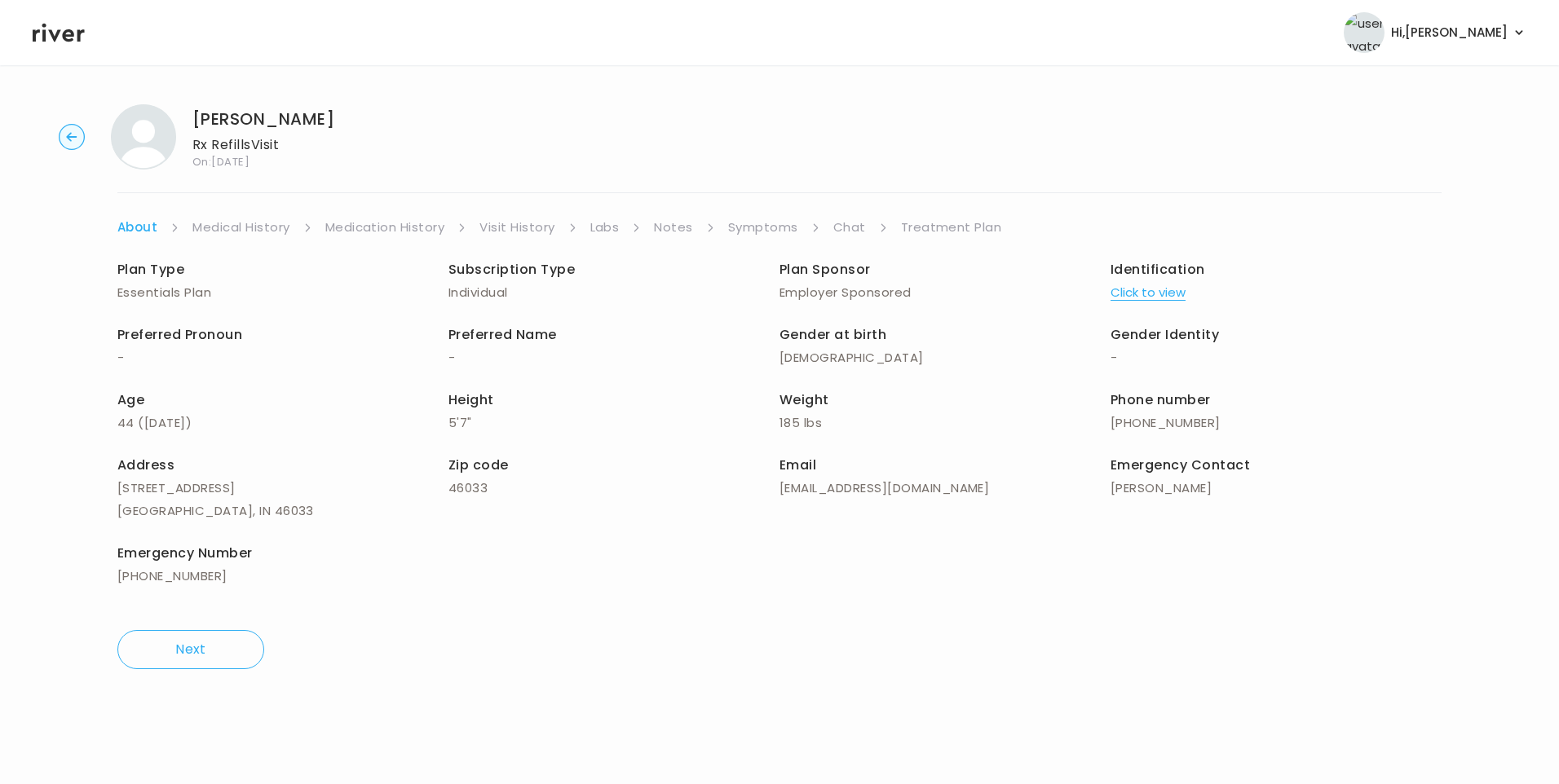
click at [273, 227] on link "Medical History" at bounding box center [241, 227] width 97 height 22
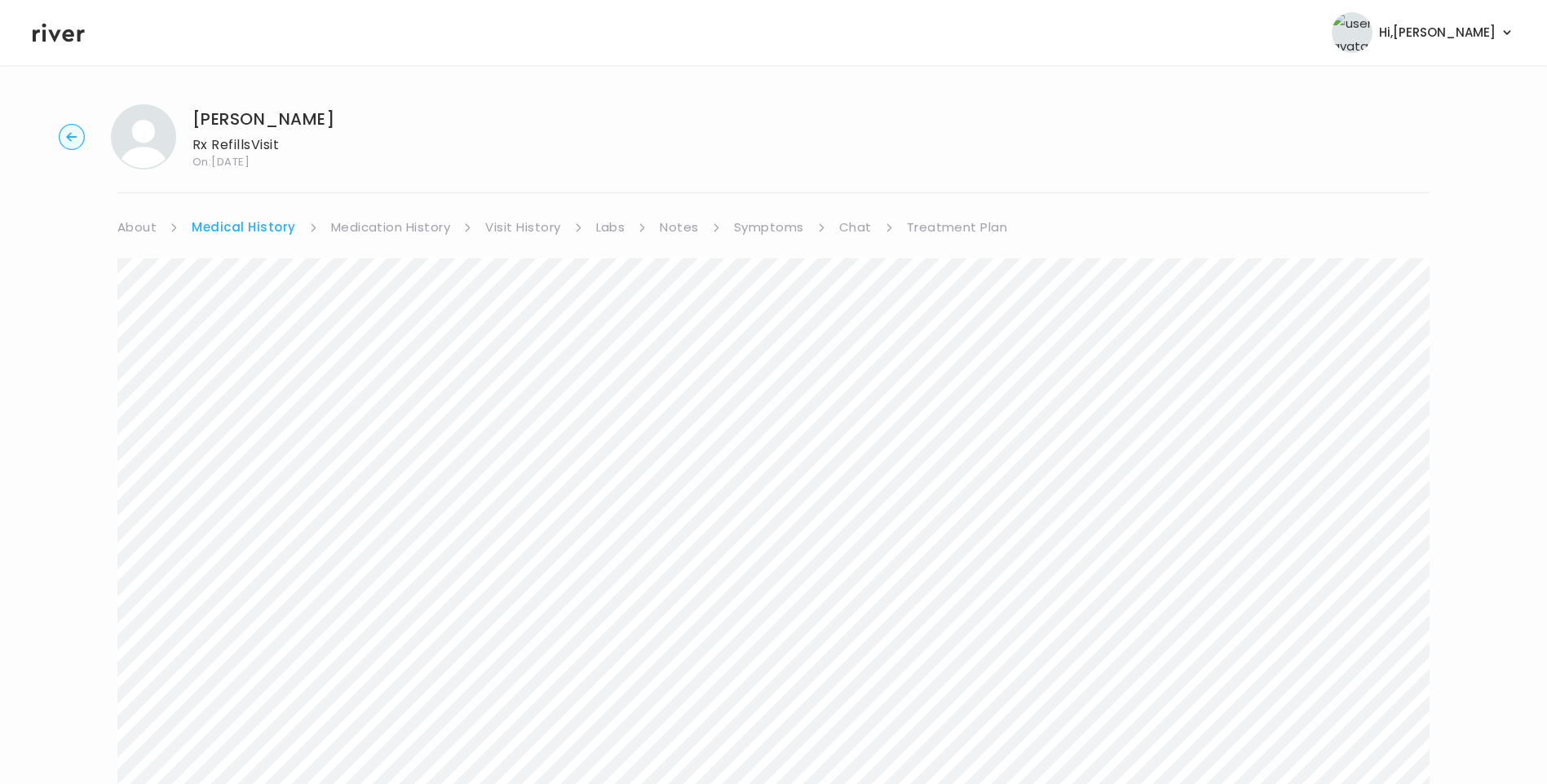
click at [768, 238] on link "Symptoms" at bounding box center [768, 227] width 70 height 22
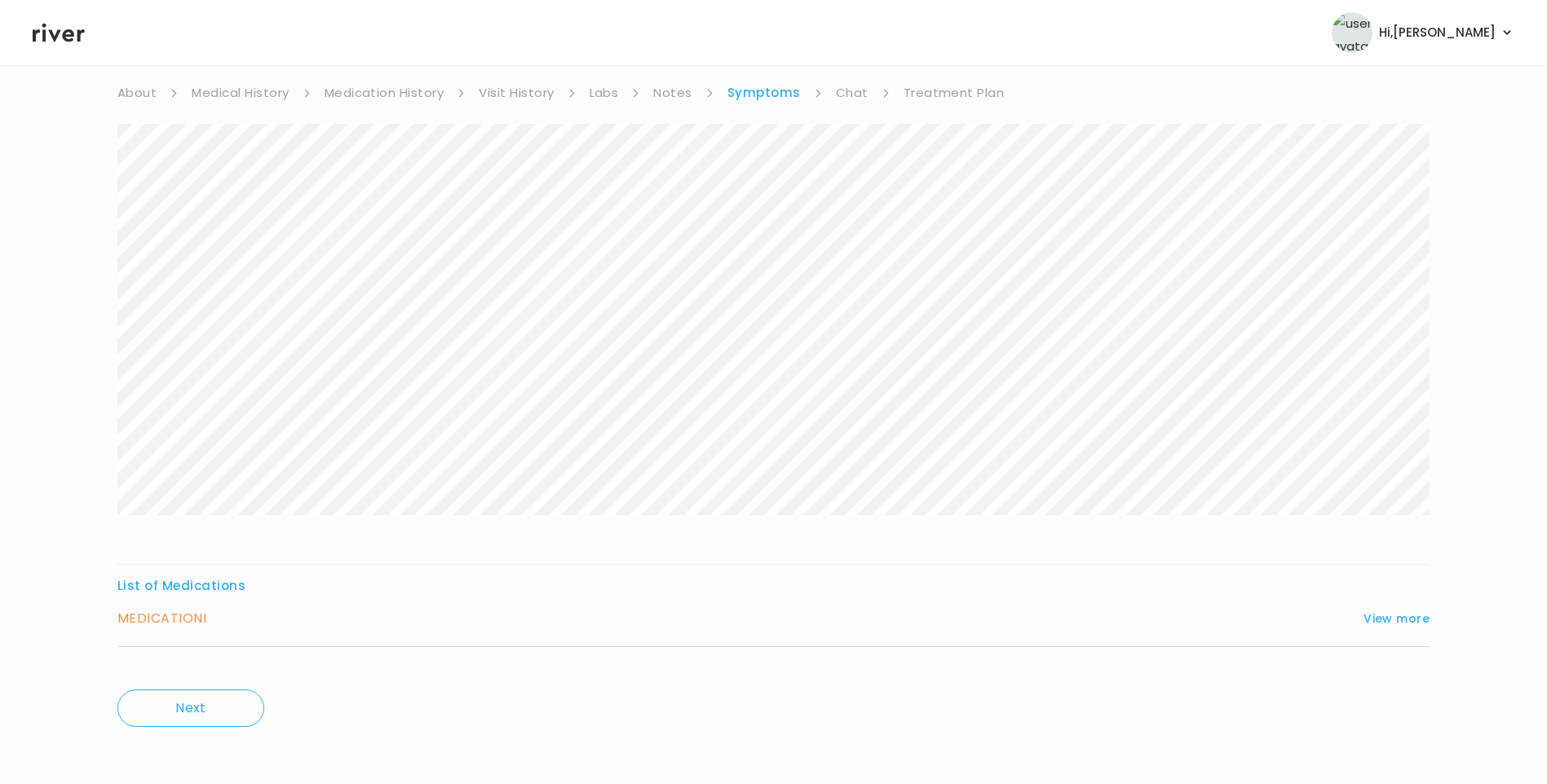
scroll to position [140, 0]
click at [1396, 609] on button "View more" at bounding box center [1397, 613] width 66 height 20
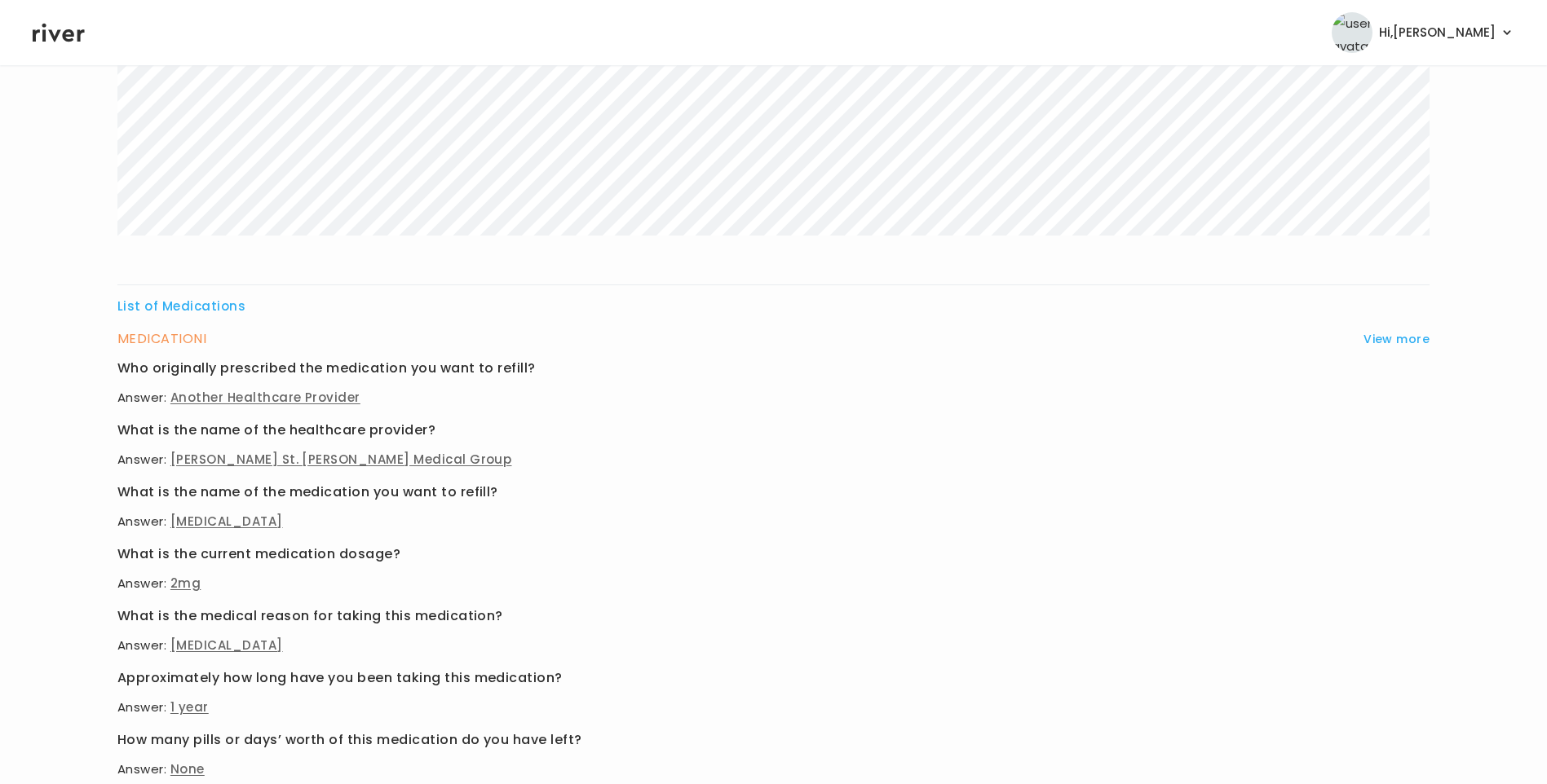
scroll to position [547, 0]
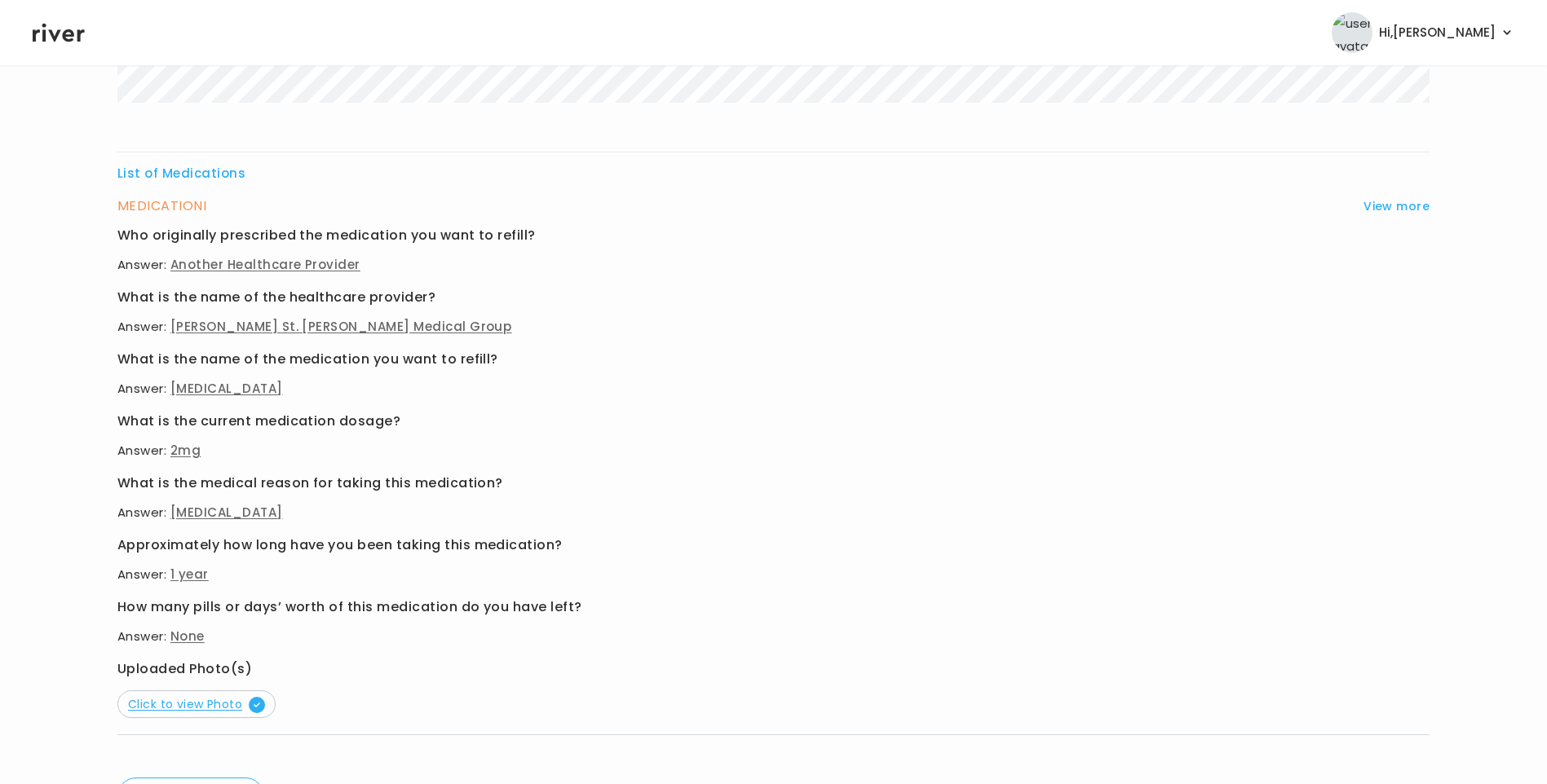
click at [192, 699] on span "Click to view Photo" at bounding box center [196, 704] width 137 height 16
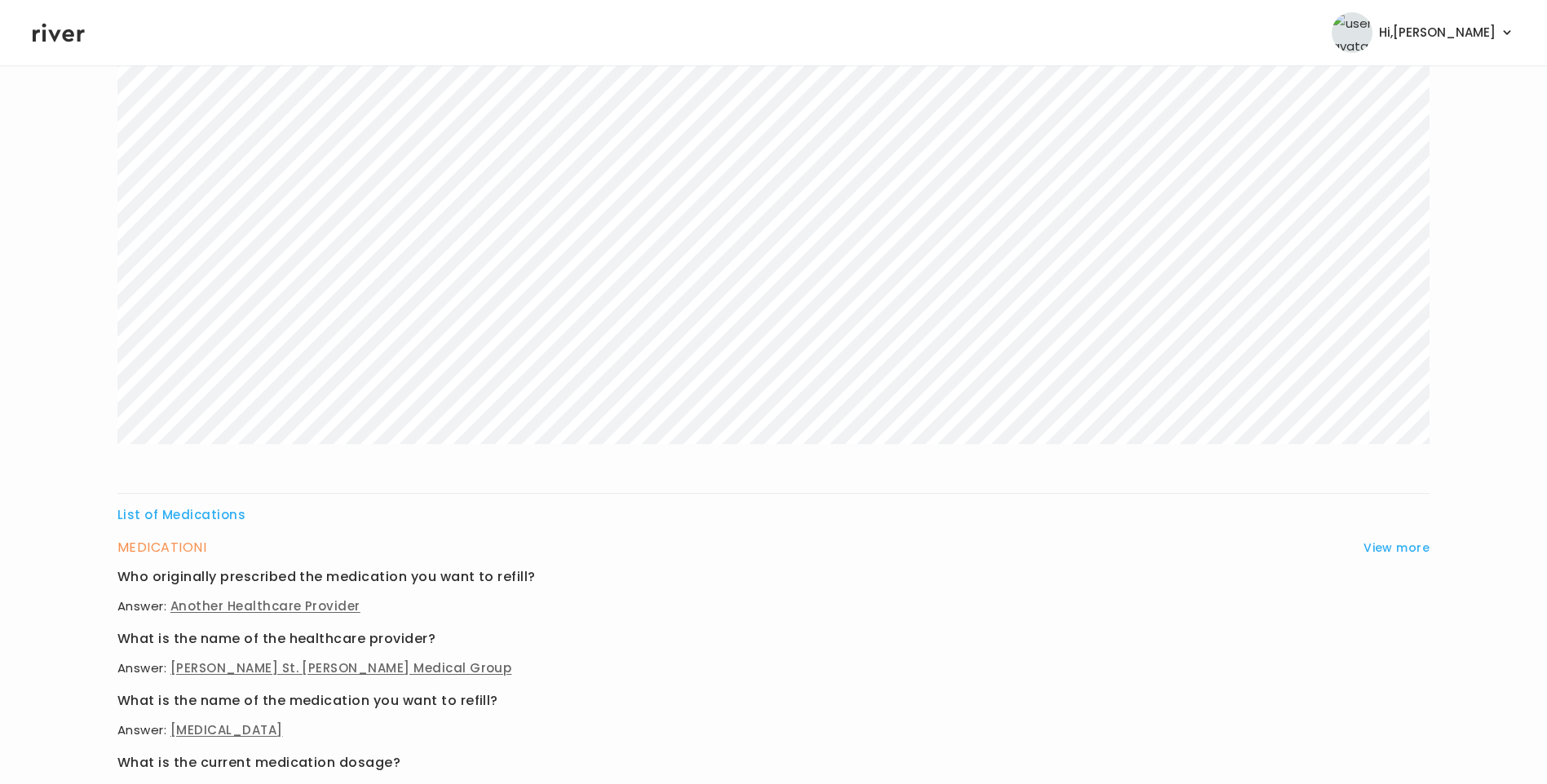
scroll to position [0, 0]
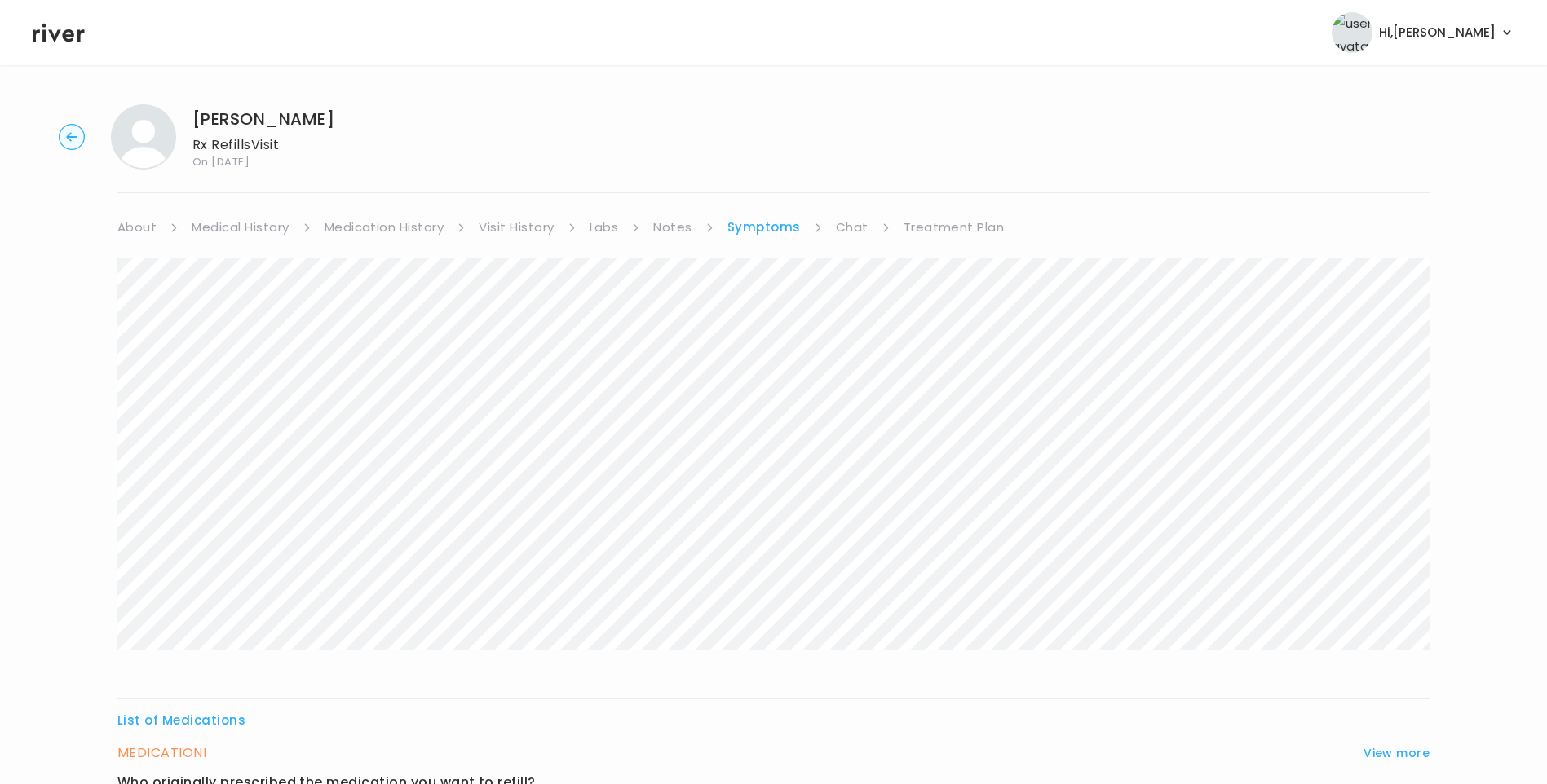
click at [386, 233] on link "Medication History" at bounding box center [384, 227] width 120 height 22
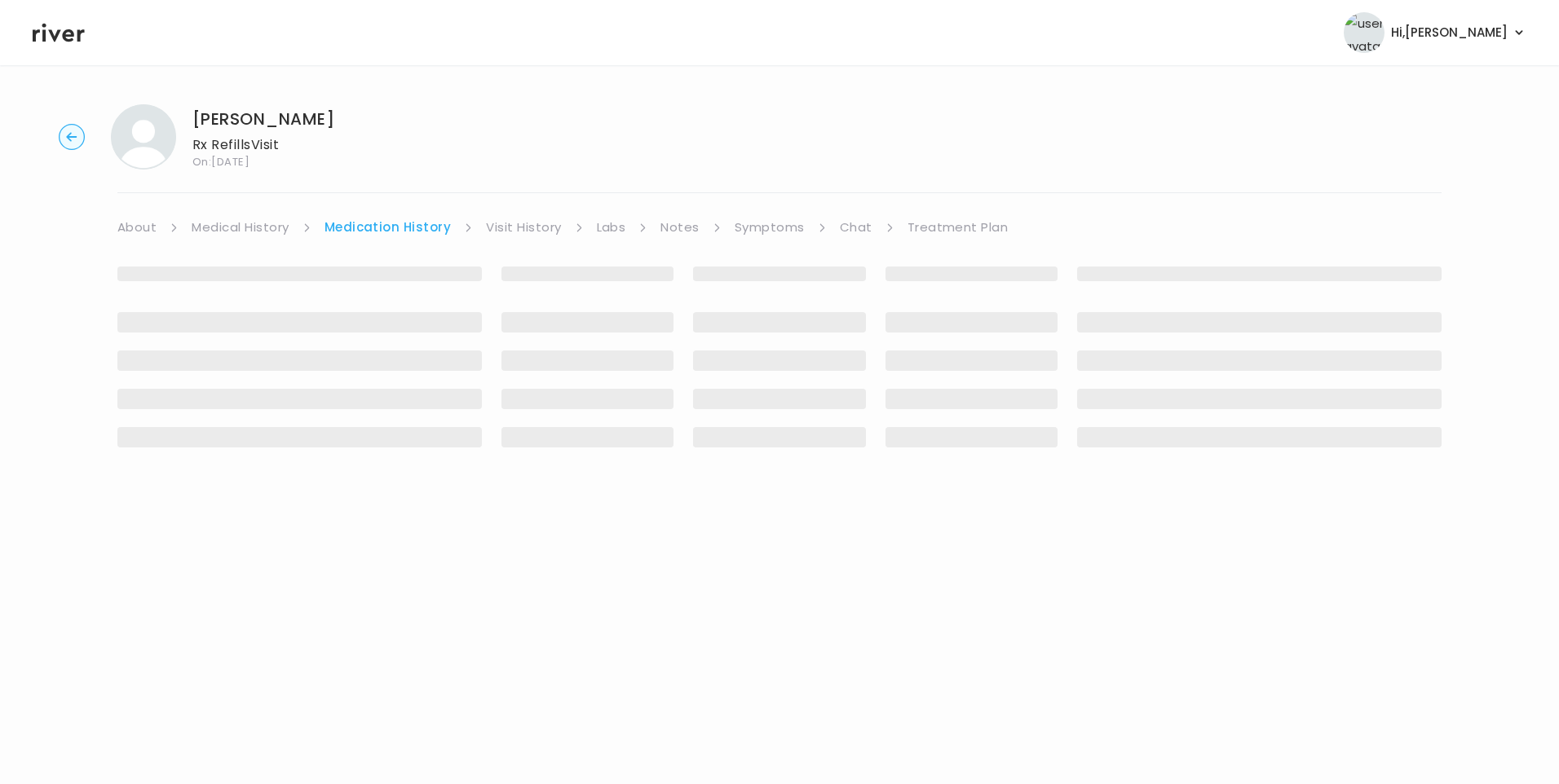
click at [257, 227] on link "Medical History" at bounding box center [241, 227] width 97 height 22
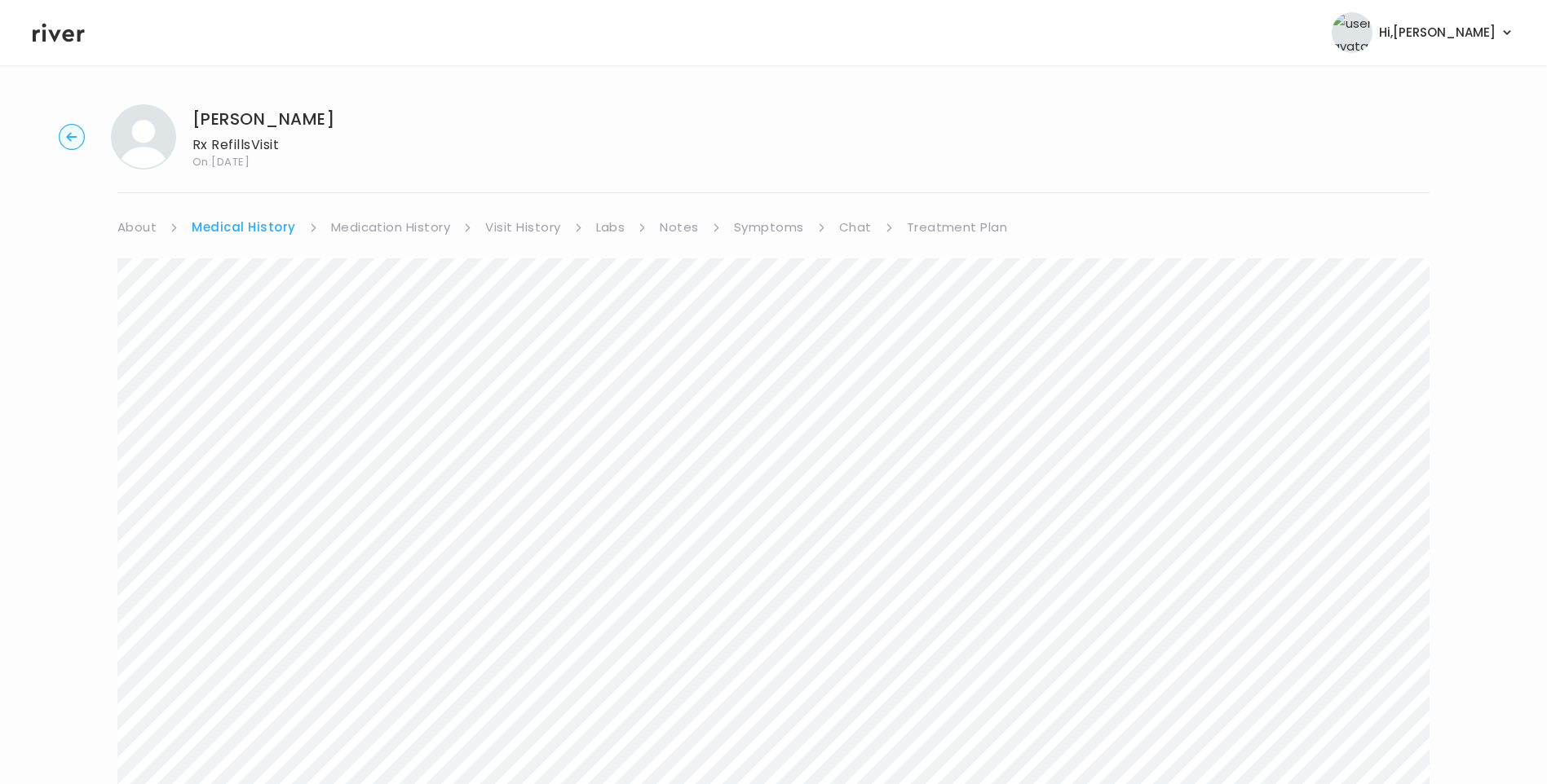
click at [372, 231] on link "Medication History" at bounding box center [391, 227] width 120 height 22
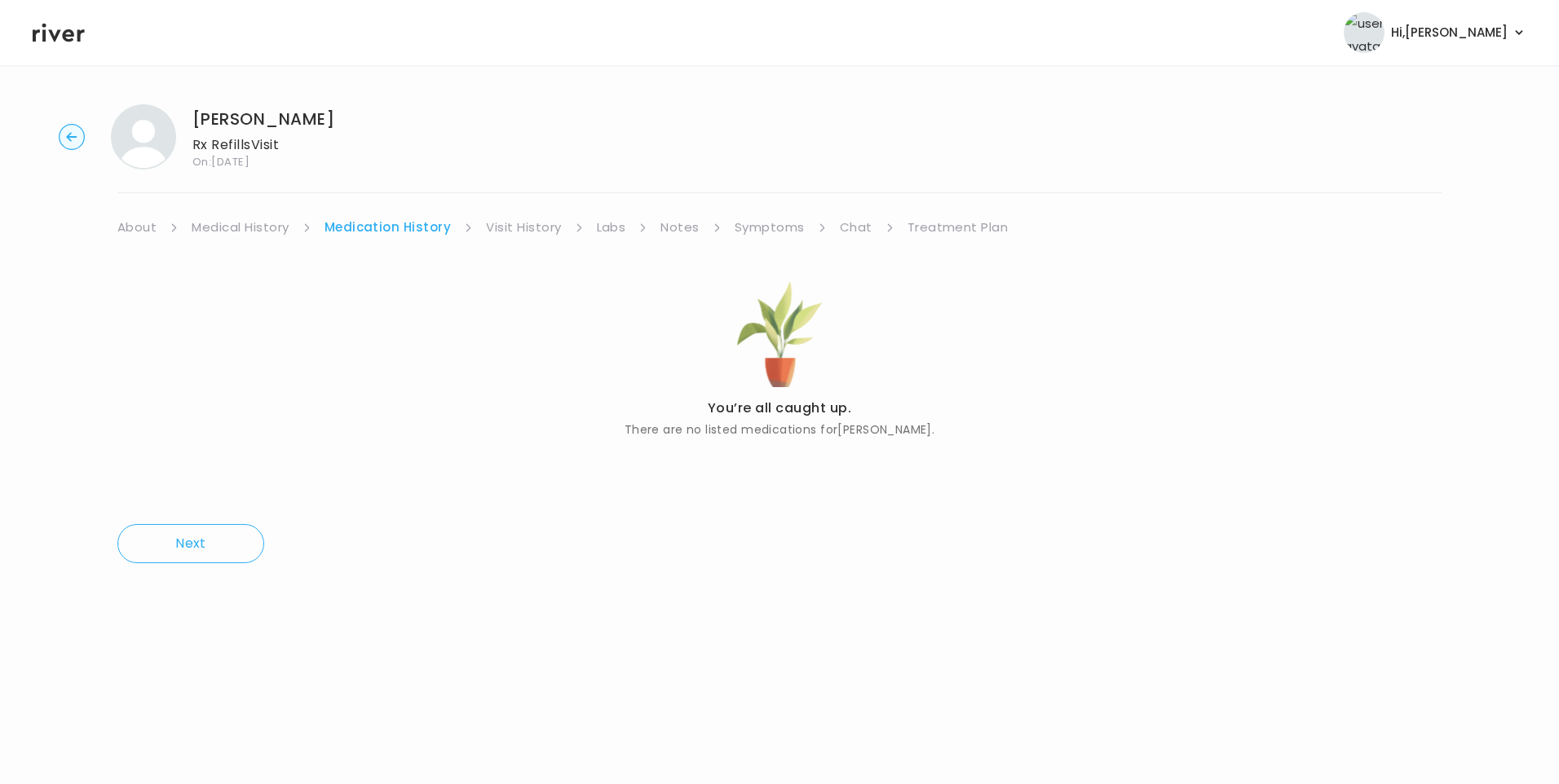
click at [205, 231] on link "Medical History" at bounding box center [241, 227] width 97 height 22
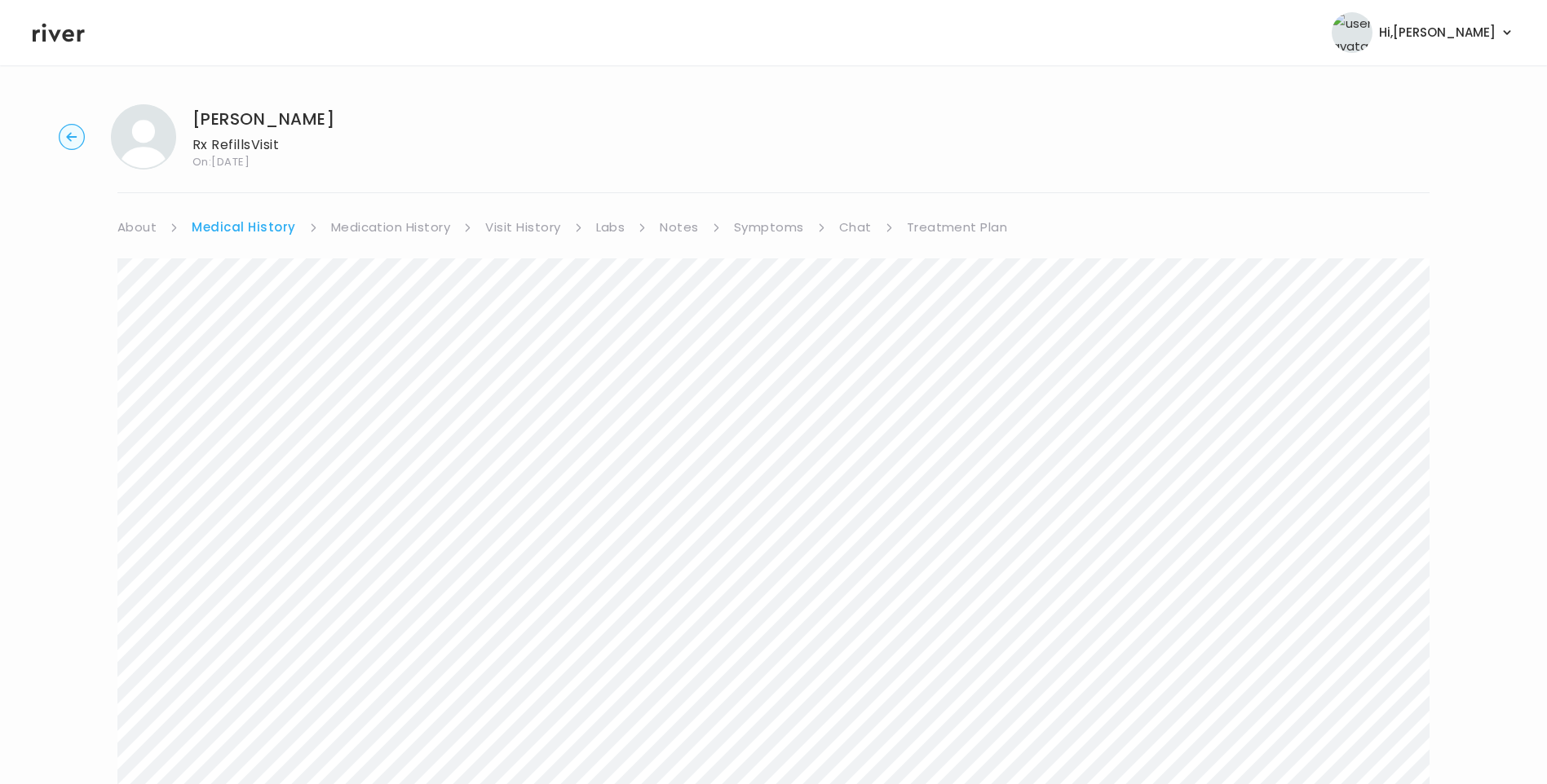
click at [932, 226] on link "Treatment Plan" at bounding box center [958, 227] width 101 height 22
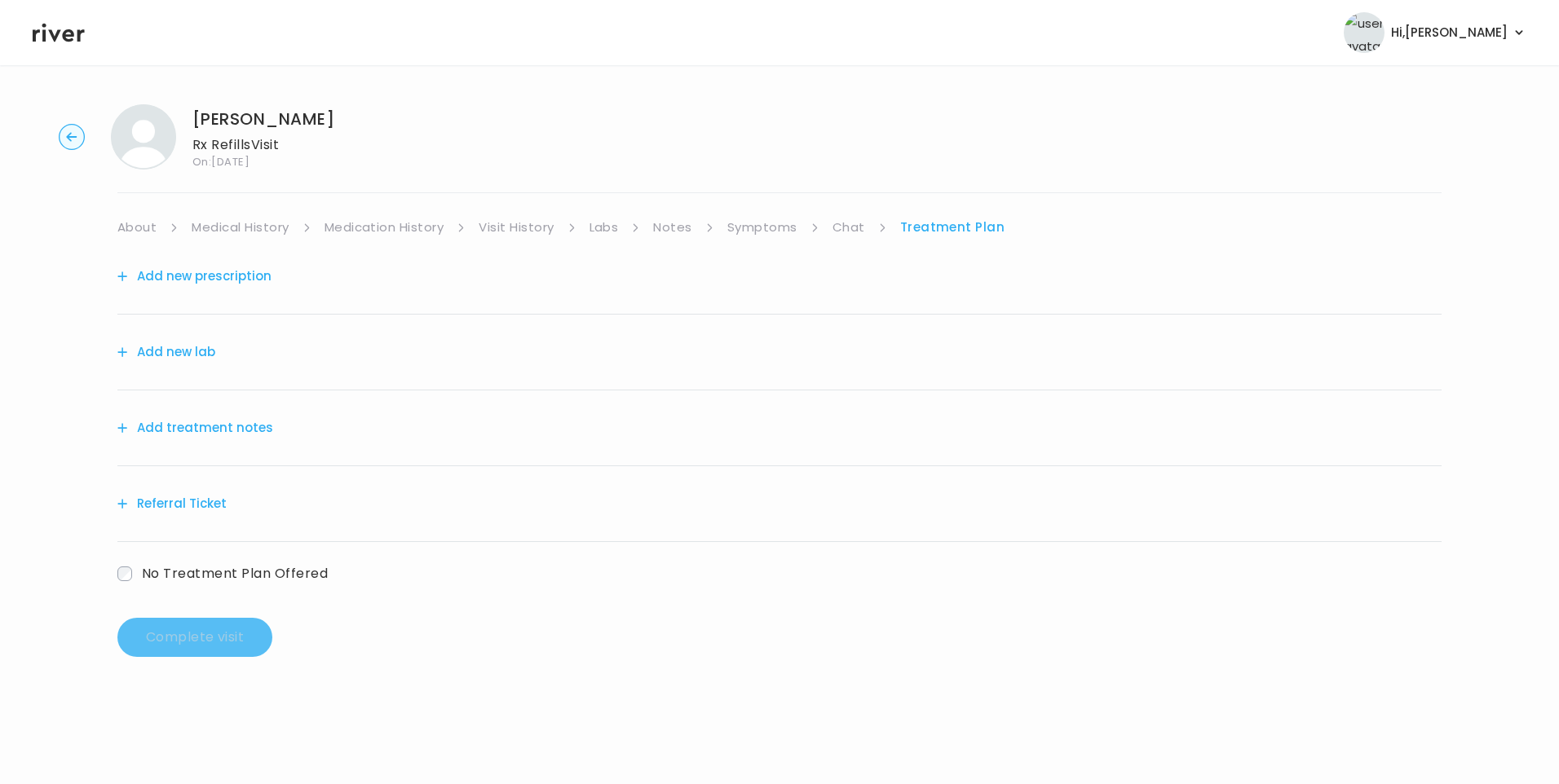
click at [218, 423] on button "Add treatment notes" at bounding box center [195, 428] width 156 height 22
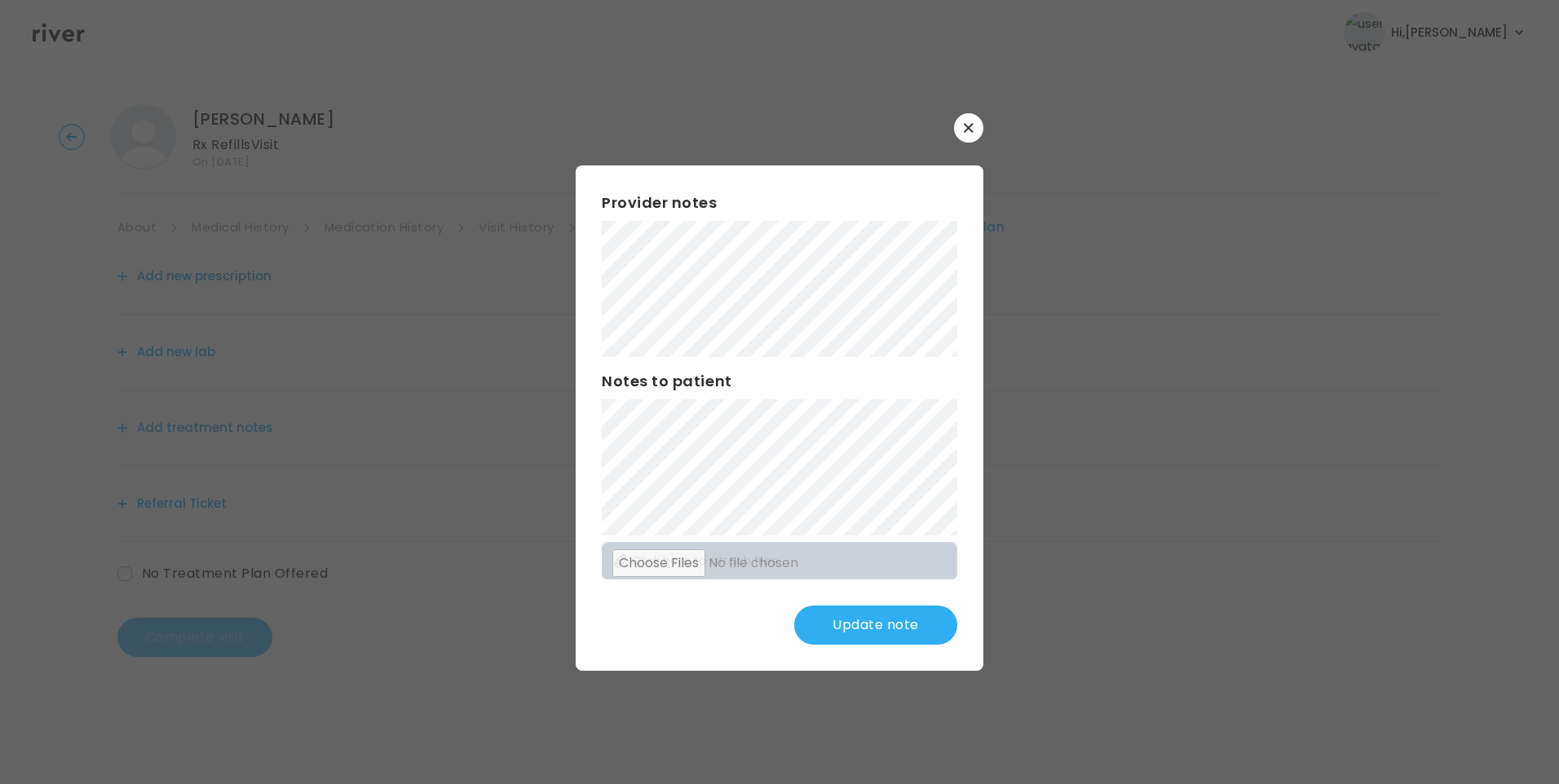
click at [895, 628] on button "Update note" at bounding box center [876, 626] width 163 height 39
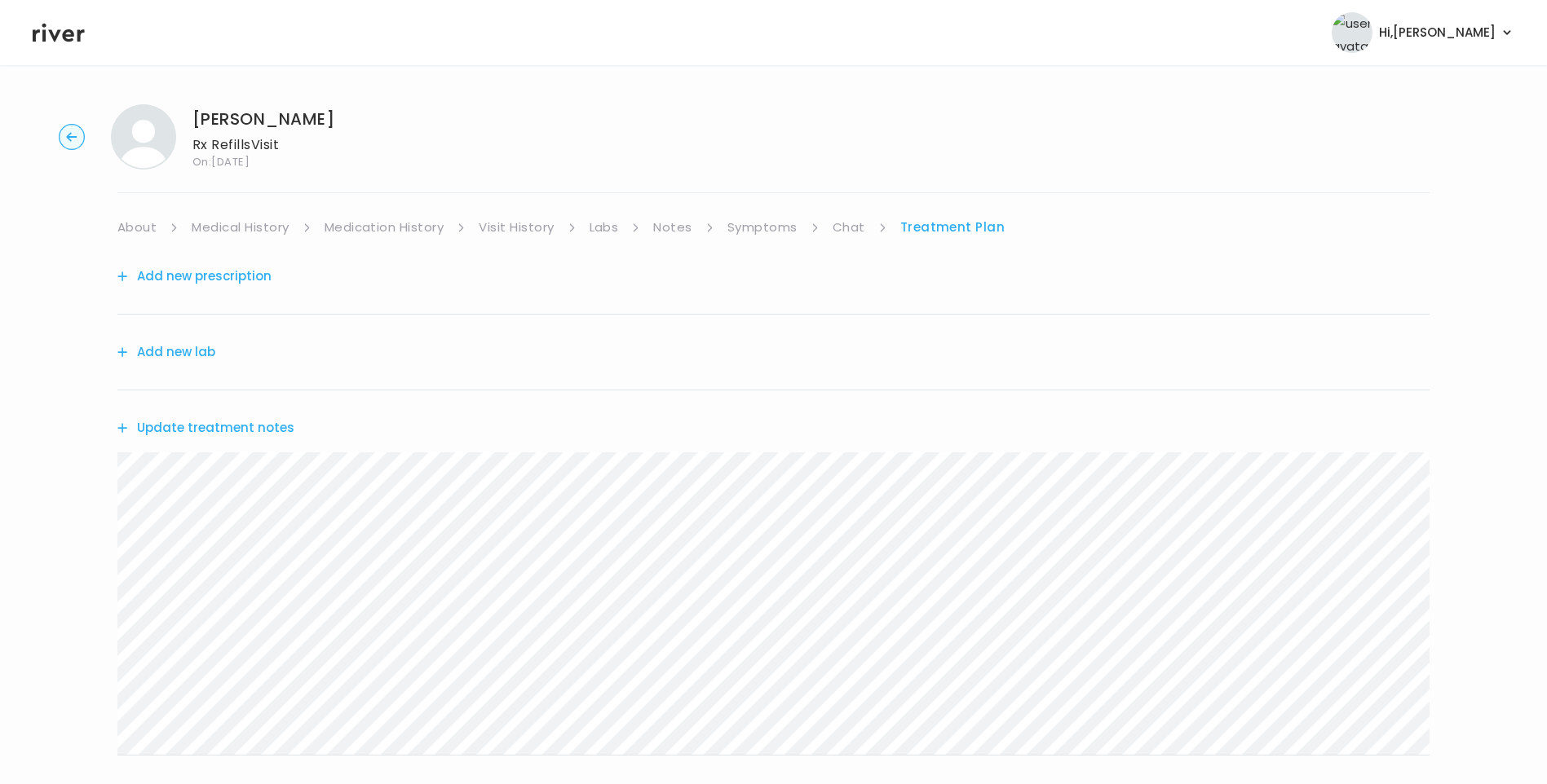
click at [842, 226] on link "Chat" at bounding box center [849, 227] width 33 height 22
click at [118, 231] on link "About" at bounding box center [137, 227] width 39 height 22
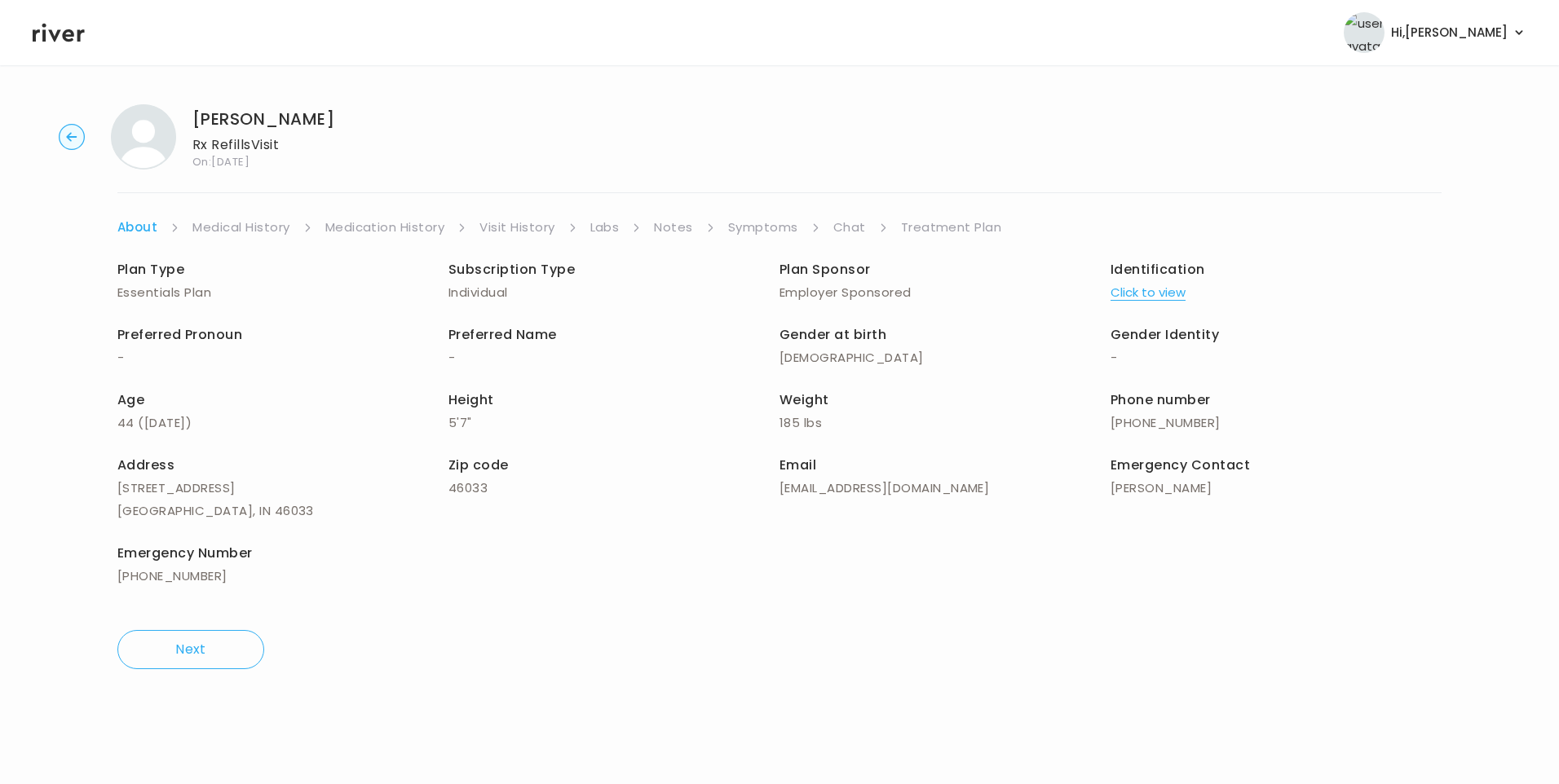
click at [868, 222] on li "Chat" at bounding box center [861, 227] width 55 height 22
click at [856, 225] on link "Chat" at bounding box center [849, 227] width 33 height 22
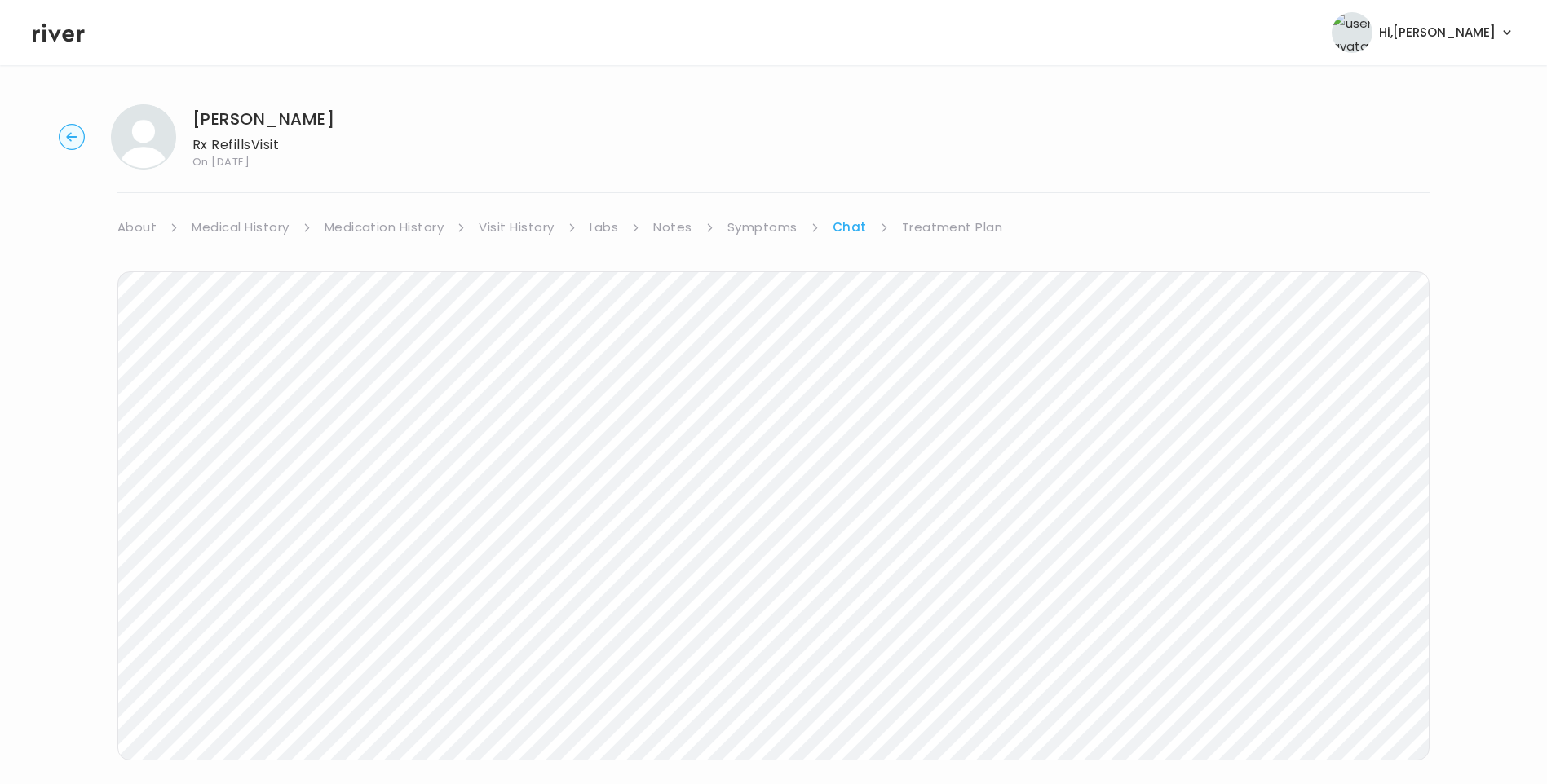
click at [9, 602] on div "HAZEL CING Rx Refills Visit On: 15 Sep 2025 About Medical History Medication Hi…" at bounding box center [773, 486] width 1547 height 789
click at [766, 232] on link "Symptoms" at bounding box center [762, 227] width 70 height 22
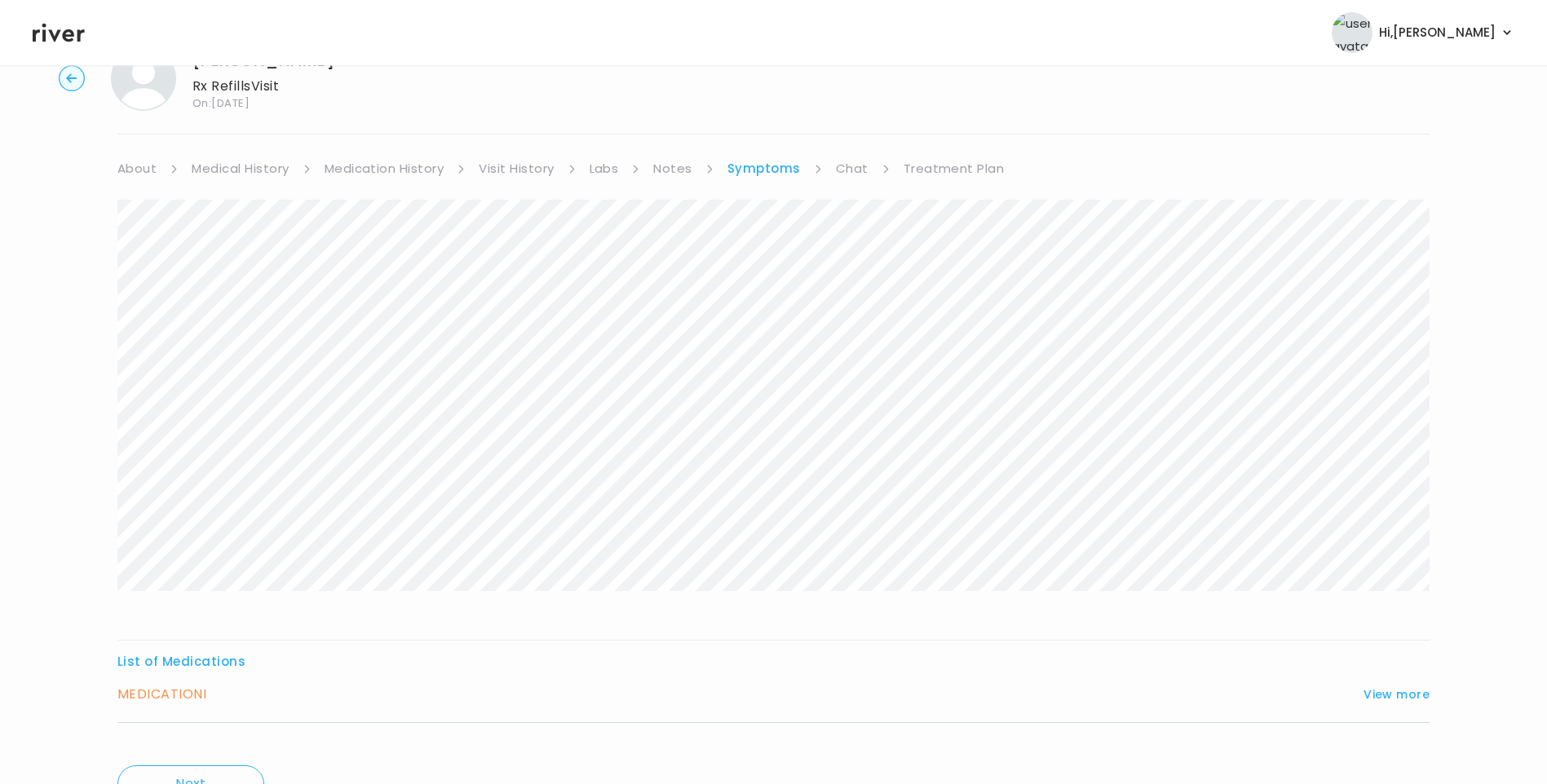
scroll to position [140, 0]
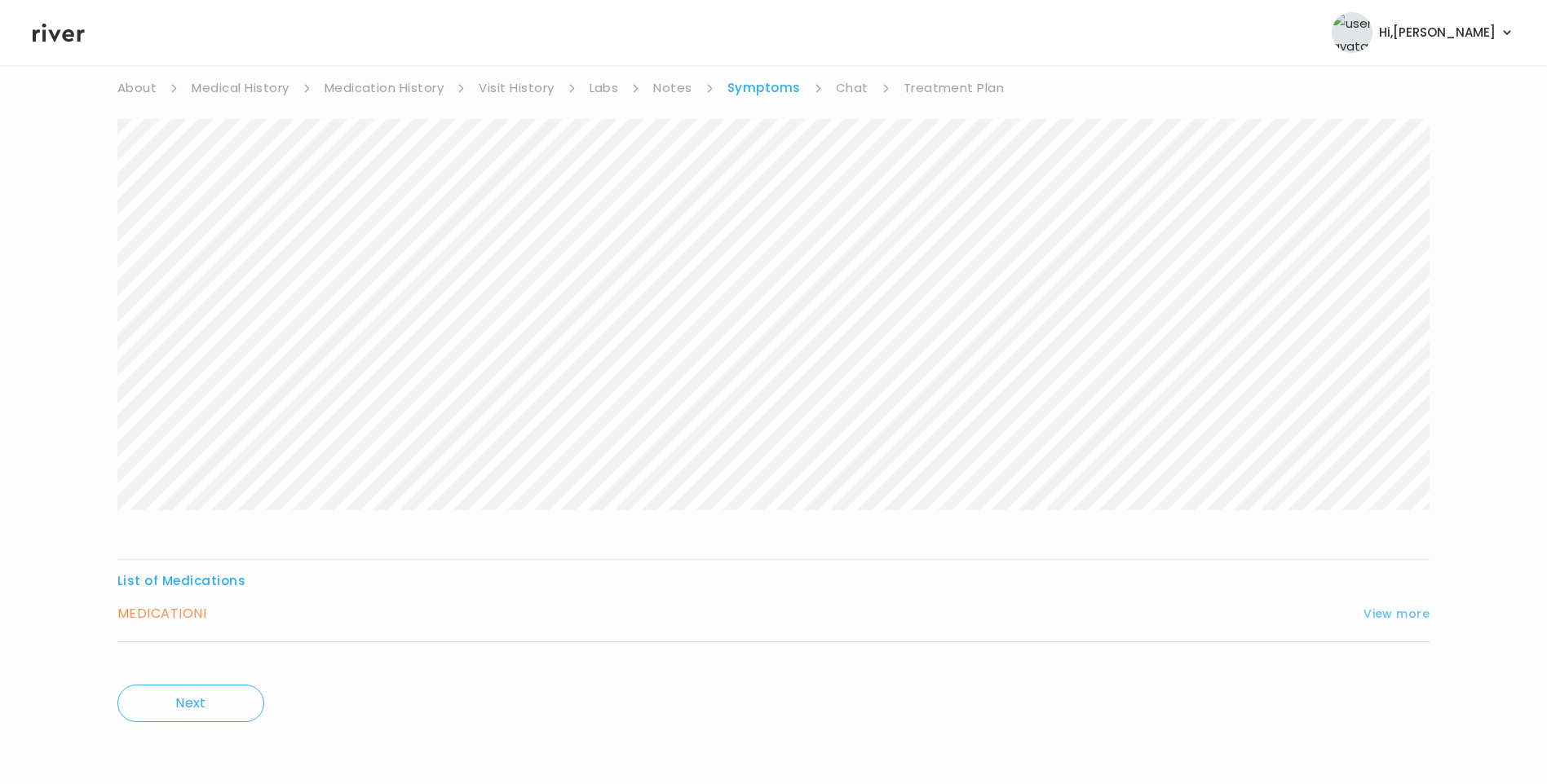
click at [1380, 618] on button "View more" at bounding box center [1397, 613] width 66 height 20
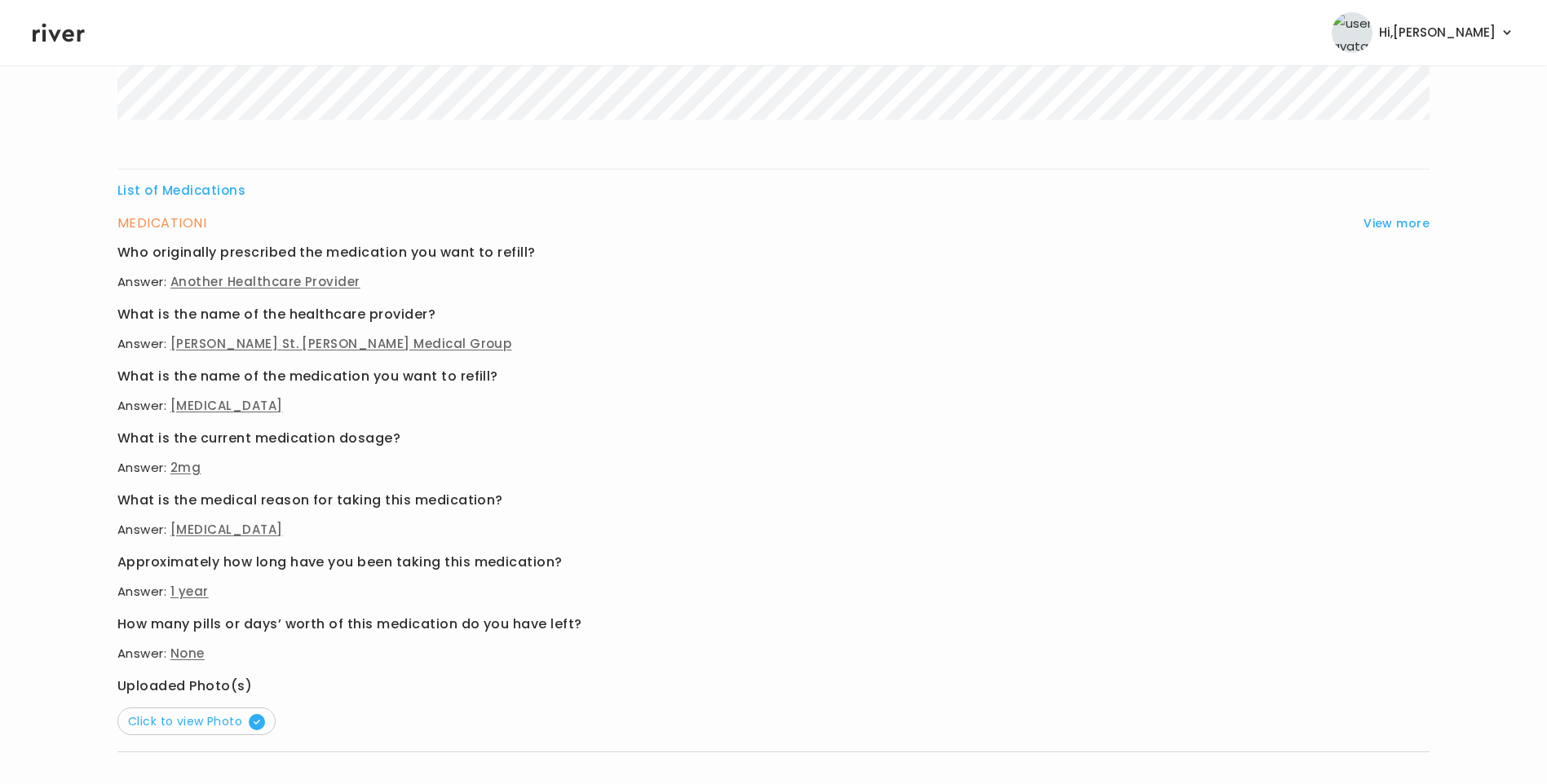
scroll to position [628, 0]
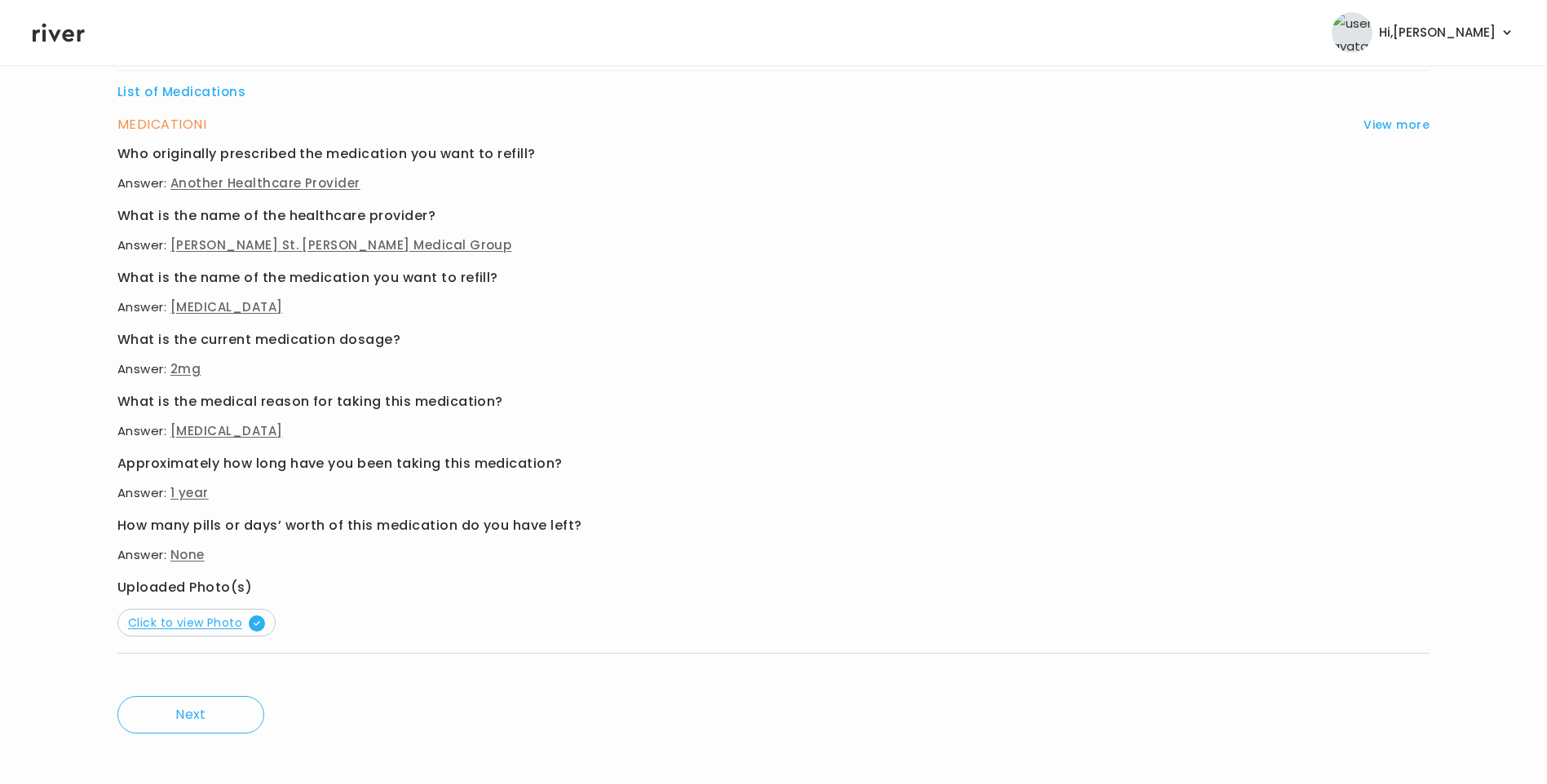
click at [235, 625] on span "Click to view Photo" at bounding box center [196, 623] width 137 height 16
click at [224, 613] on button "Click to view Photo" at bounding box center [197, 623] width 159 height 28
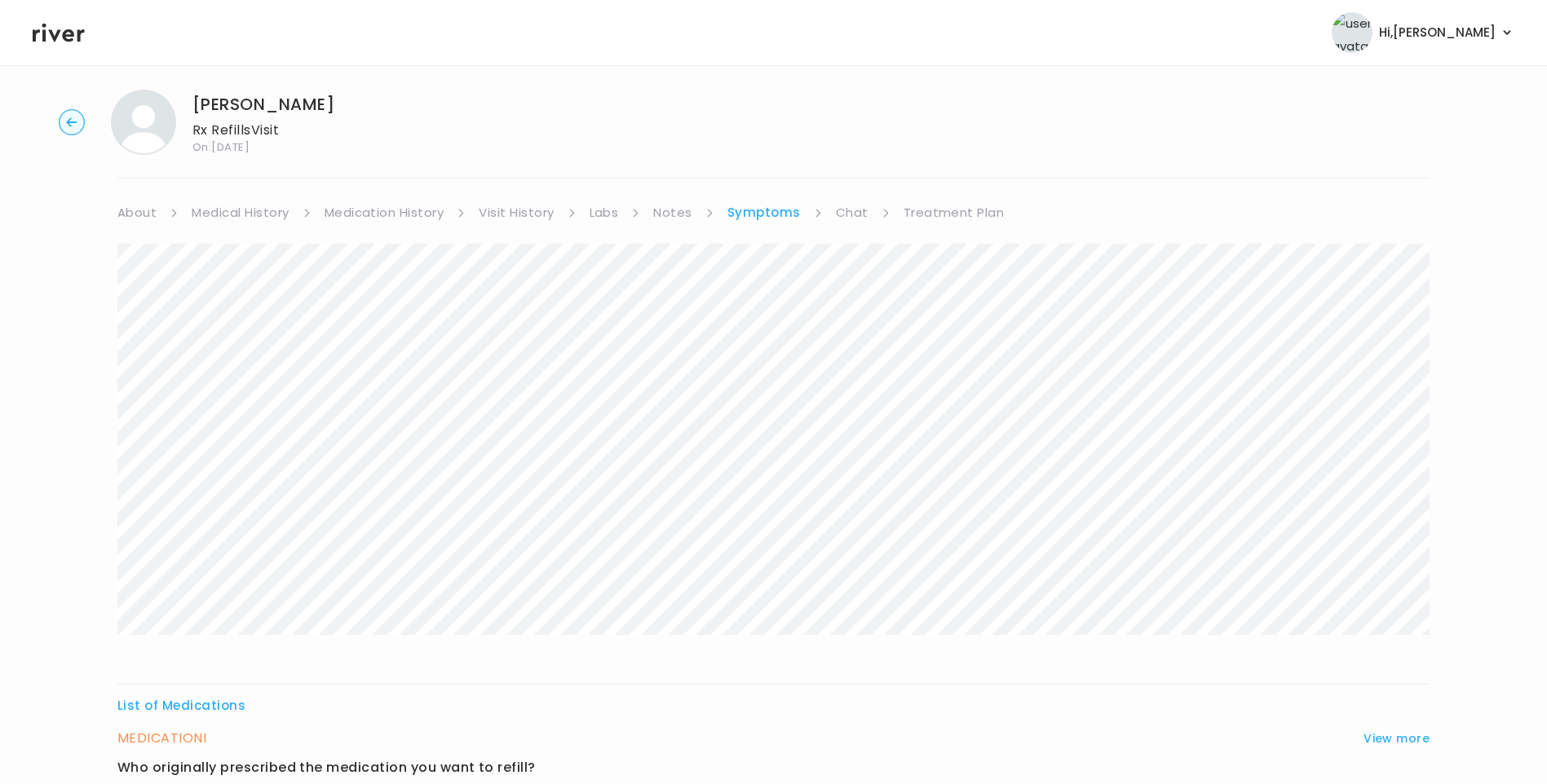
scroll to position [0, 0]
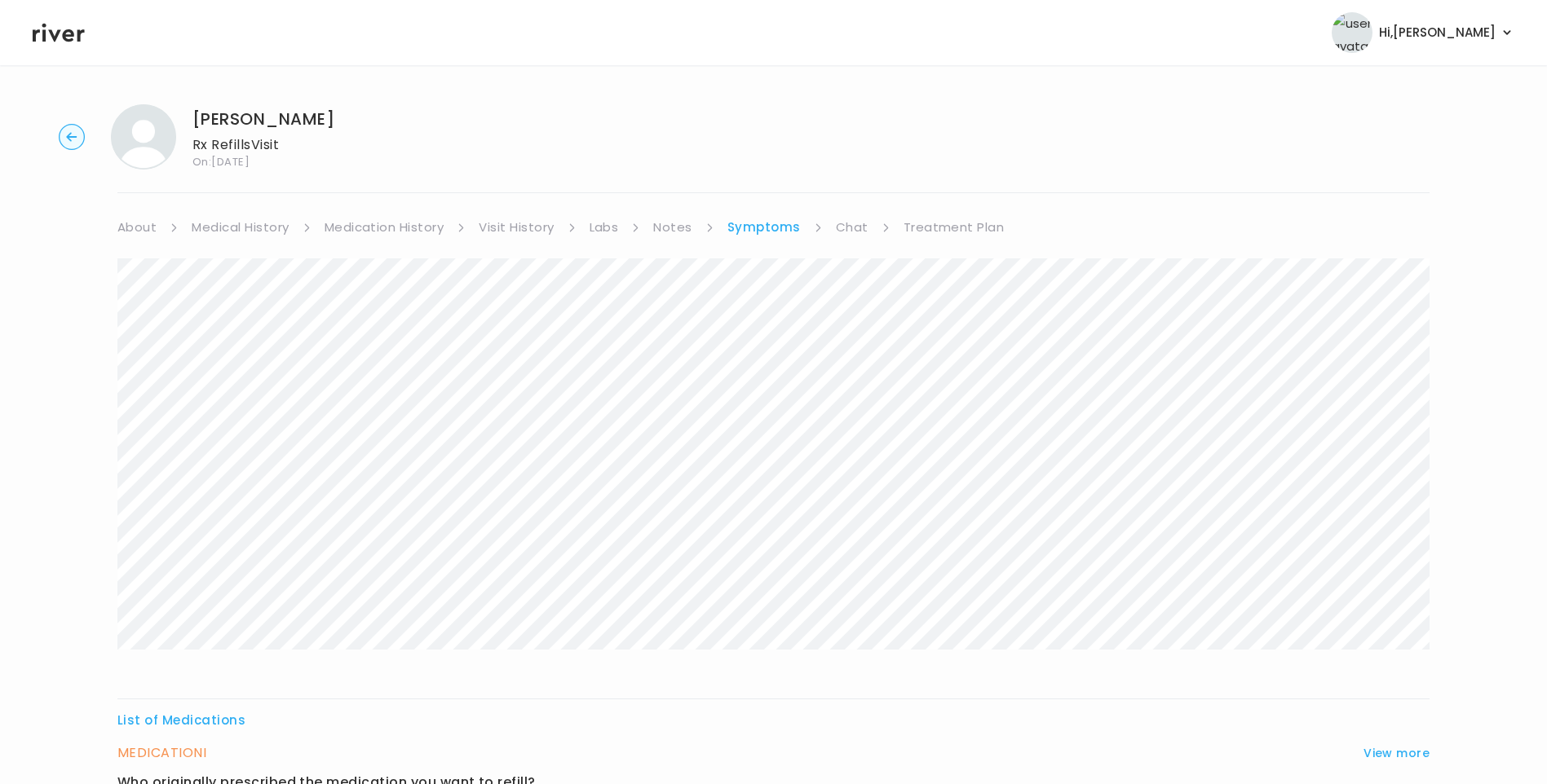
click at [842, 232] on link "Chat" at bounding box center [852, 227] width 33 height 22
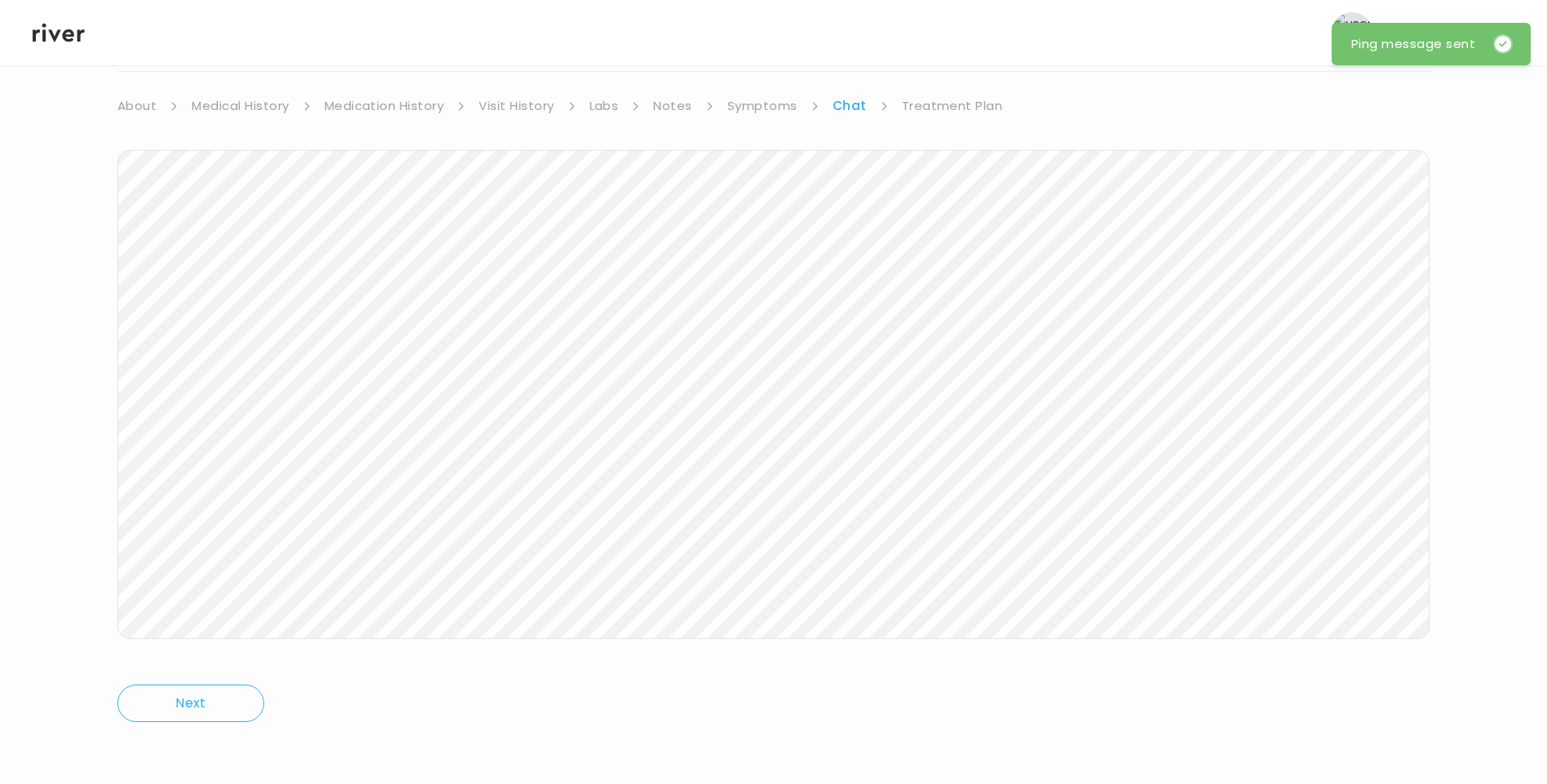
click at [954, 112] on link "Treatment Plan" at bounding box center [952, 105] width 101 height 22
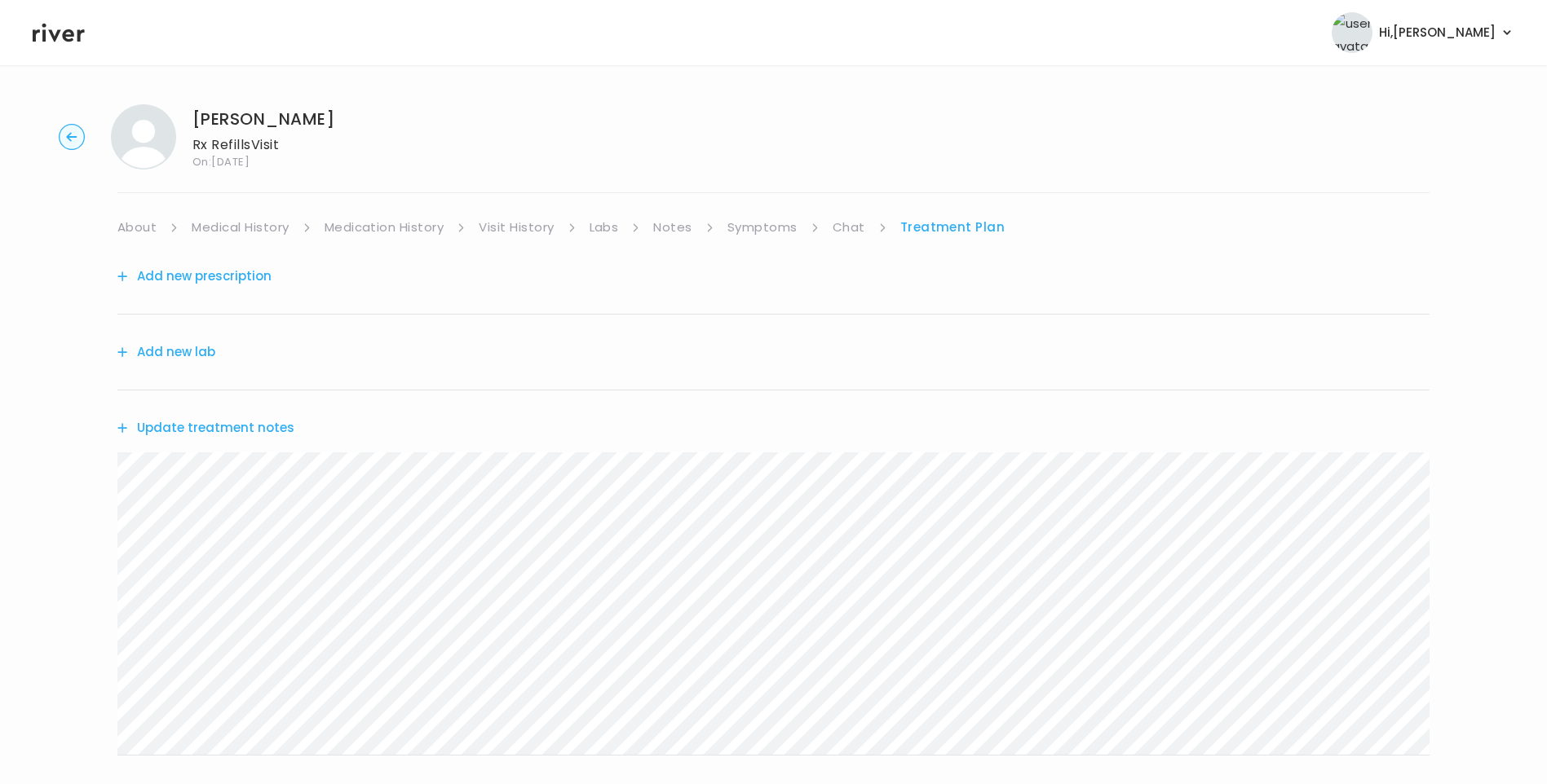
click at [258, 431] on button "Update treatment notes" at bounding box center [206, 428] width 177 height 22
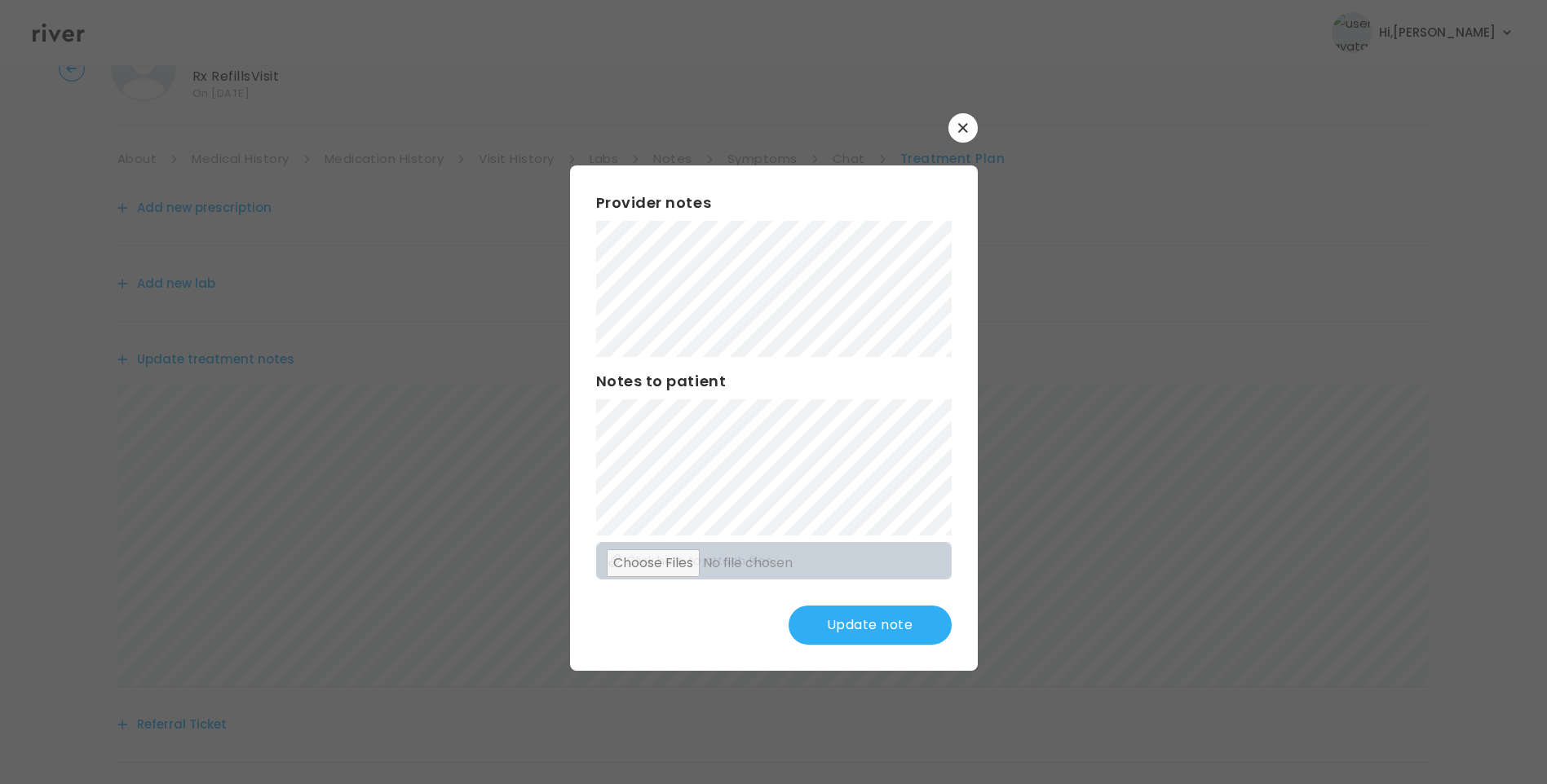
scroll to position [163, 0]
click at [871, 626] on button "Update note" at bounding box center [870, 626] width 163 height 39
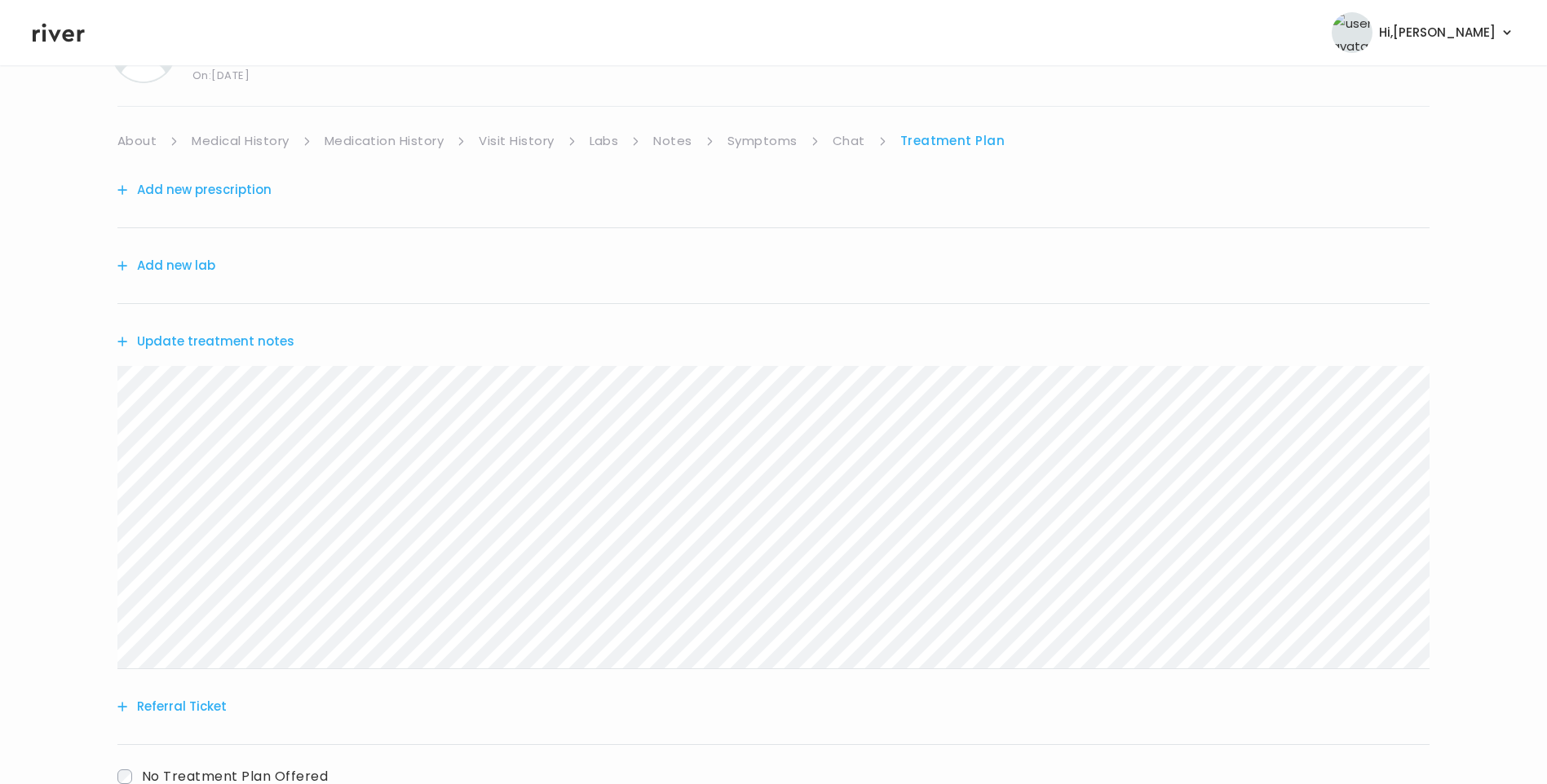
scroll to position [0, 0]
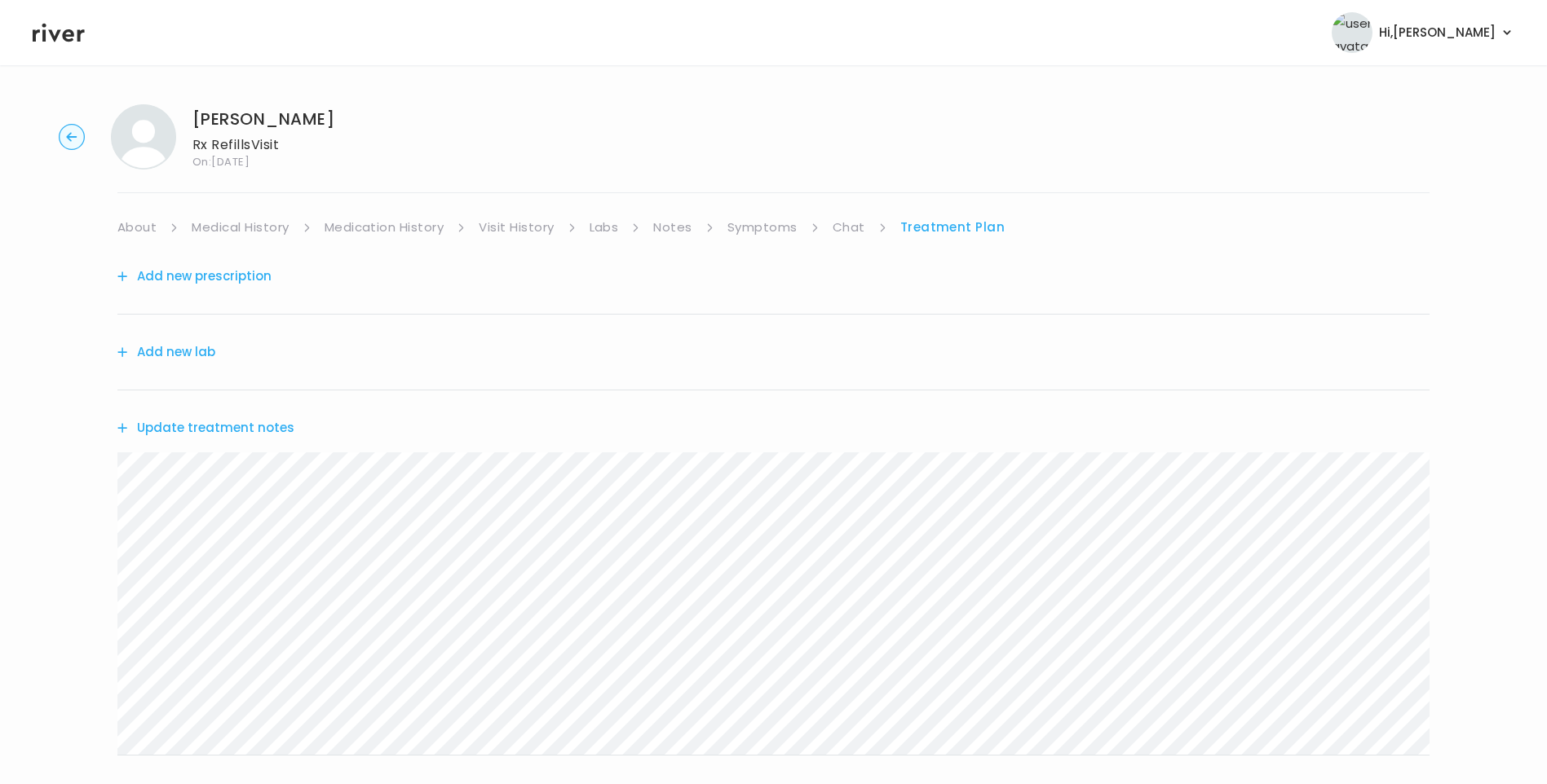
click at [843, 224] on link "Chat" at bounding box center [849, 227] width 33 height 22
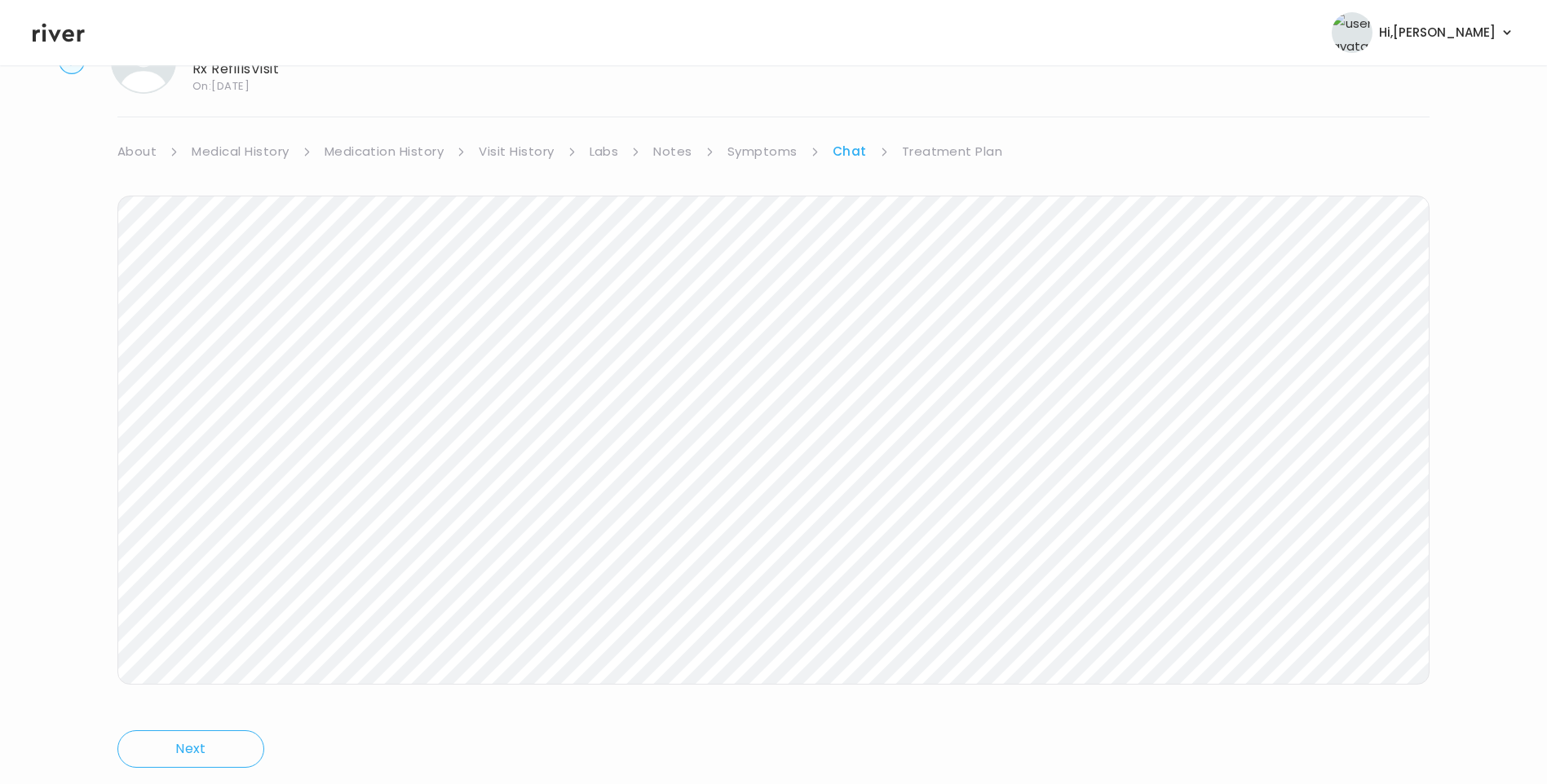
scroll to position [121, 0]
drag, startPoint x: 924, startPoint y: 95, endPoint x: 931, endPoint y: 107, distance: 13.9
click at [926, 98] on link "Treatment Plan" at bounding box center [952, 105] width 101 height 22
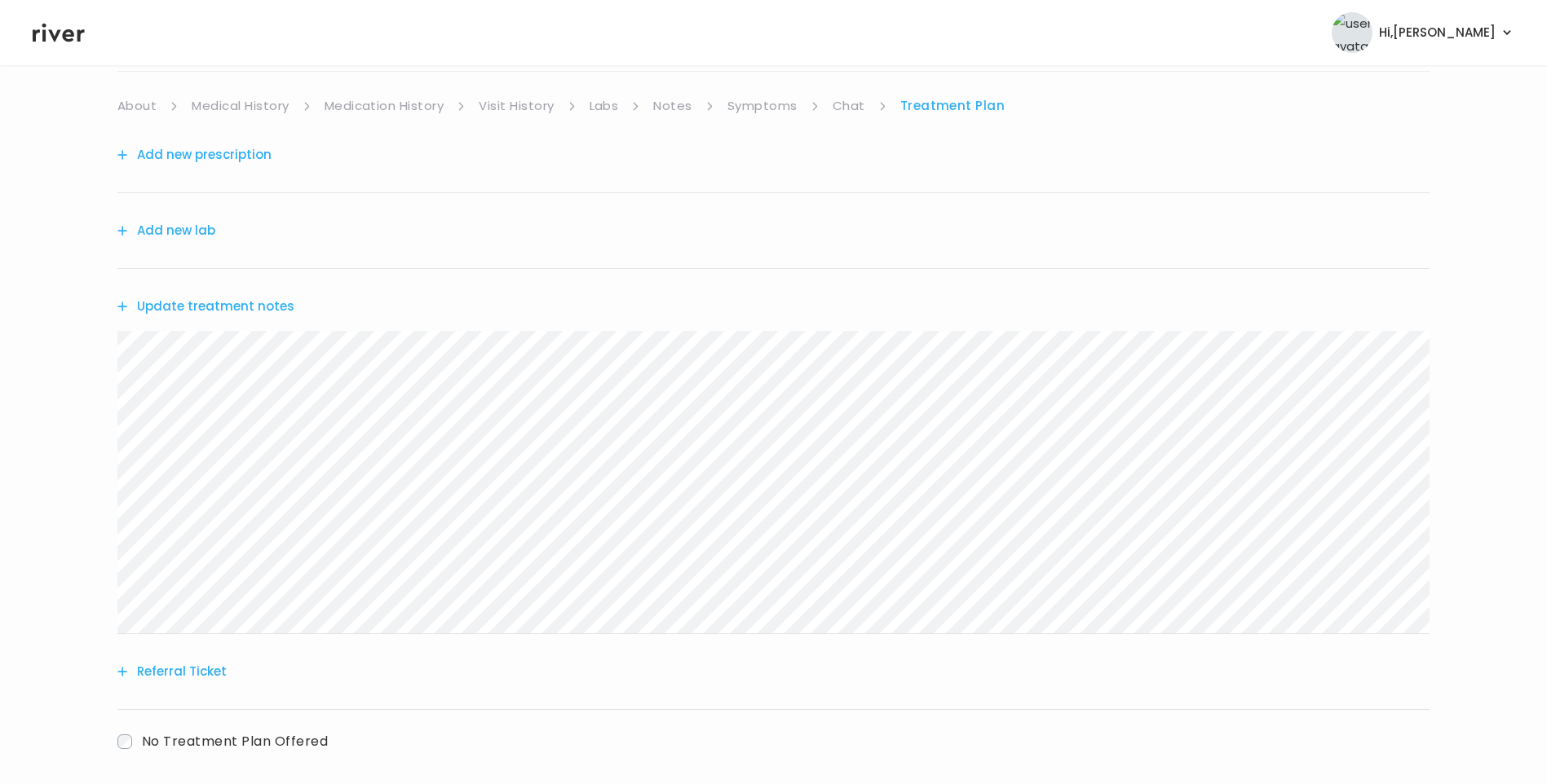
click at [266, 307] on button "Update treatment notes" at bounding box center [206, 307] width 177 height 22
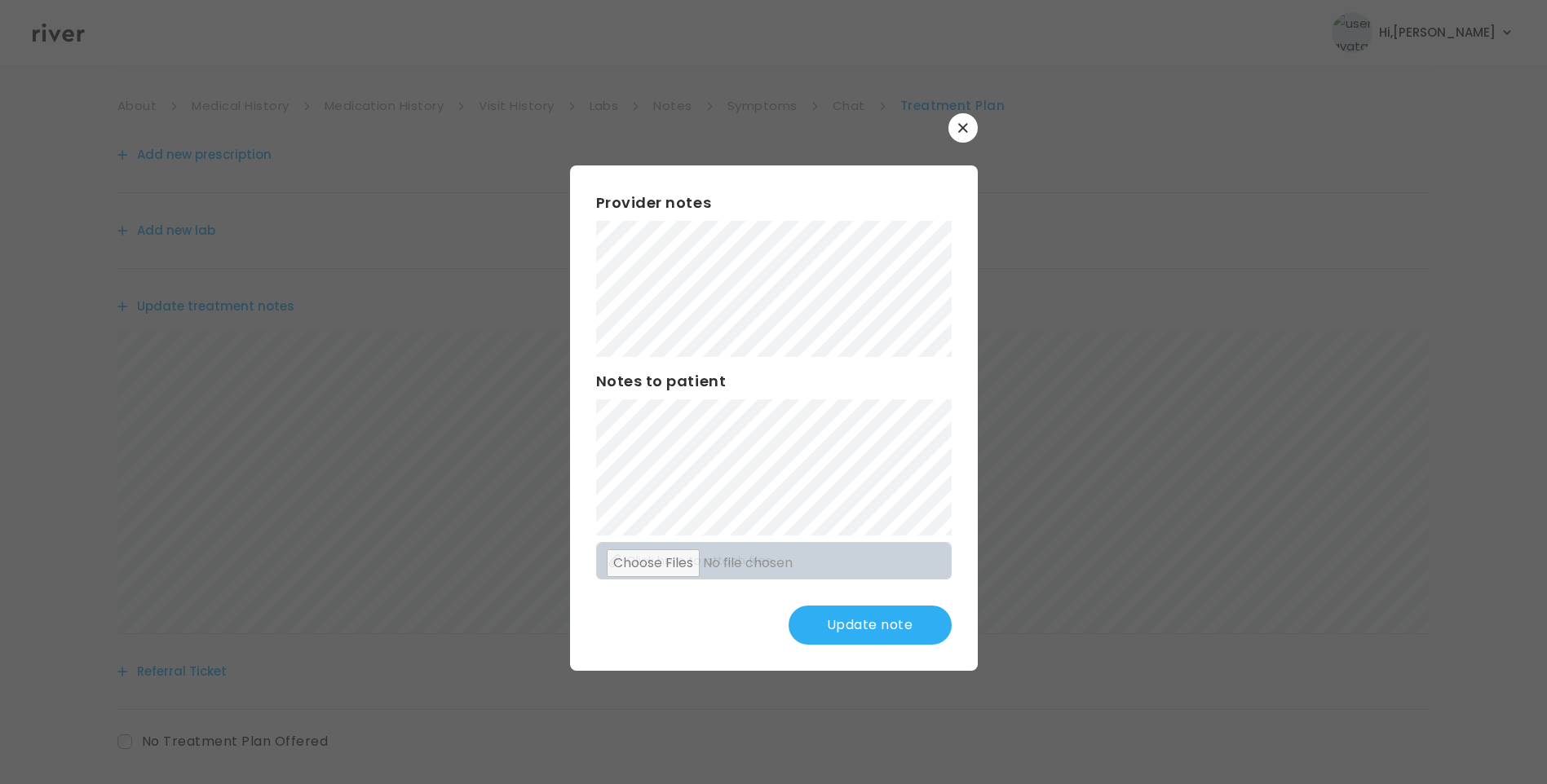
click at [883, 641] on button "Update note" at bounding box center [870, 626] width 163 height 39
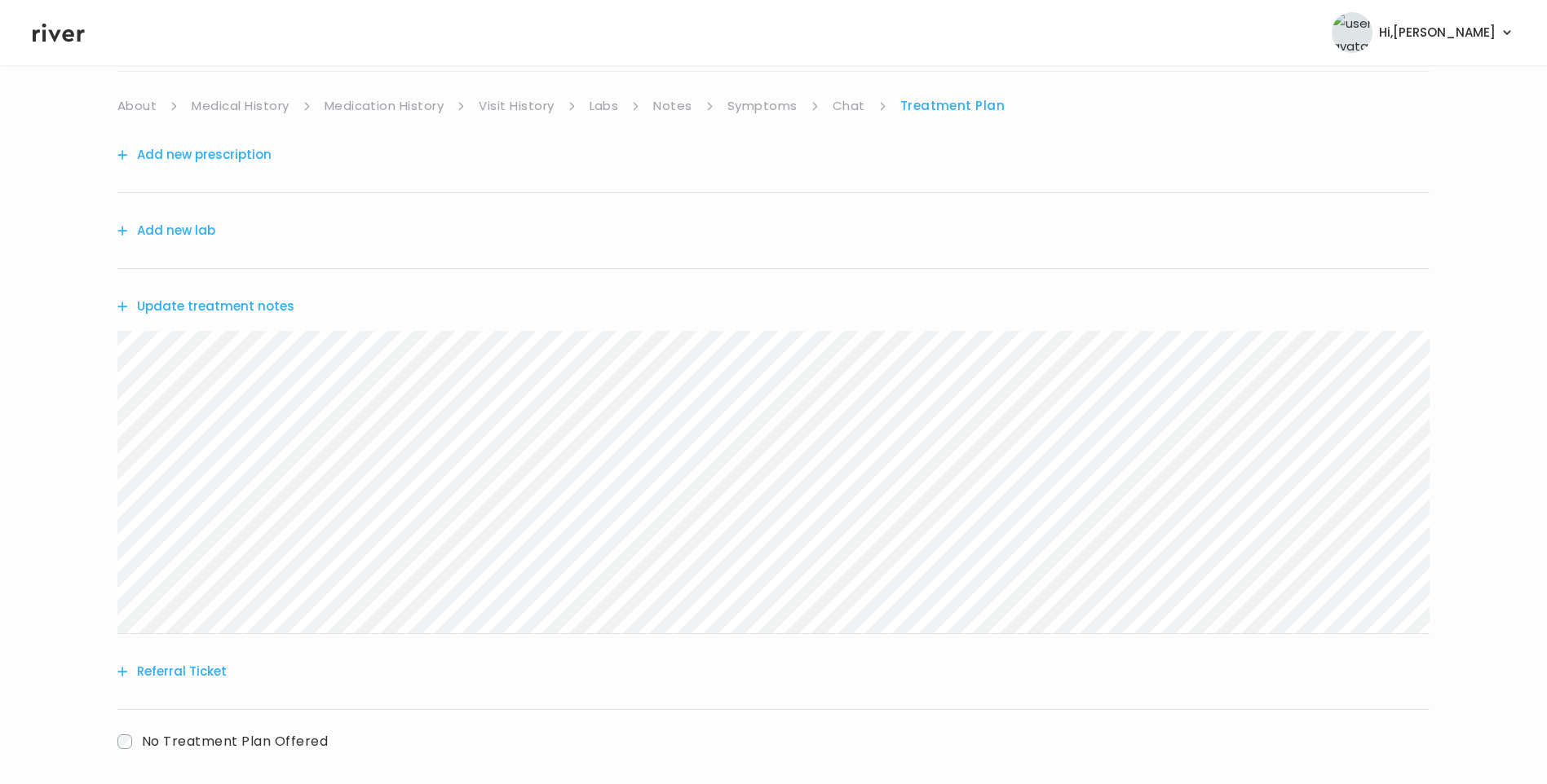
click at [220, 306] on button "Update treatment notes" at bounding box center [206, 307] width 177 height 22
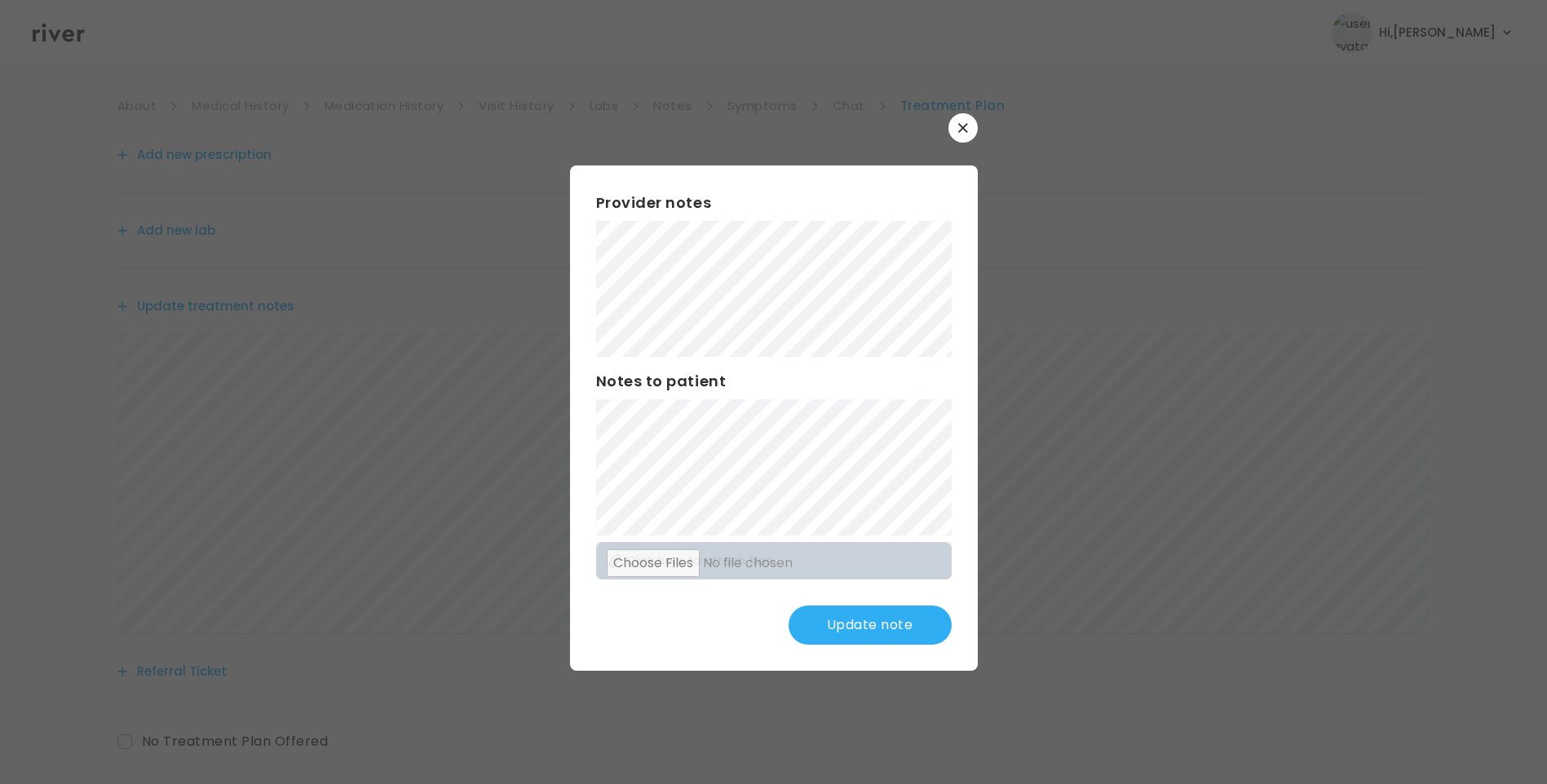
click at [876, 614] on button "Update note" at bounding box center [870, 626] width 163 height 39
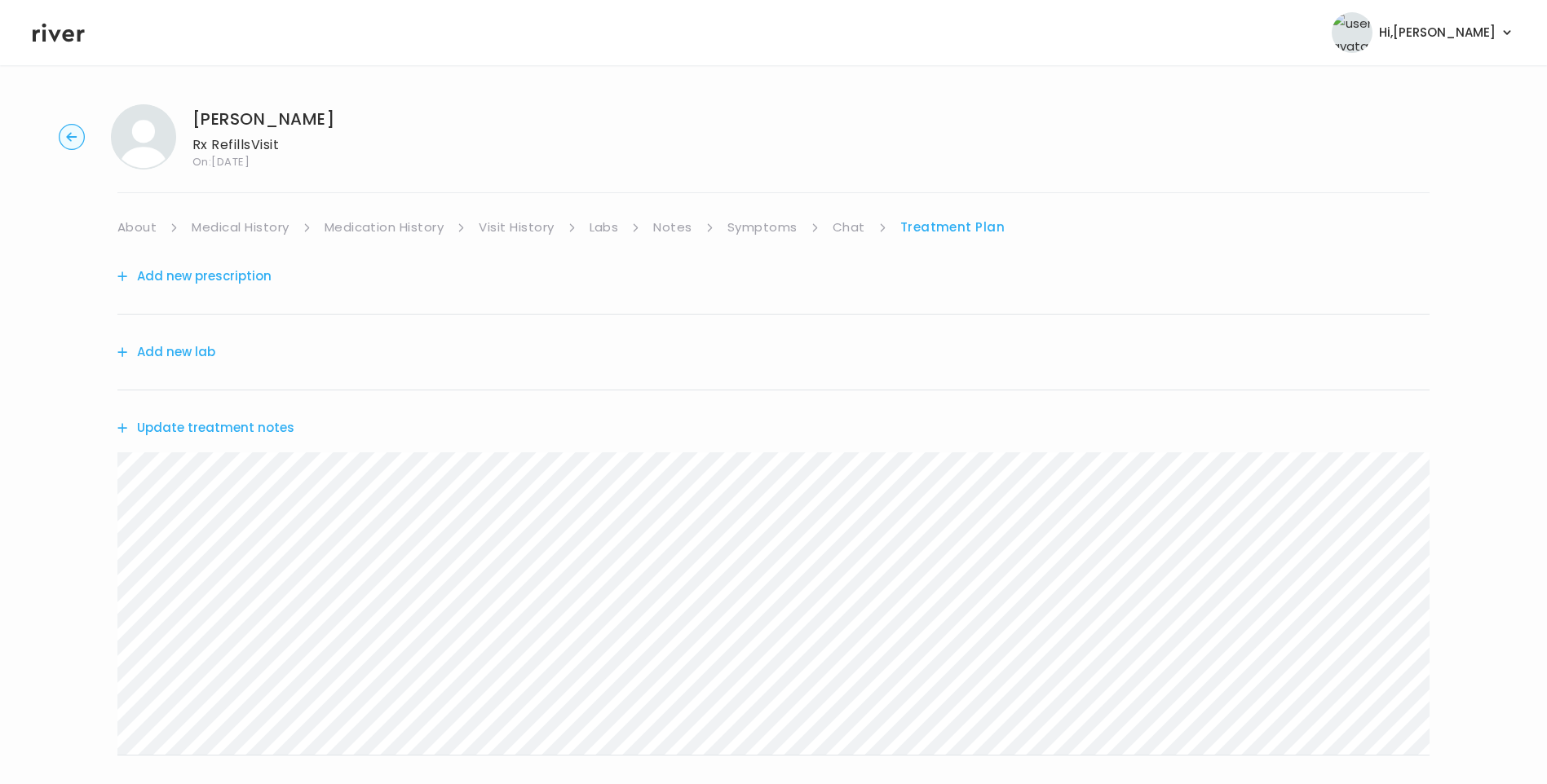
click at [849, 225] on link "Chat" at bounding box center [849, 227] width 33 height 22
click at [48, 42] on icon at bounding box center [59, 33] width 52 height 24
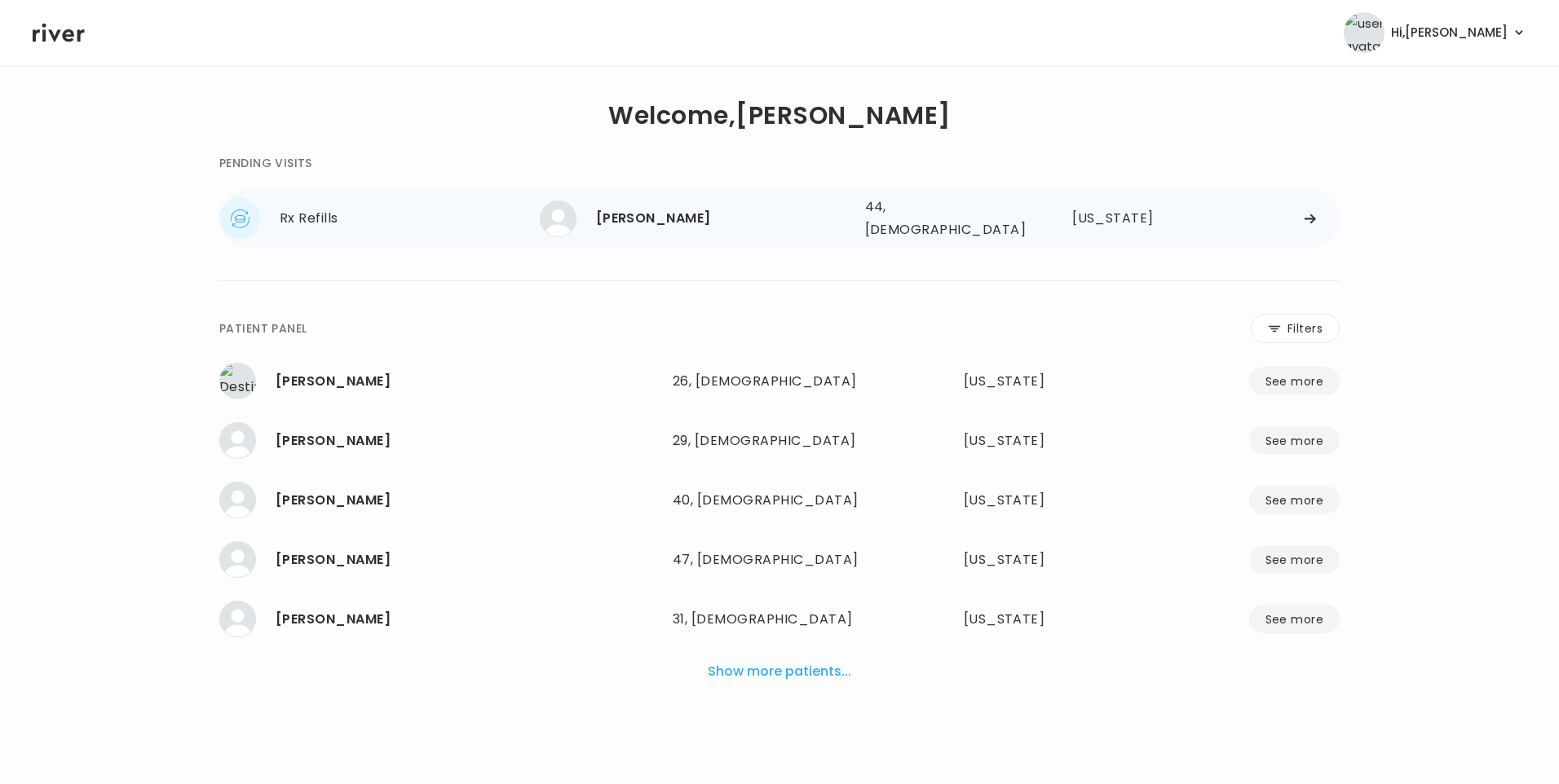
click at [655, 223] on div "[PERSON_NAME]" at bounding box center [724, 218] width 256 height 22
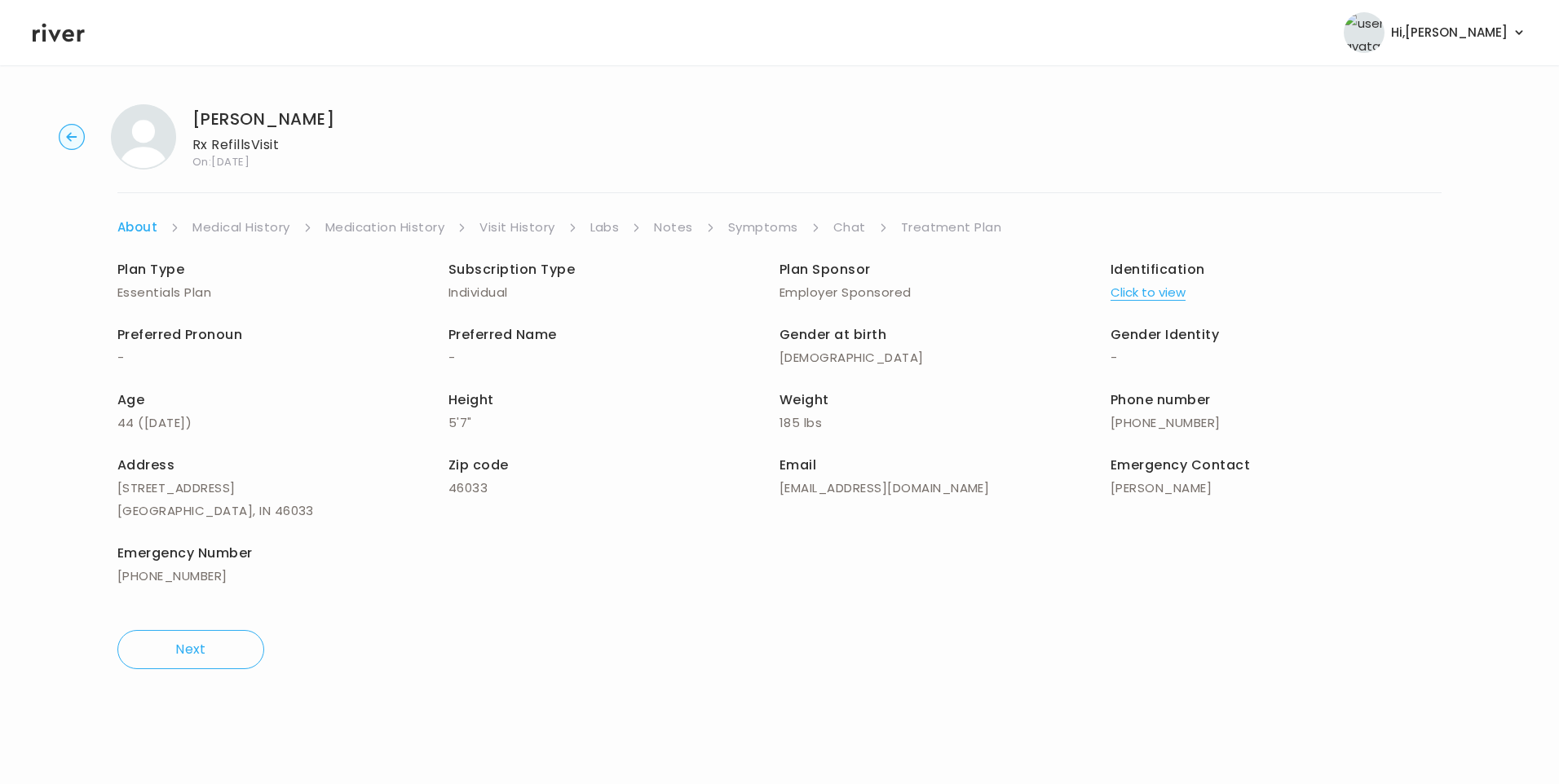
click at [758, 226] on link "Symptoms" at bounding box center [763, 227] width 70 height 22
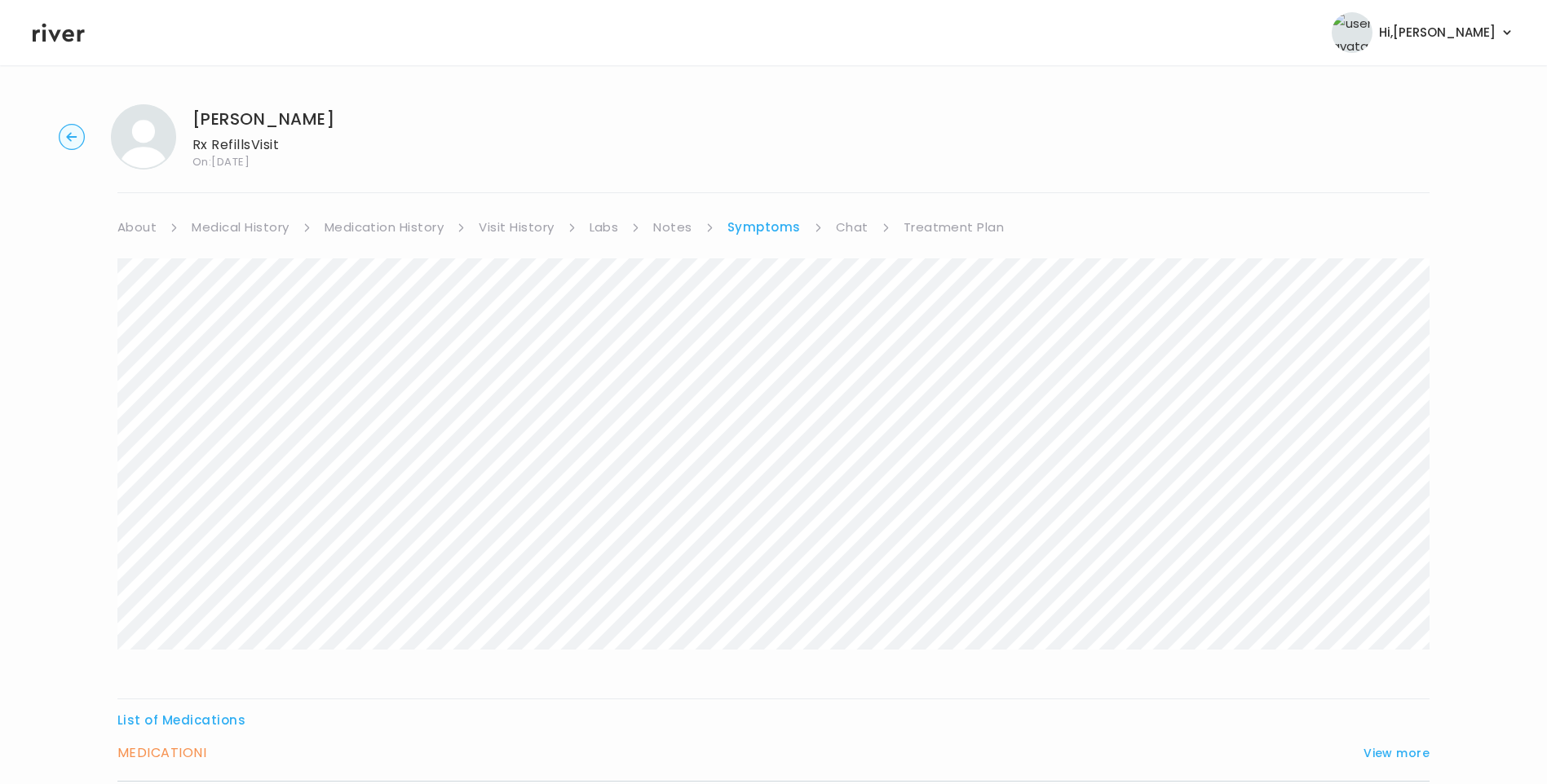
click at [845, 231] on link "Chat" at bounding box center [852, 227] width 33 height 22
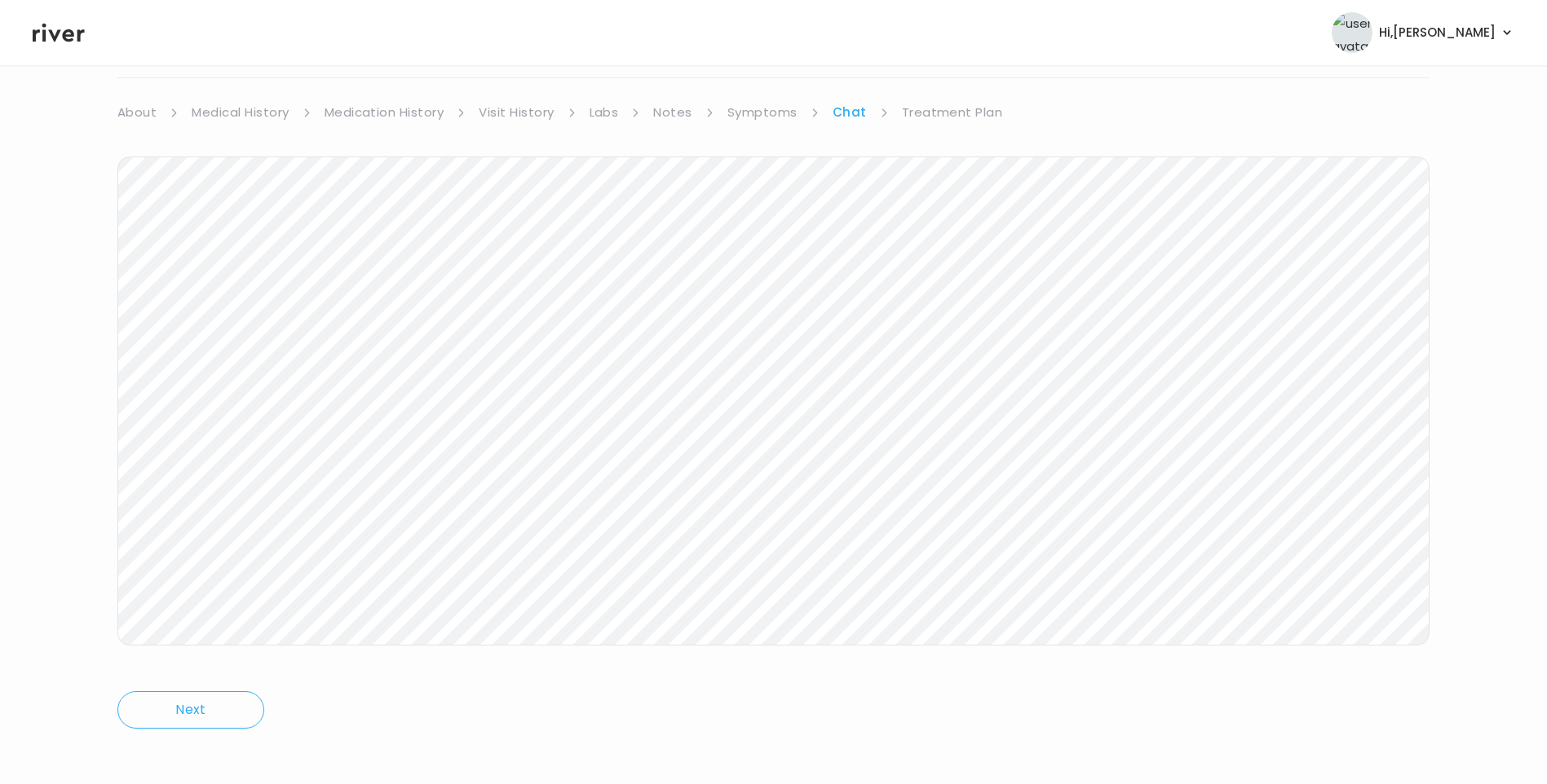
scroll to position [121, 0]
click at [75, 34] on icon at bounding box center [59, 33] width 52 height 24
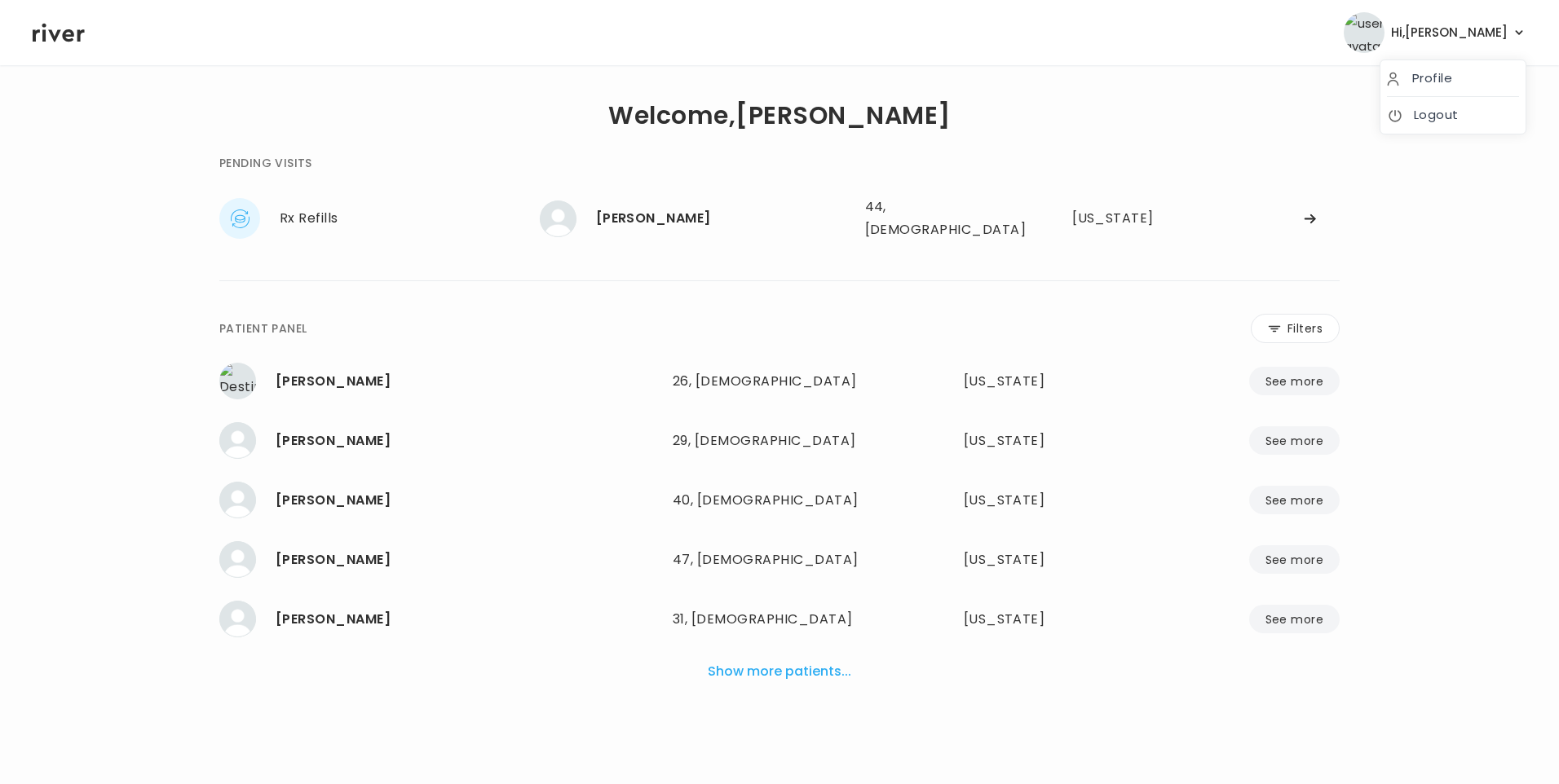
click at [1491, 27] on span "Hi, Lisa" at bounding box center [1449, 33] width 117 height 22
click at [1449, 123] on link "Logout" at bounding box center [1454, 115] width 132 height 22
